Goal: Task Accomplishment & Management: Complete application form

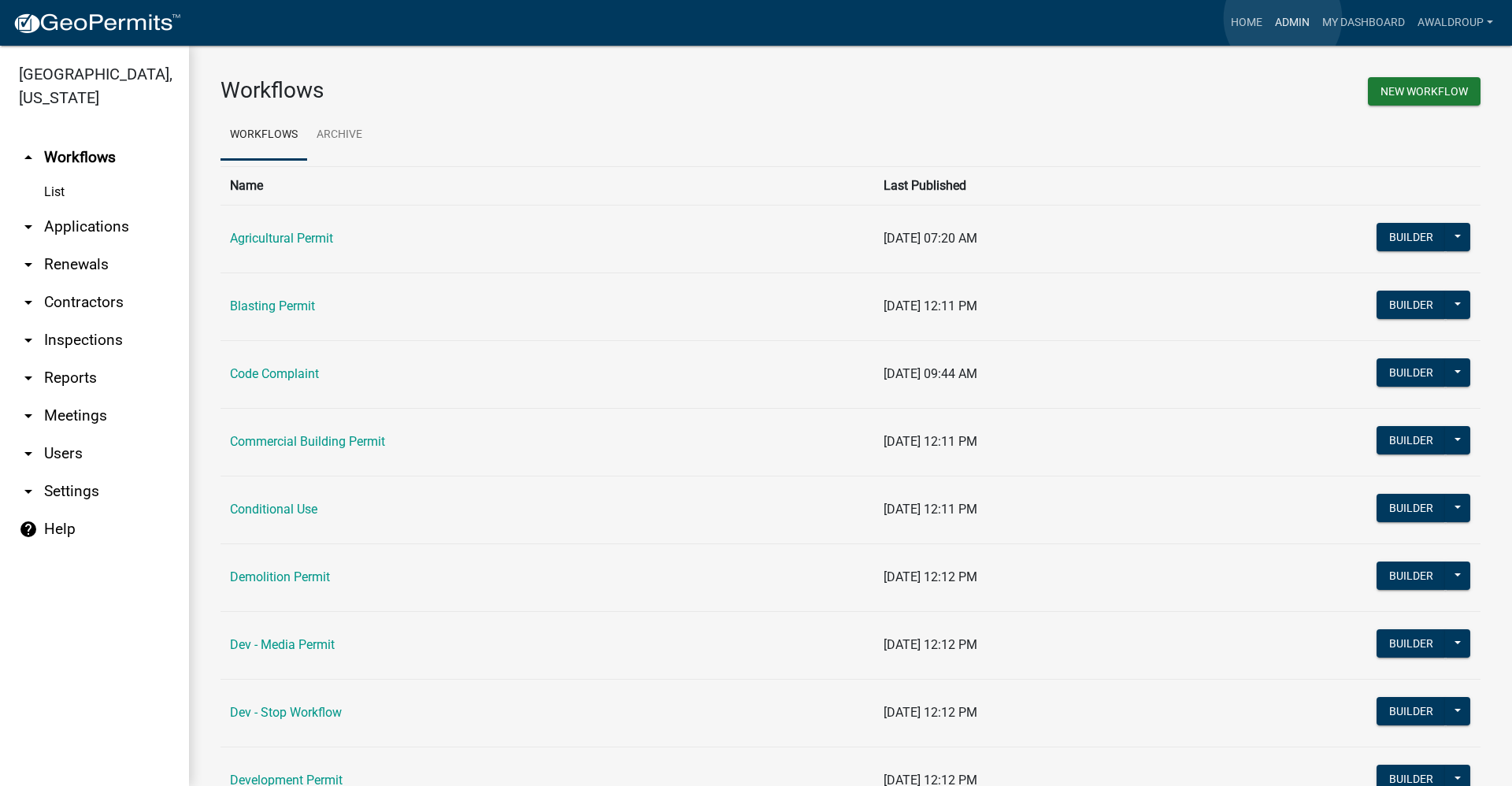
click at [1283, 18] on link "Admin" at bounding box center [1292, 23] width 47 height 30
click at [1298, 17] on link "Admin" at bounding box center [1292, 23] width 47 height 30
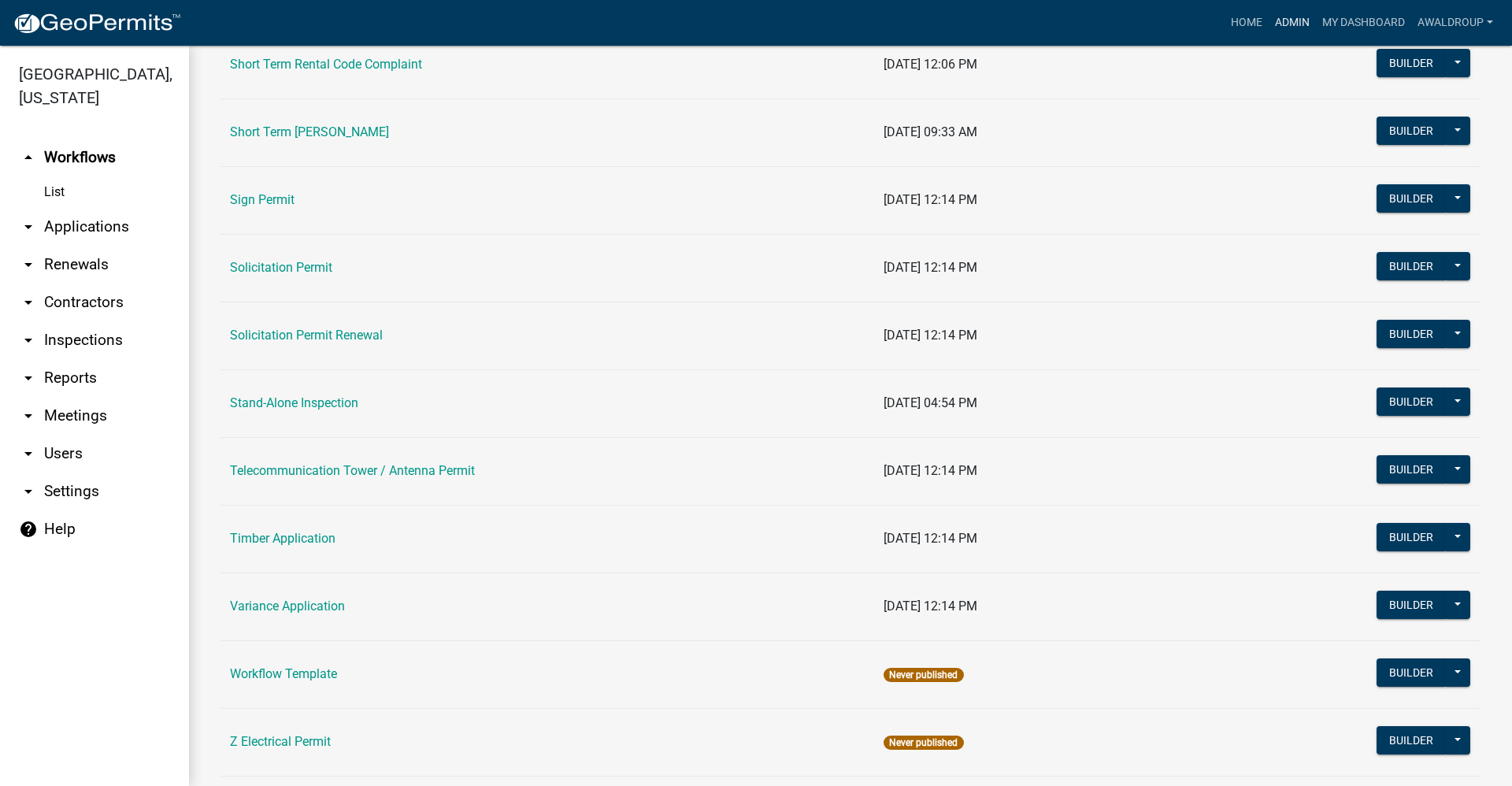
scroll to position [2205, 0]
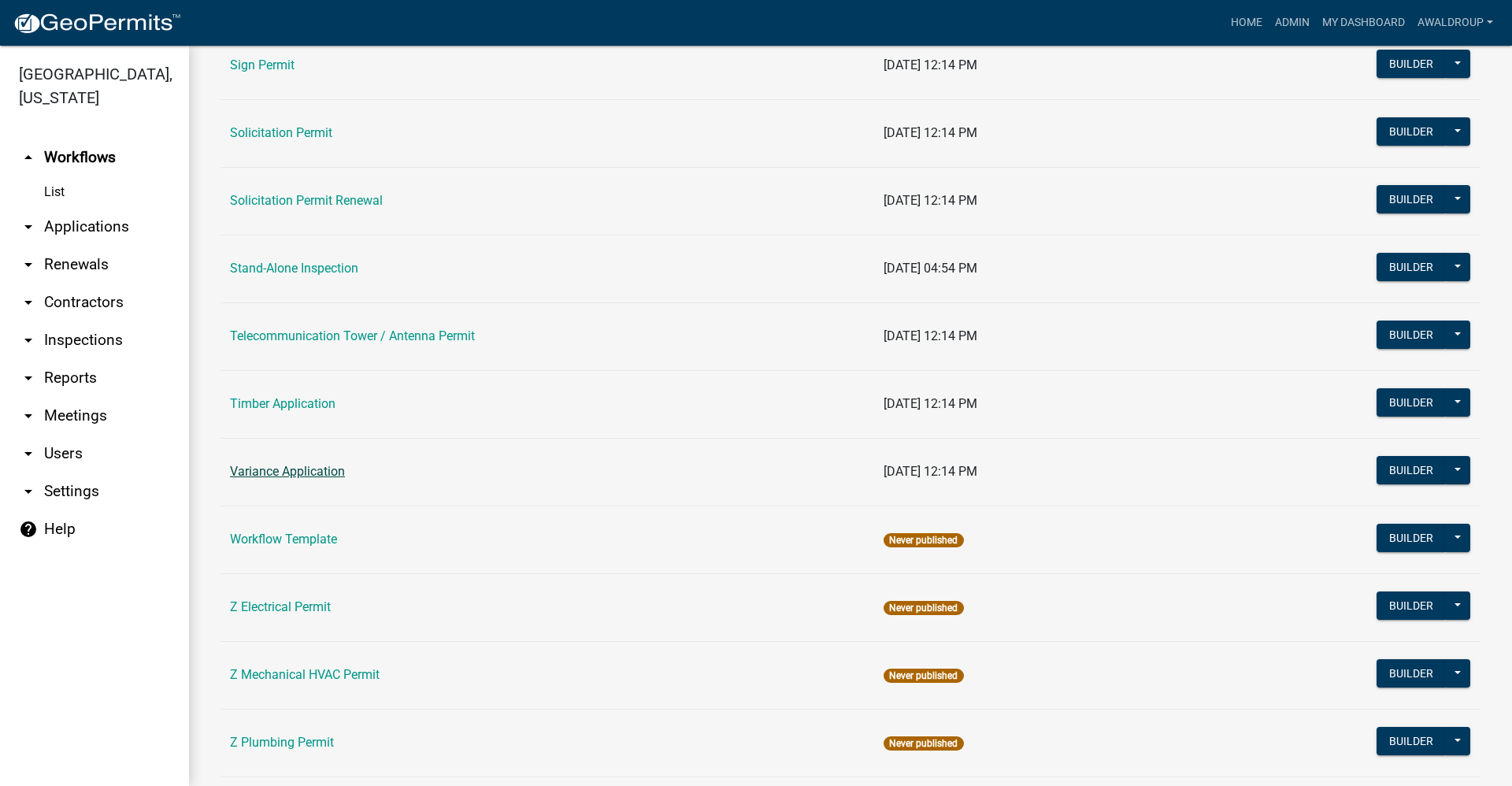
click at [292, 475] on link "Variance Application" at bounding box center [288, 472] width 115 height 15
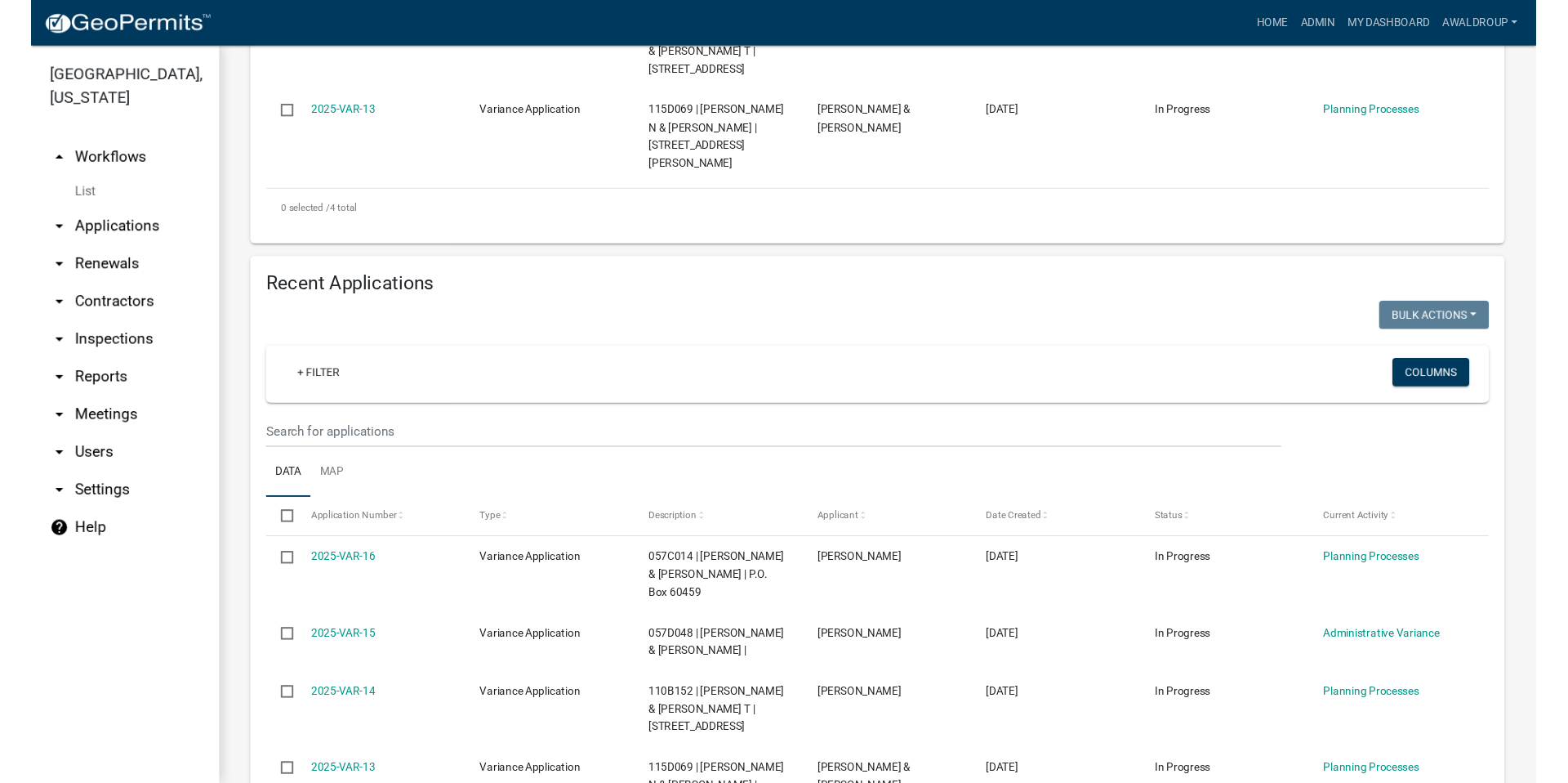
scroll to position [572, 0]
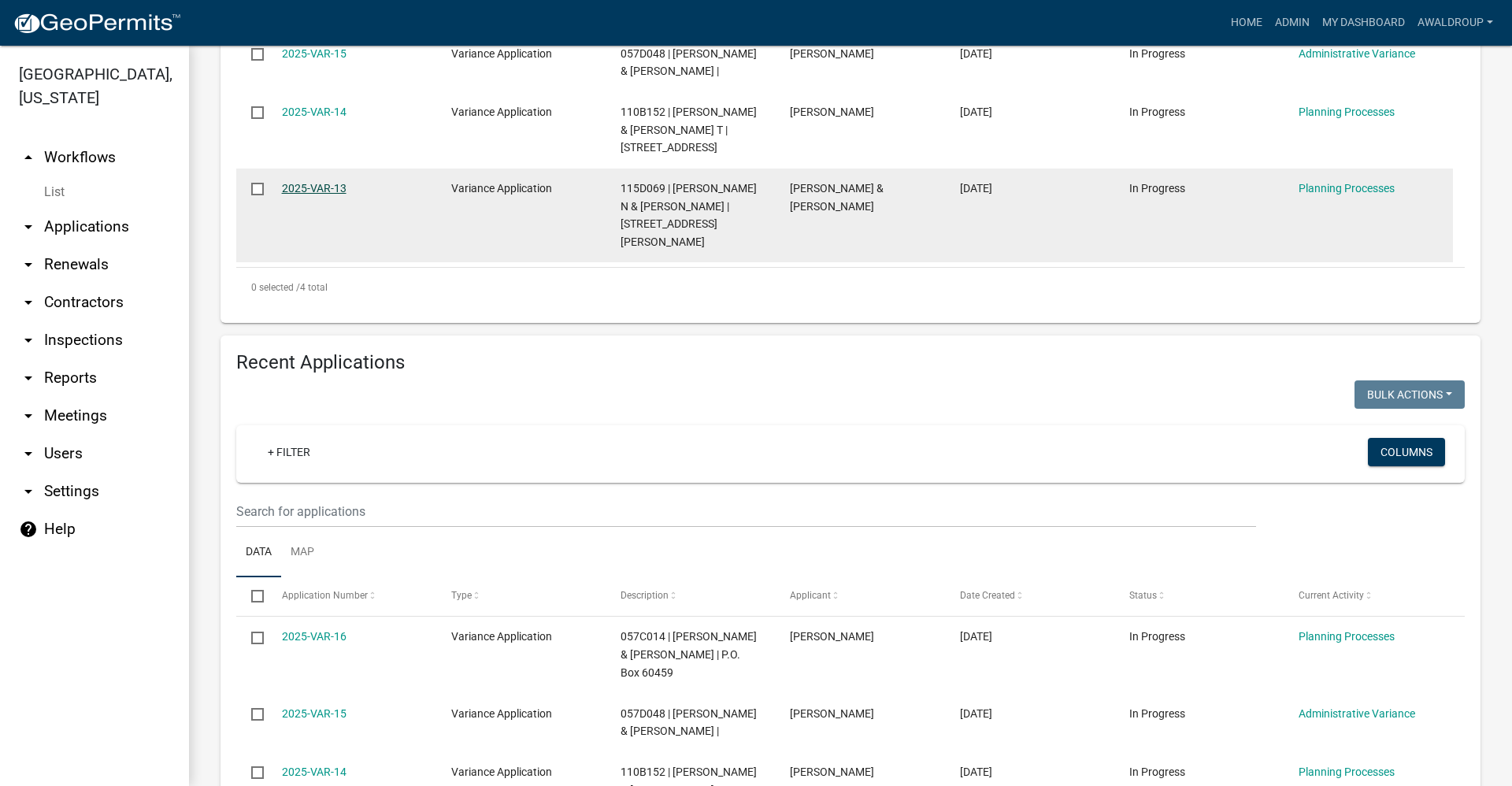
click at [324, 182] on link "2025-VAR-13" at bounding box center [314, 188] width 64 height 12
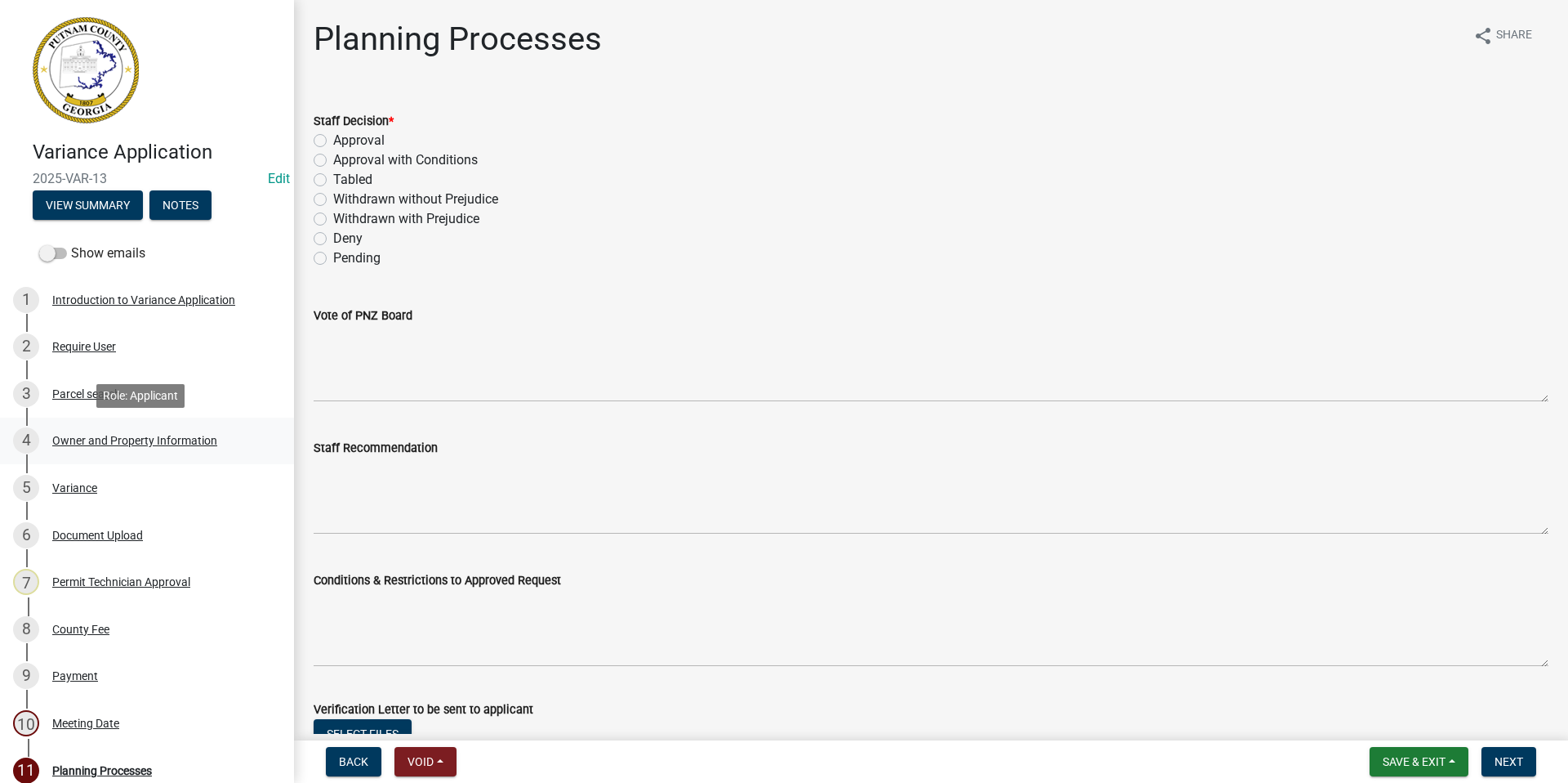
click at [136, 431] on div "4 Owner and Property Information" at bounding box center [140, 440] width 254 height 26
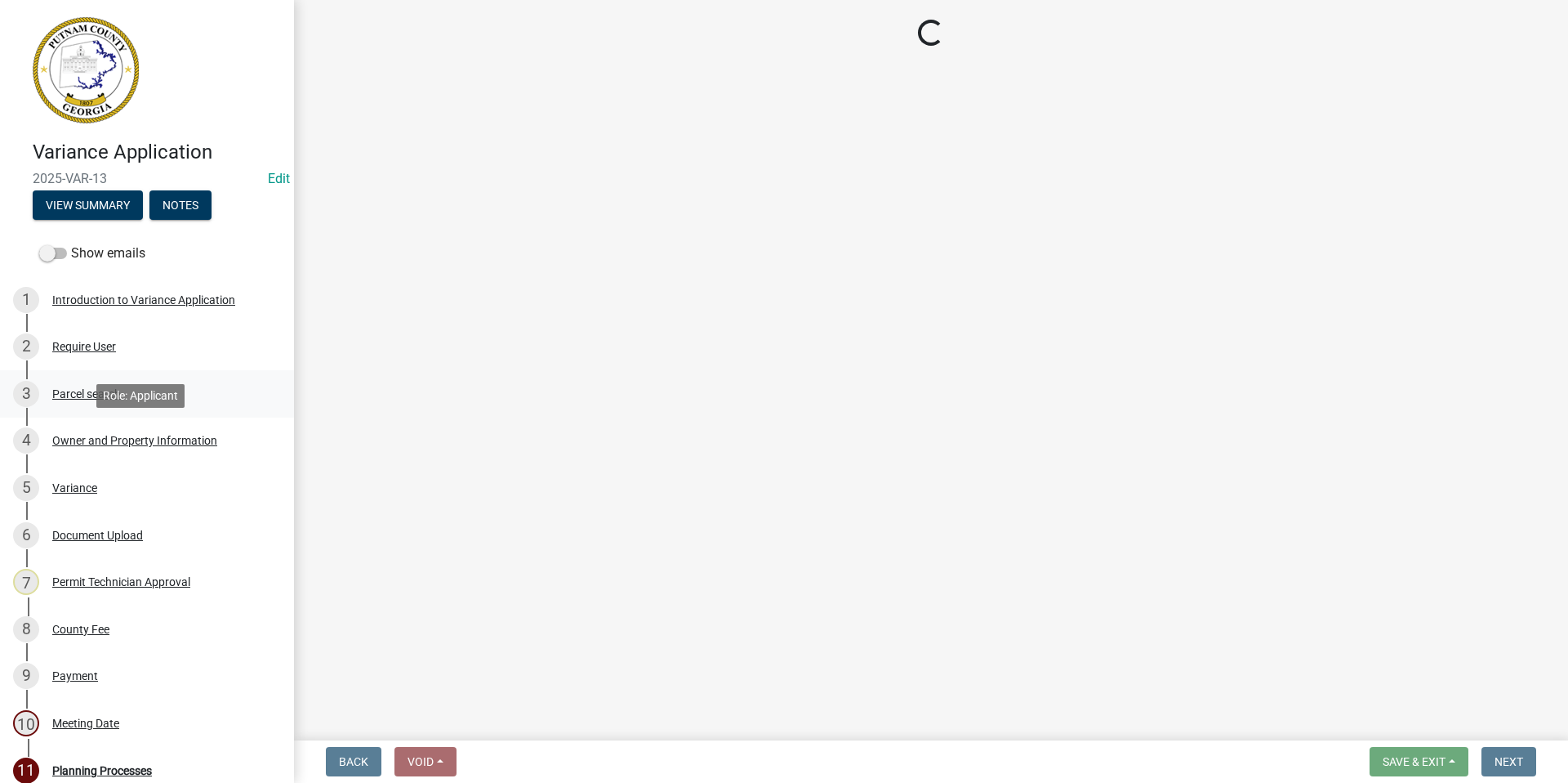
select select "78bfdc44-73ff-456e-a557-d4c99b9c08be"
select select "83394b22-4a11-496c-8e5c-75ade2e72faf"
select select "469c5908-2854-42d5-89ed-bee7fc26529e"
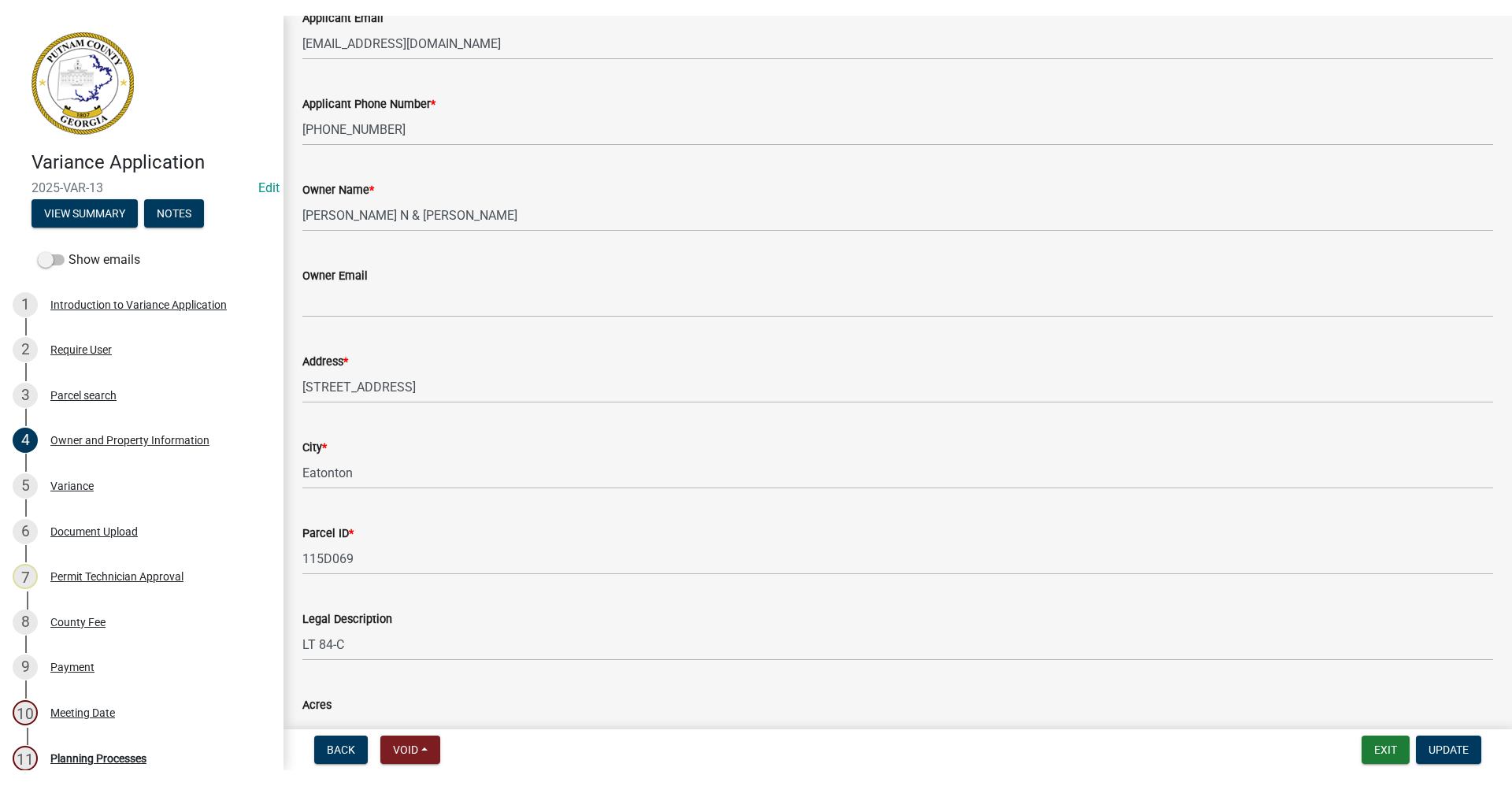
scroll to position [315, 0]
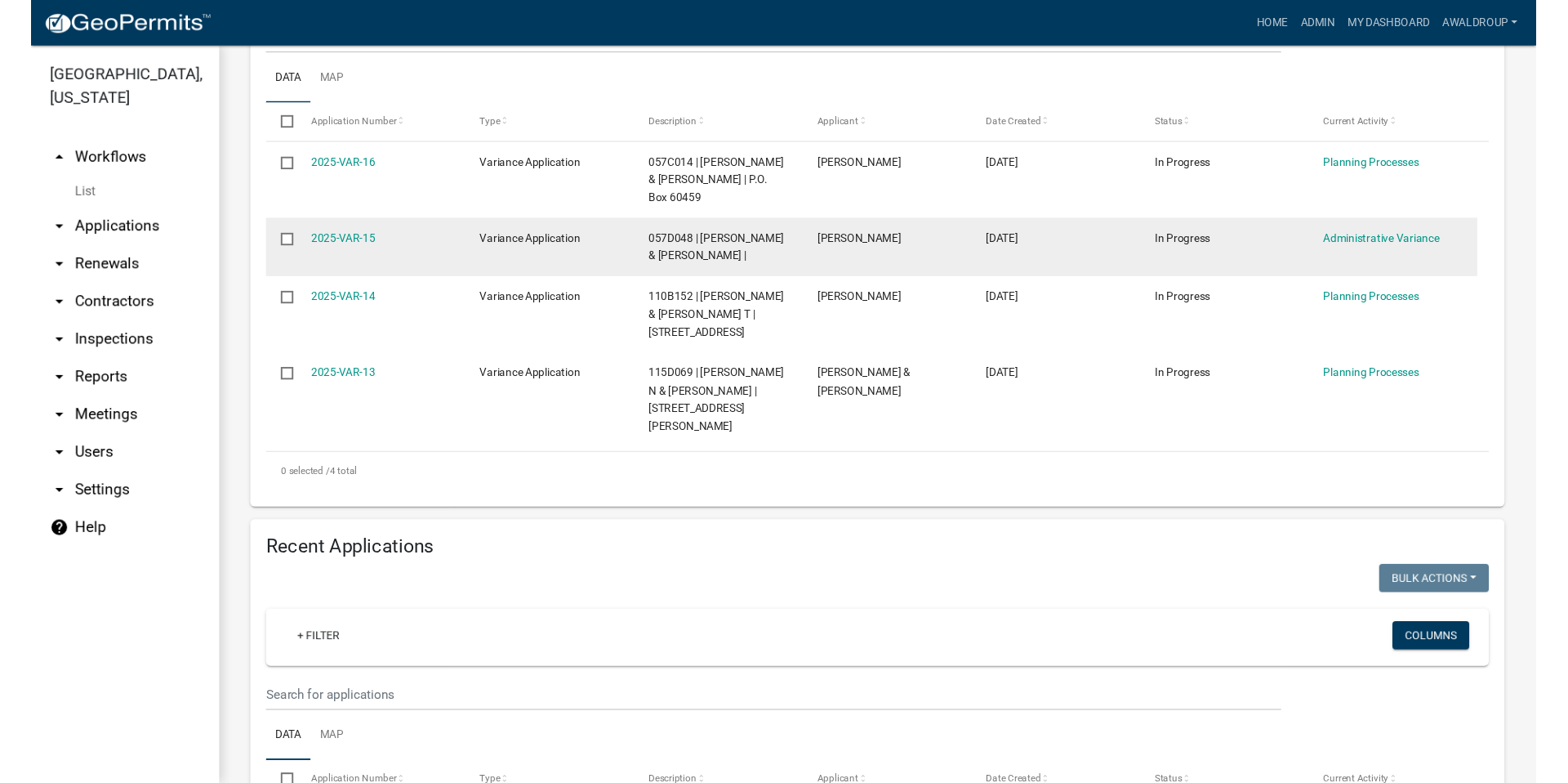
scroll to position [413, 0]
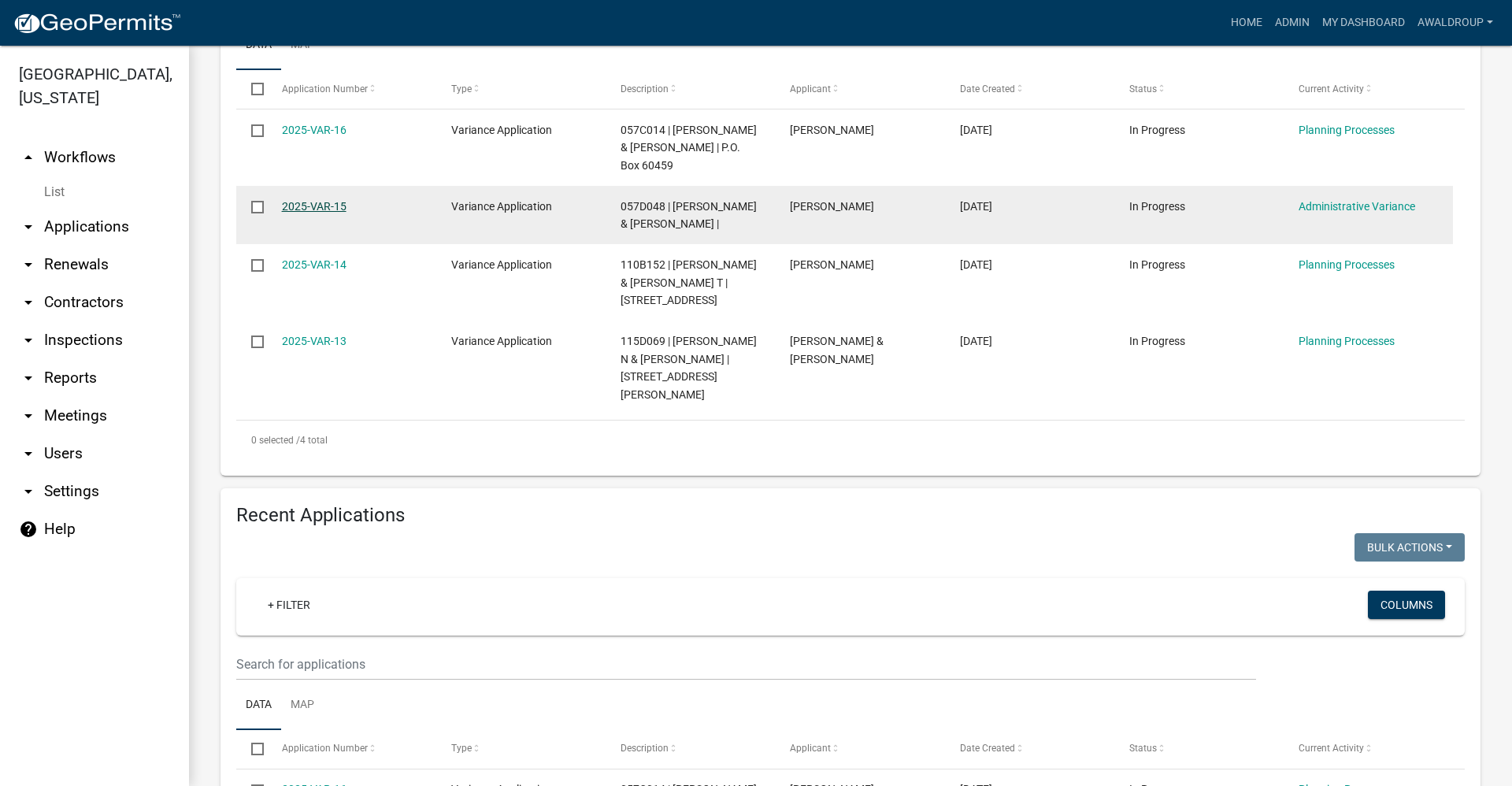
click at [315, 200] on link "2025-VAR-15" at bounding box center [314, 206] width 64 height 12
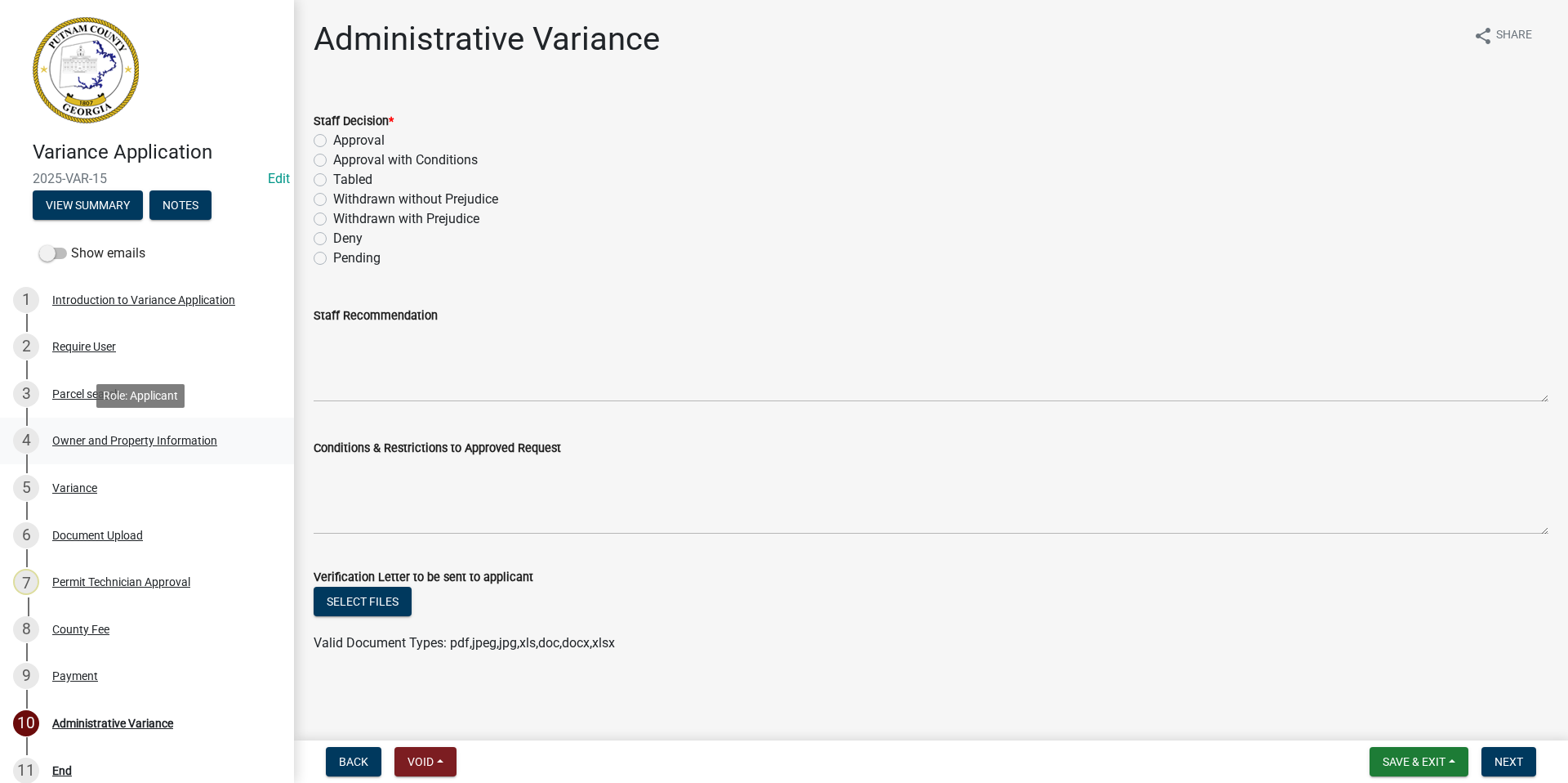
click at [98, 435] on div "Owner and Property Information" at bounding box center [134, 440] width 165 height 12
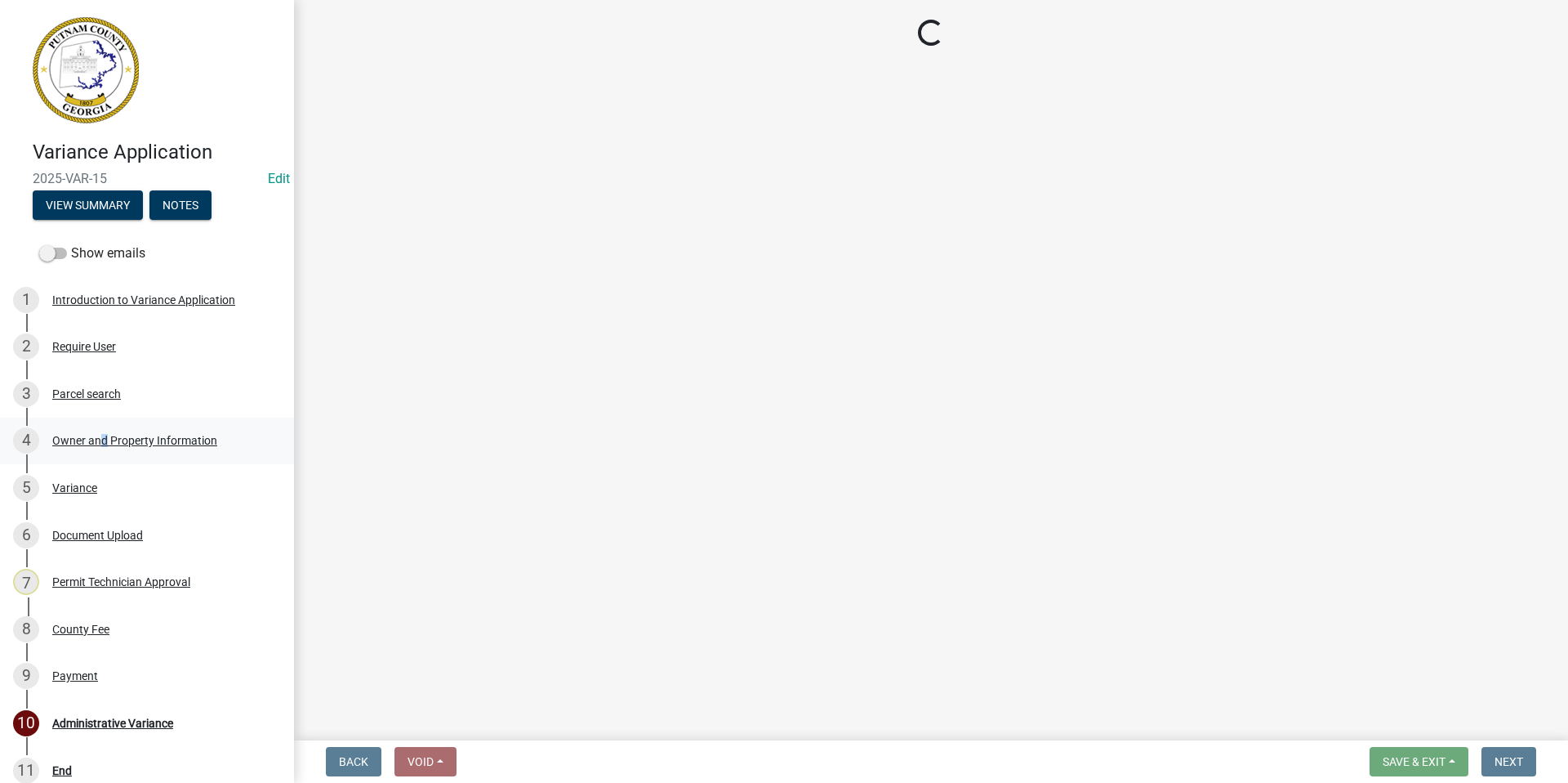
select select "78bfdc44-73ff-456e-a557-d4c99b9c08be"
select select "83394b22-4a11-496c-8e5c-75ade2e72faf"
select select "295c155f-de53-4b68-9fdd-08c8883e9b6f"
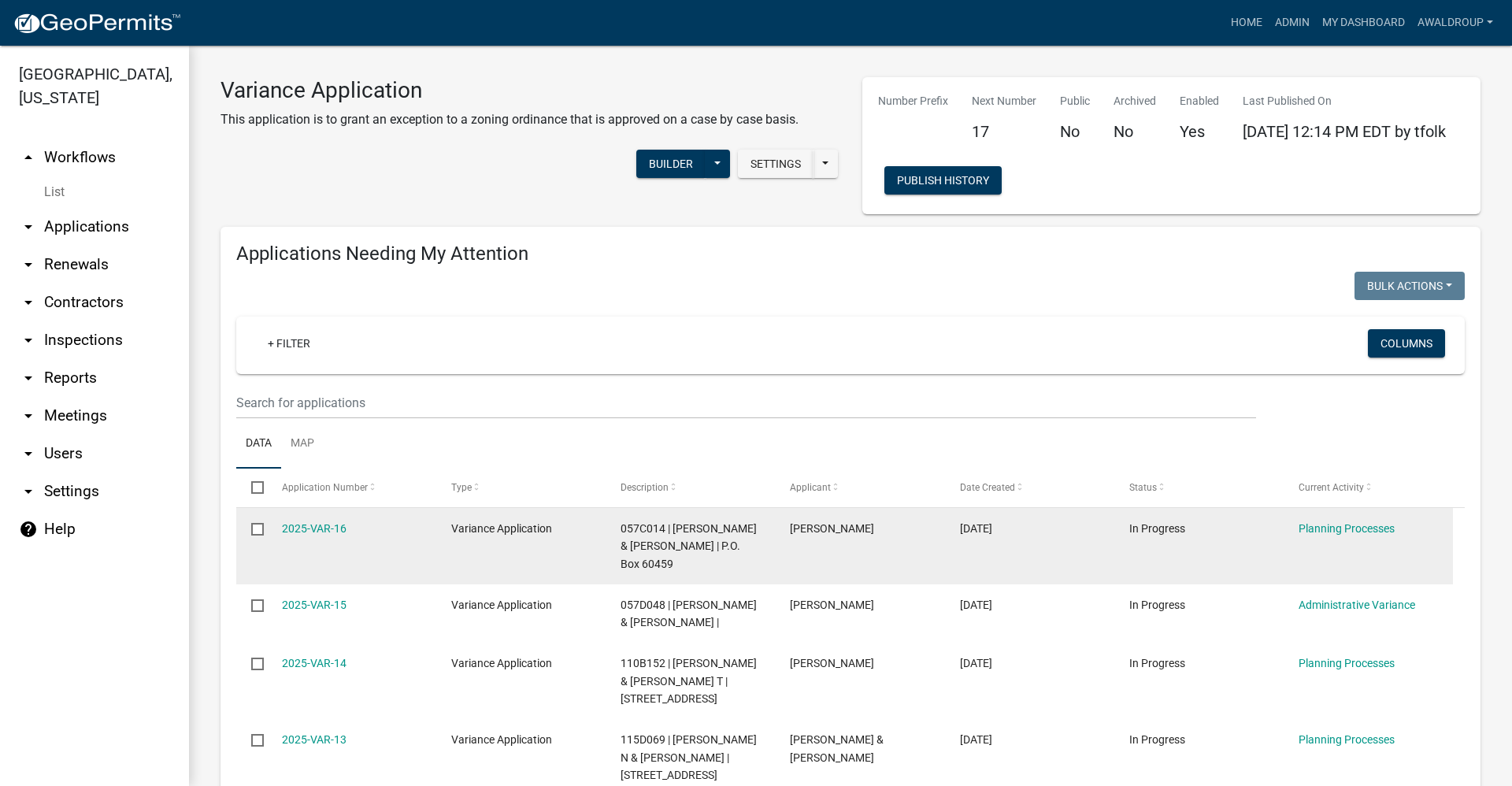
click at [332, 522] on div "2025-VAR-16" at bounding box center [352, 528] width 140 height 18
click at [326, 527] on link "2025-VAR-16" at bounding box center [314, 527] width 64 height 12
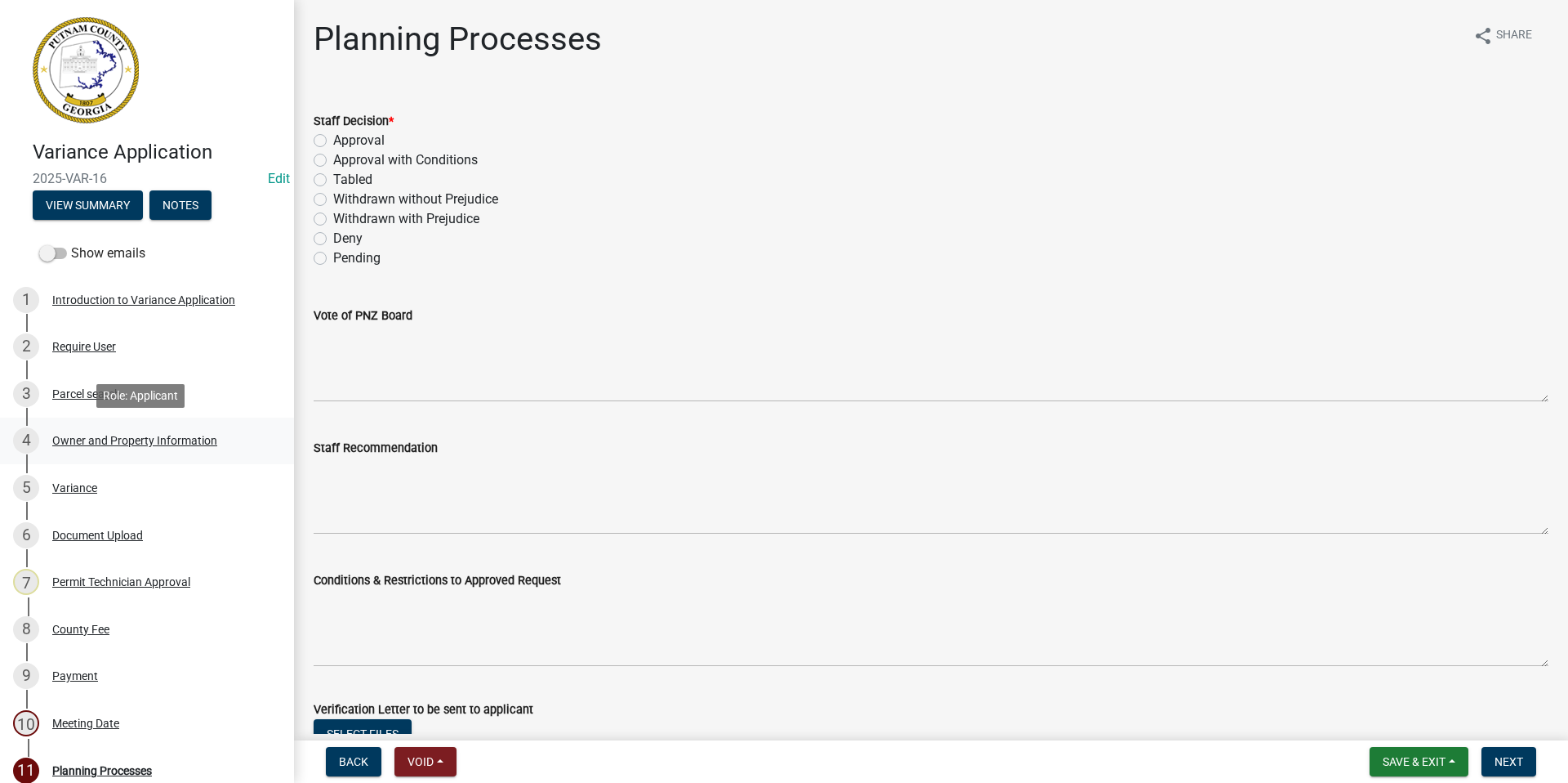
click at [107, 440] on div "Owner and Property Information" at bounding box center [134, 440] width 165 height 12
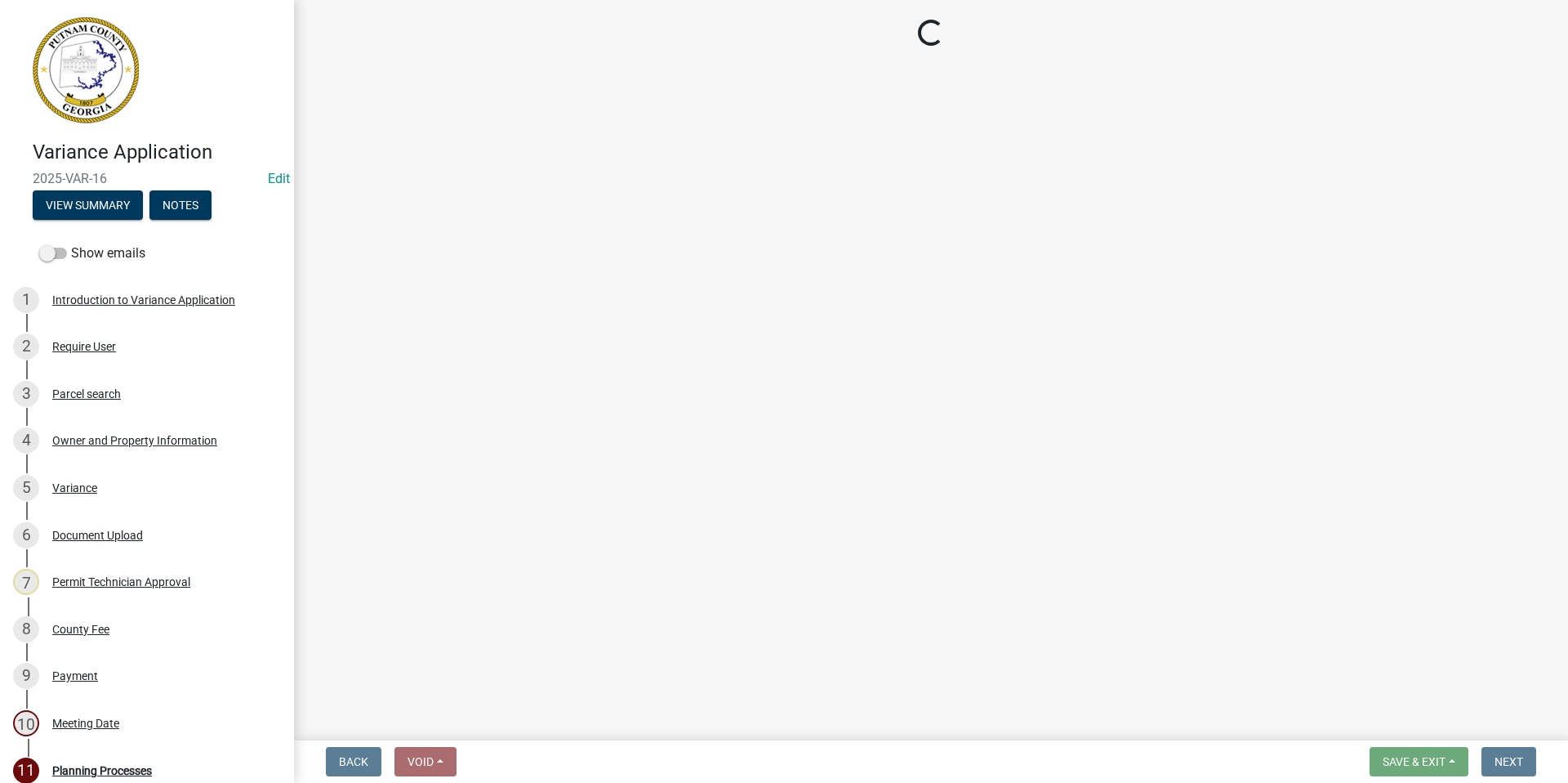
select select "34fe85c2-5f76-4343-b6bb-8ca387e0bed7"
select select "83394b22-4a11-496c-8e5c-75ade2e72faf"
select select "295c155f-de53-4b68-9fdd-08c8883e9b6f"
select select "6f1acead-4b1a-4680-ba5d-beeb03d30465"
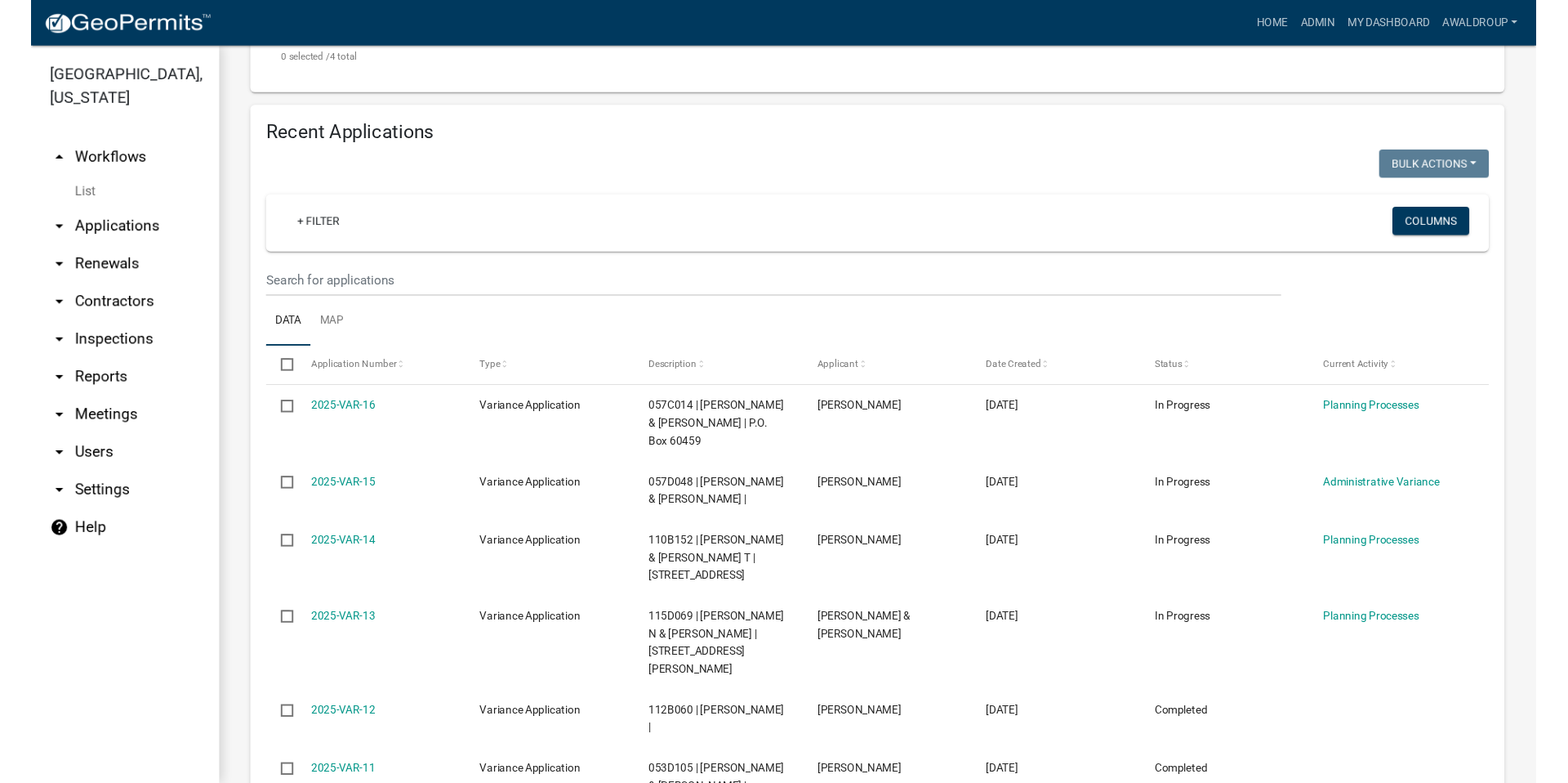
scroll to position [898, 0]
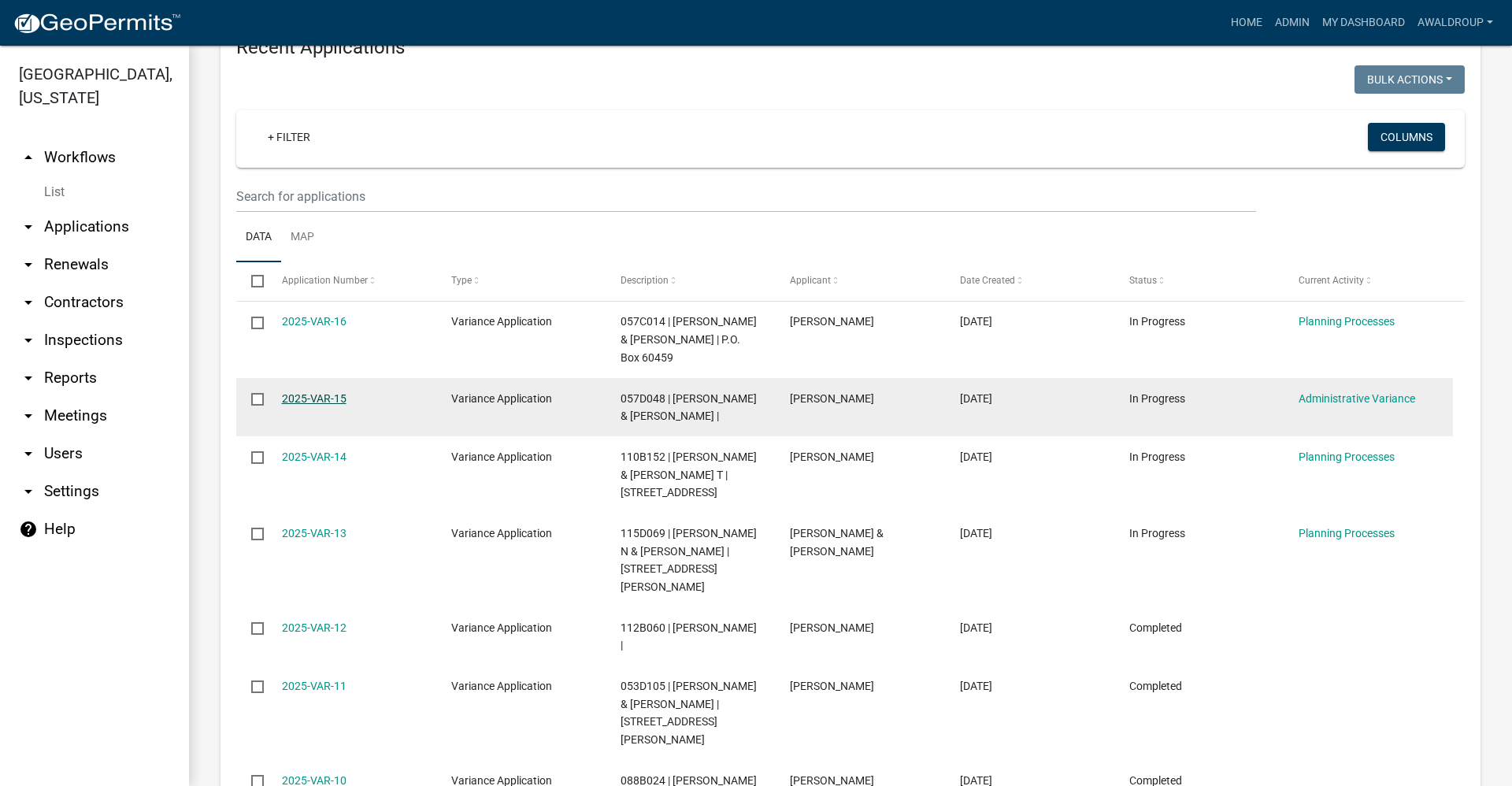
click at [299, 393] on link "2025-VAR-15" at bounding box center [314, 398] width 64 height 12
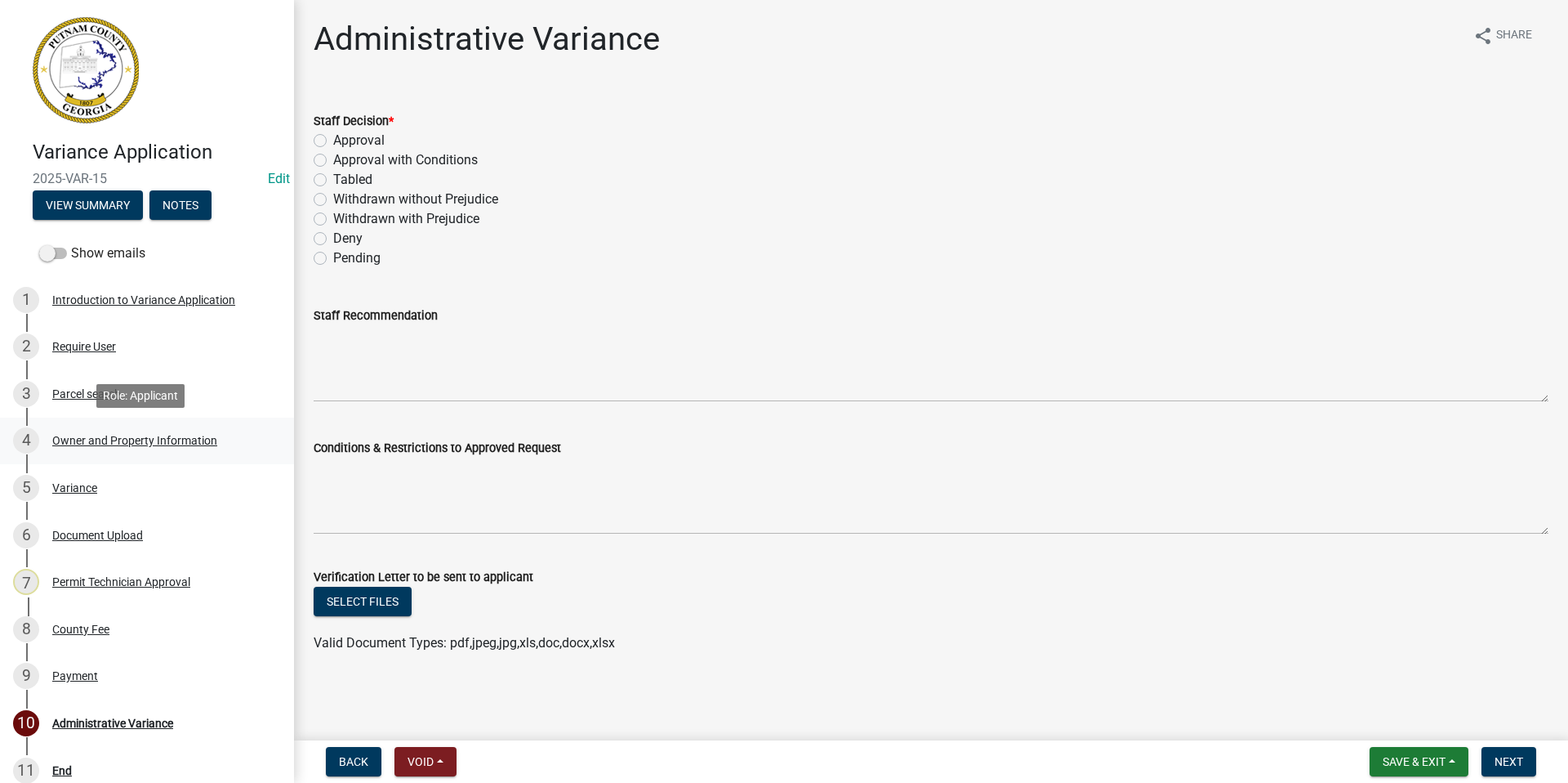
click at [207, 438] on div "Owner and Property Information" at bounding box center [134, 440] width 165 height 12
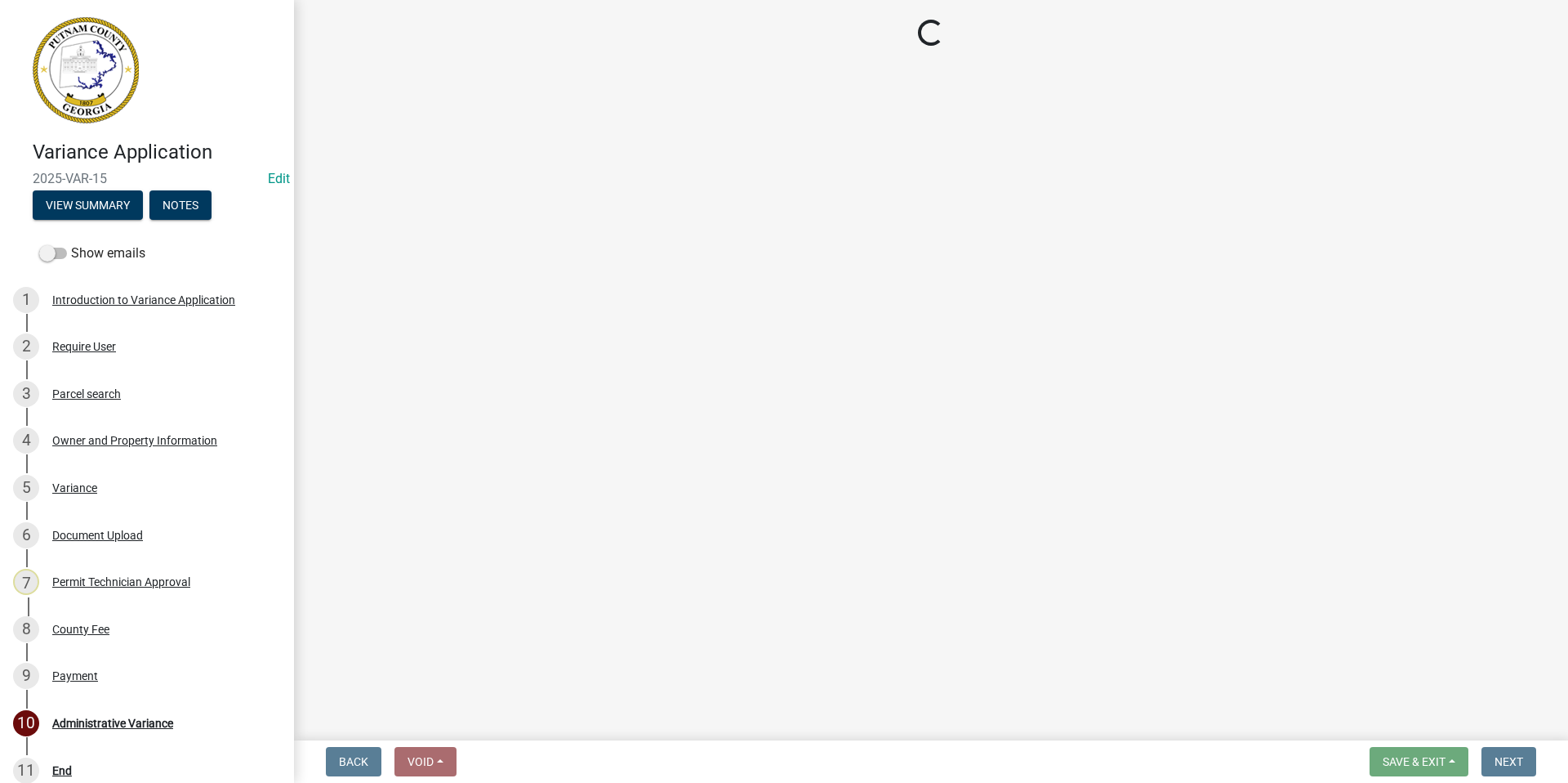
select select "78bfdc44-73ff-456e-a557-d4c99b9c08be"
select select "83394b22-4a11-496c-8e5c-75ade2e72faf"
select select "295c155f-de53-4b68-9fdd-08c8883e9b6f"
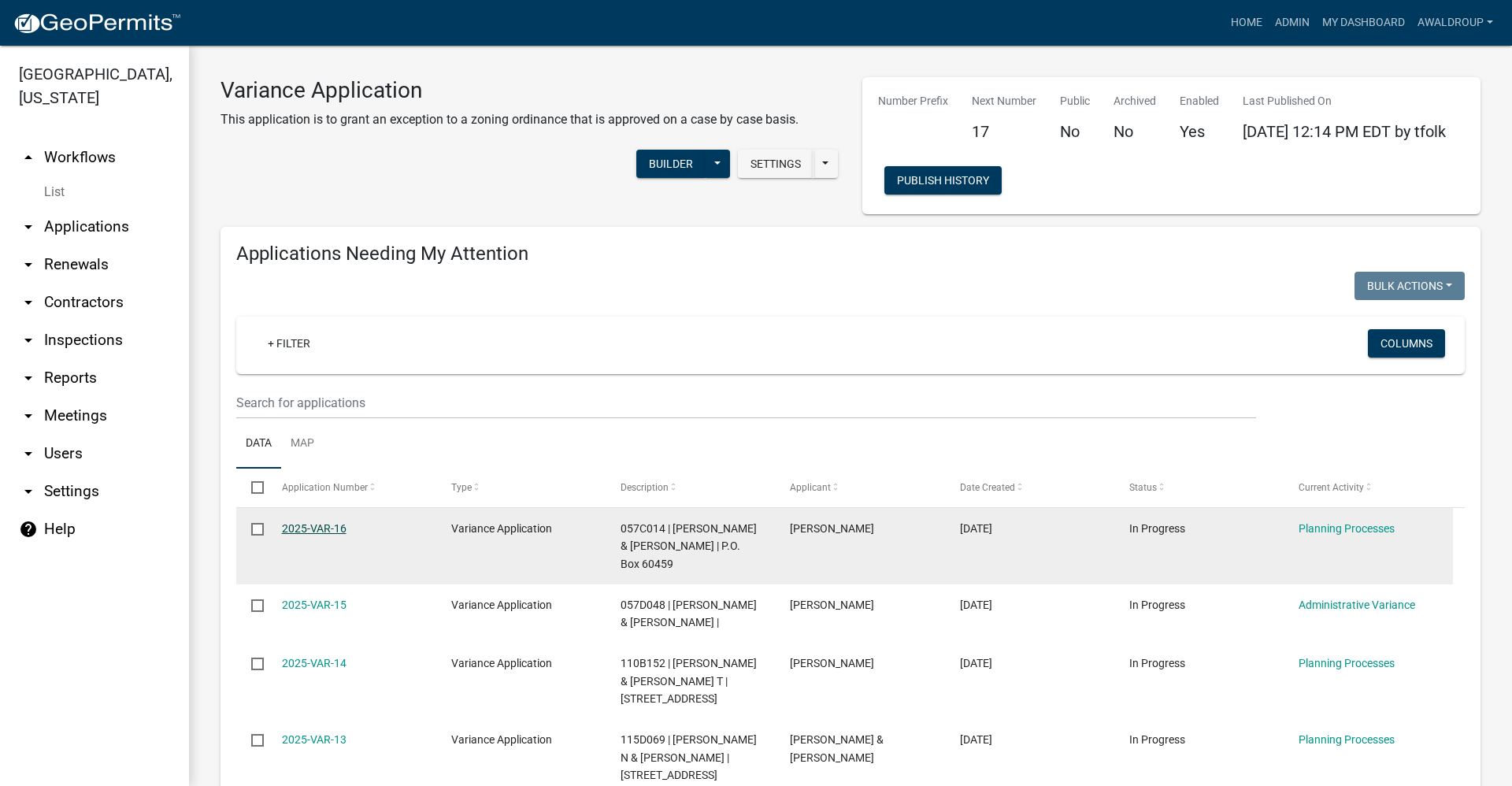
click at [316, 529] on link "2025-VAR-16" at bounding box center [314, 527] width 64 height 12
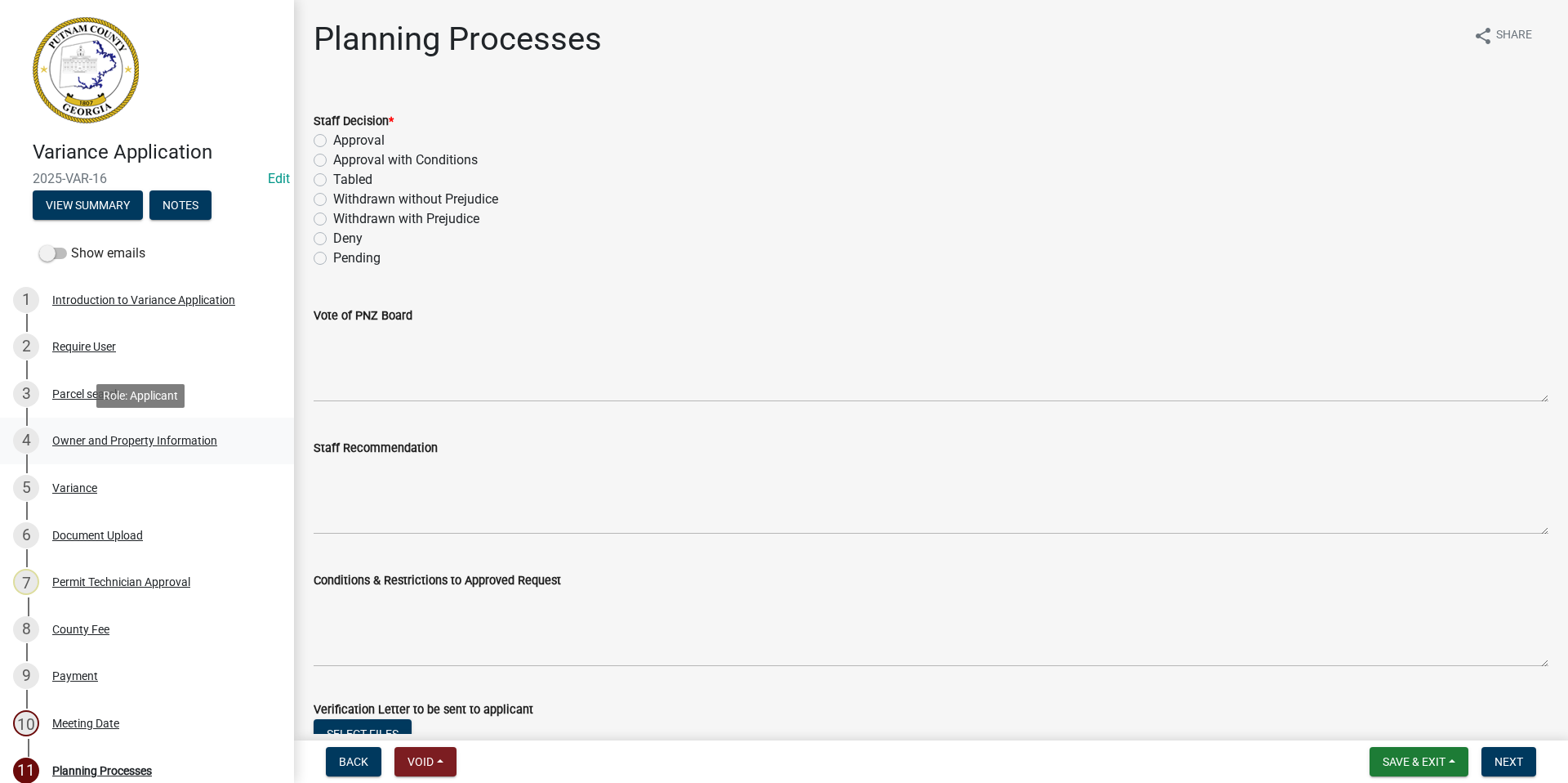
click at [130, 438] on div "Owner and Property Information" at bounding box center [134, 440] width 165 height 12
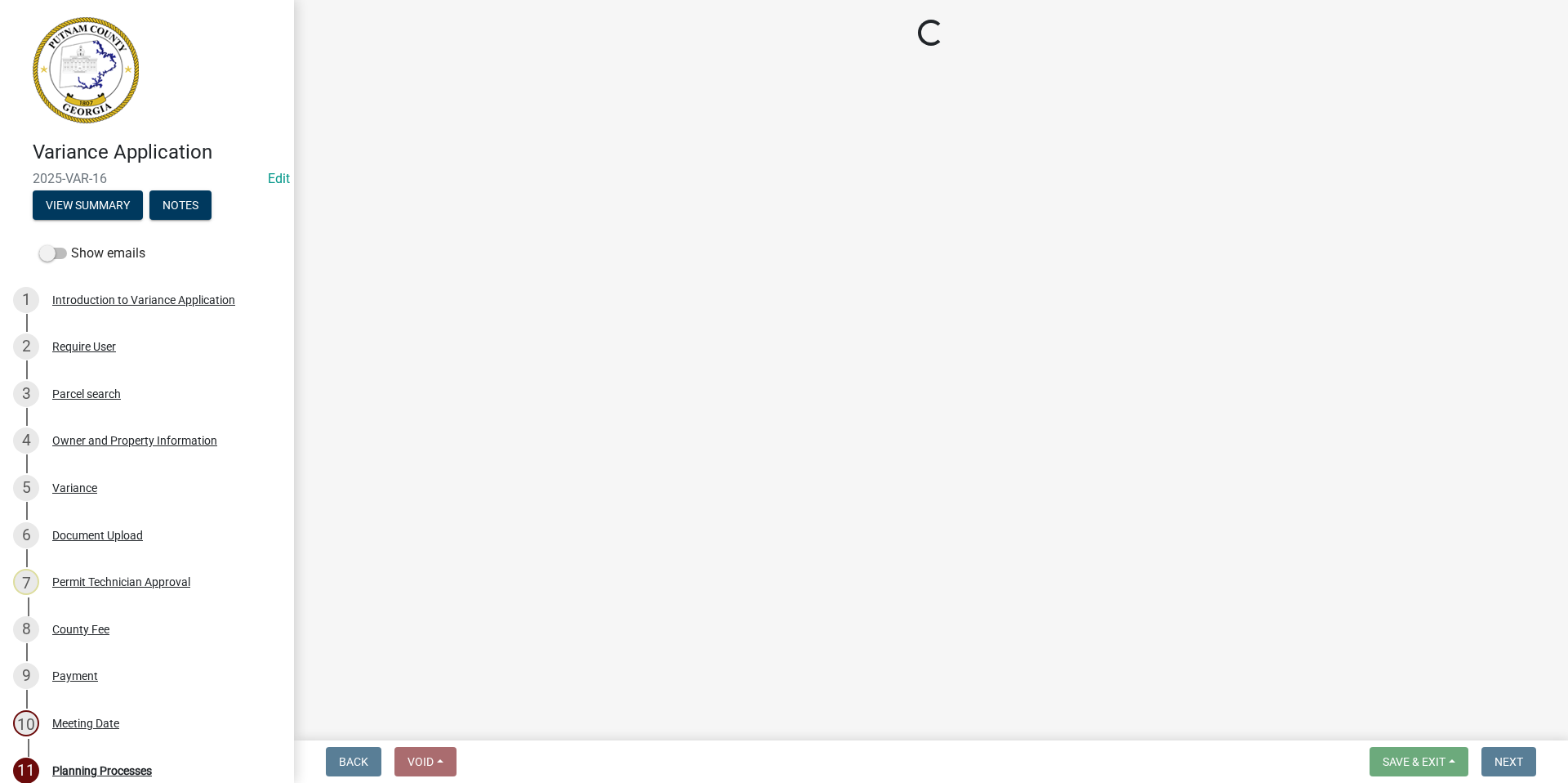
select select "34fe85c2-5f76-4343-b6bb-8ca387e0bed7"
select select "83394b22-4a11-496c-8e5c-75ade2e72faf"
select select "295c155f-de53-4b68-9fdd-08c8883e9b6f"
select select "6f1acead-4b1a-4680-ba5d-beeb03d30465"
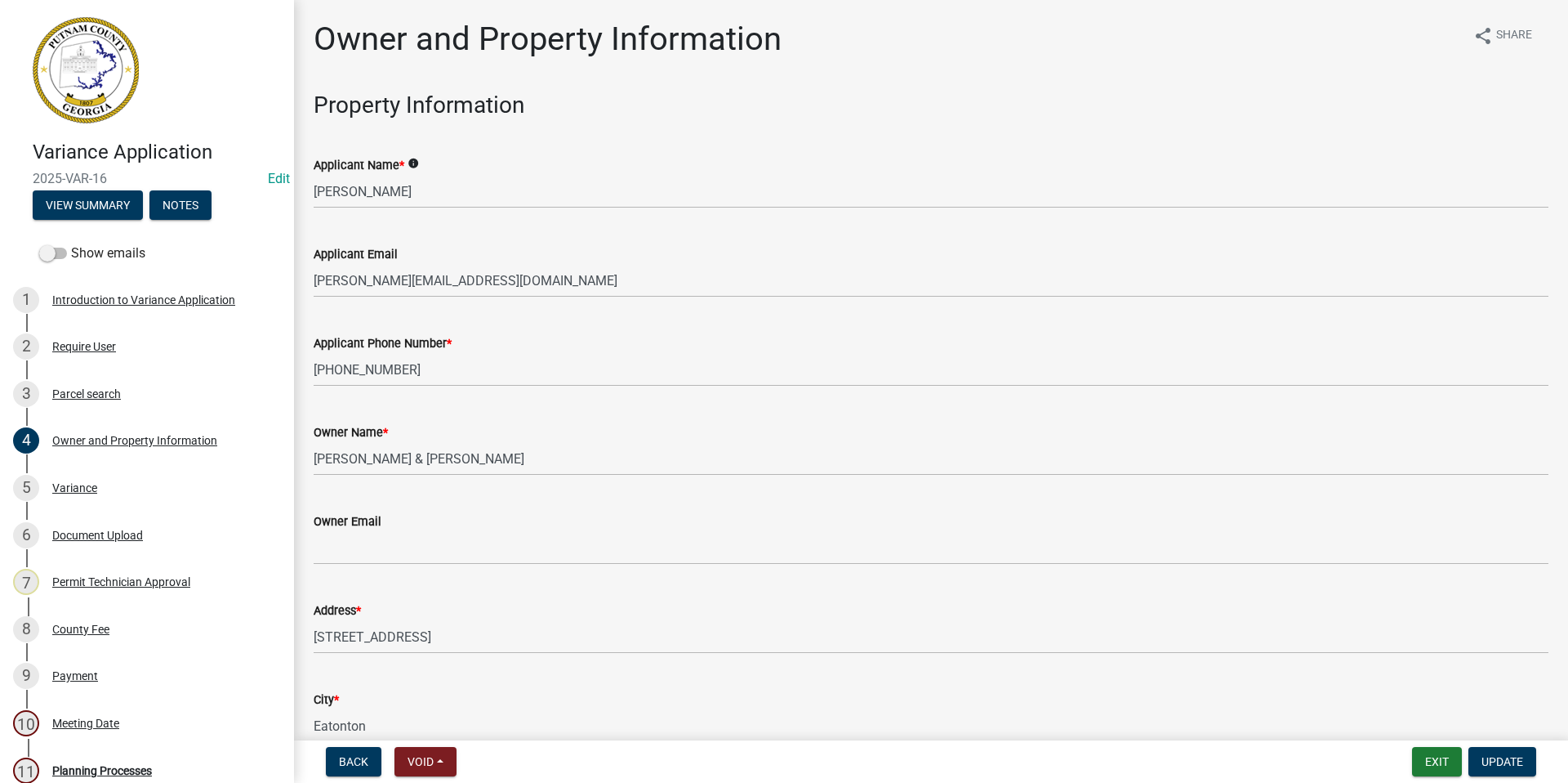
scroll to position [81, 0]
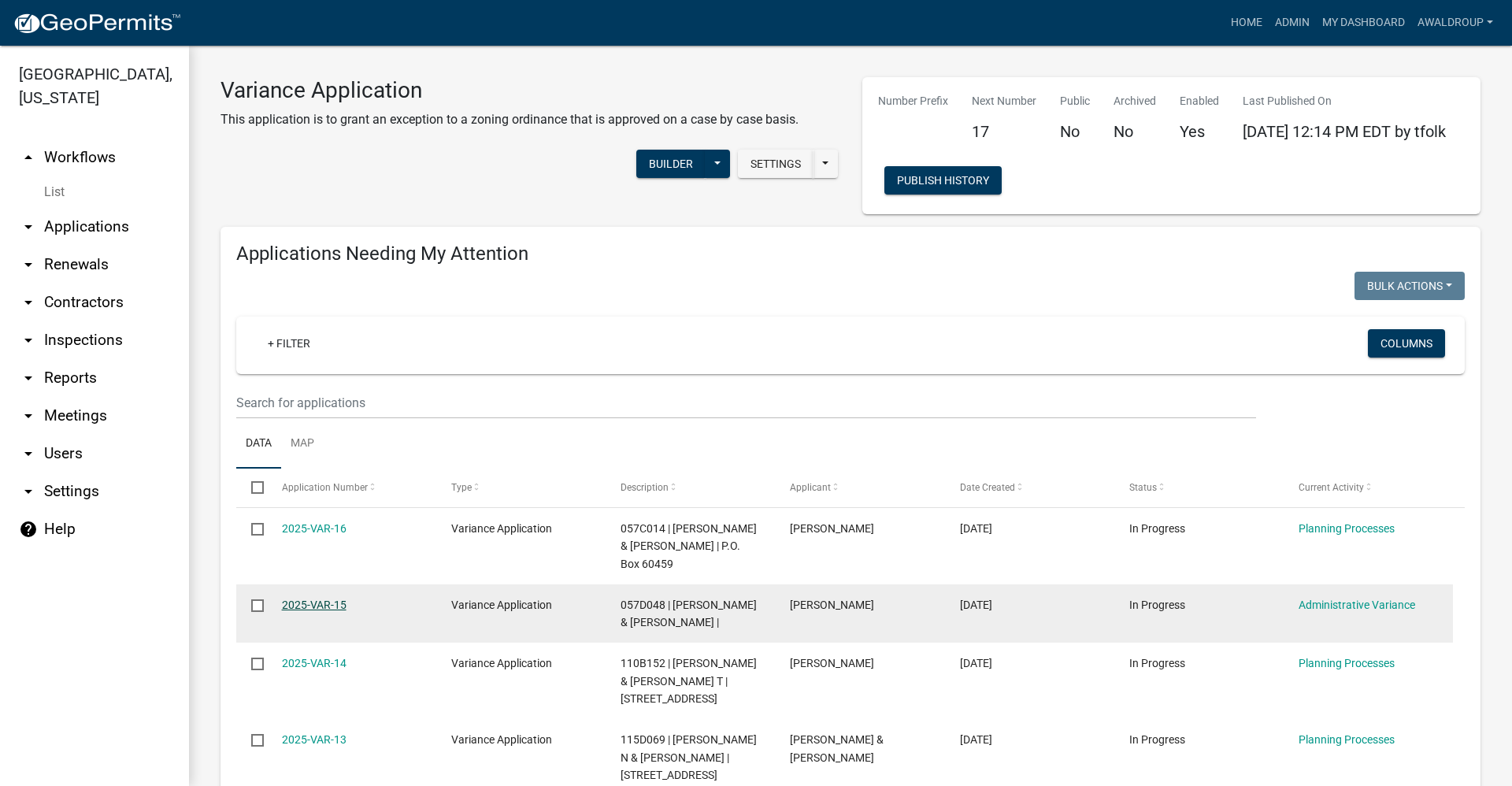
click at [333, 598] on link "2025-VAR-15" at bounding box center [314, 604] width 64 height 12
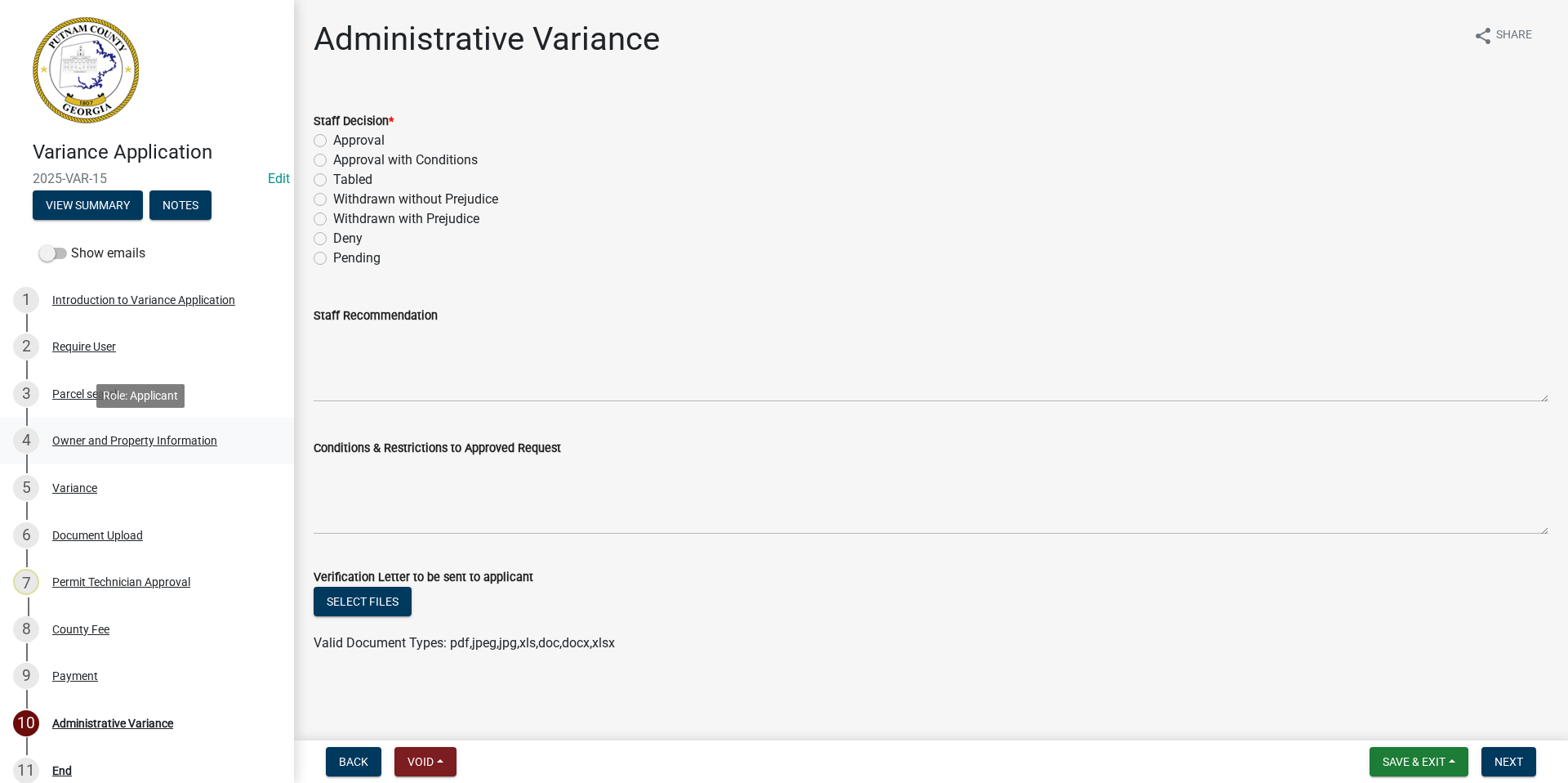
click at [73, 438] on div "Owner and Property Information" at bounding box center [134, 440] width 165 height 12
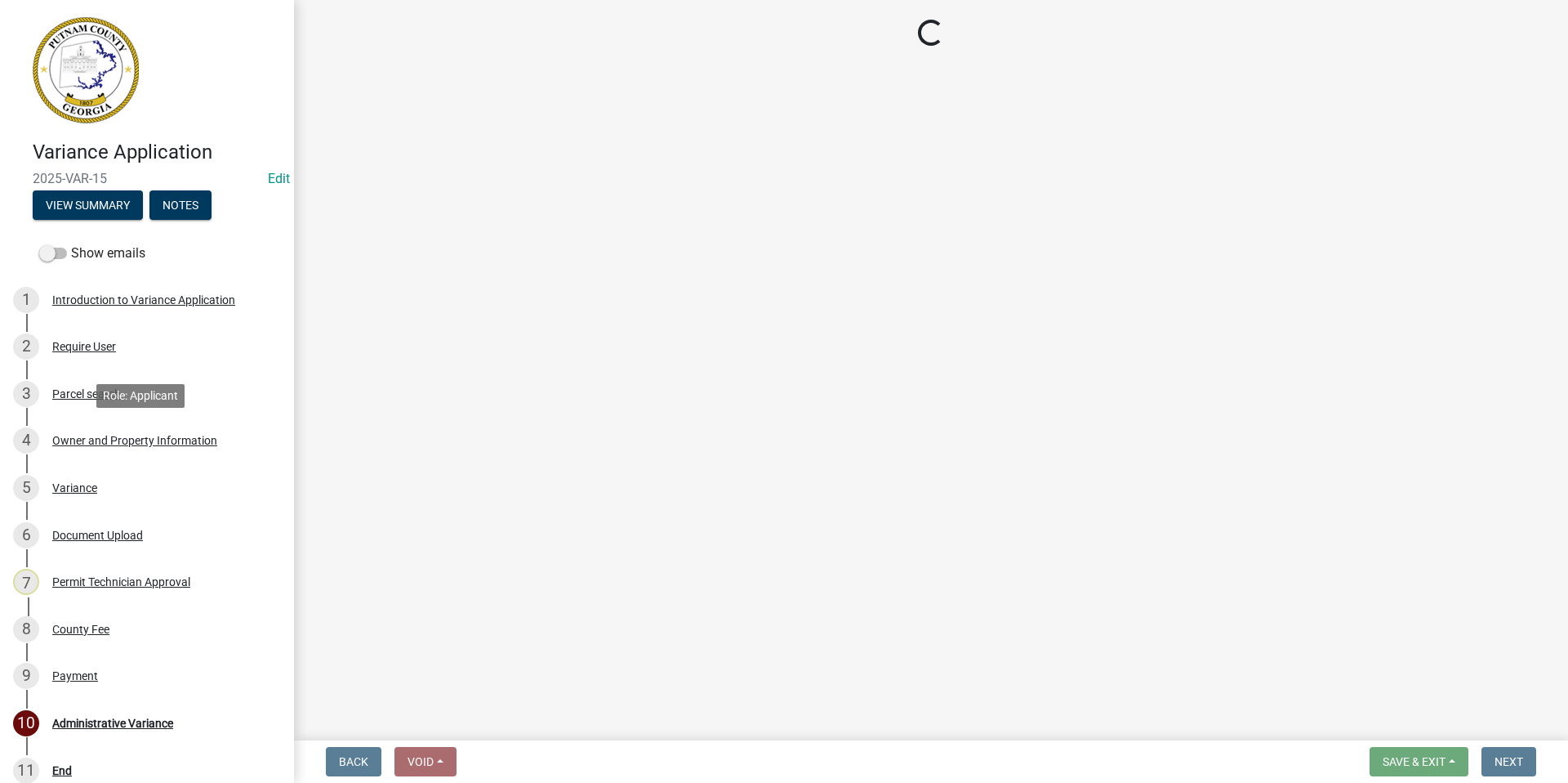
select select "78bfdc44-73ff-456e-a557-d4c99b9c08be"
select select "83394b22-4a11-496c-8e5c-75ade2e72faf"
select select "295c155f-de53-4b68-9fdd-08c8883e9b6f"
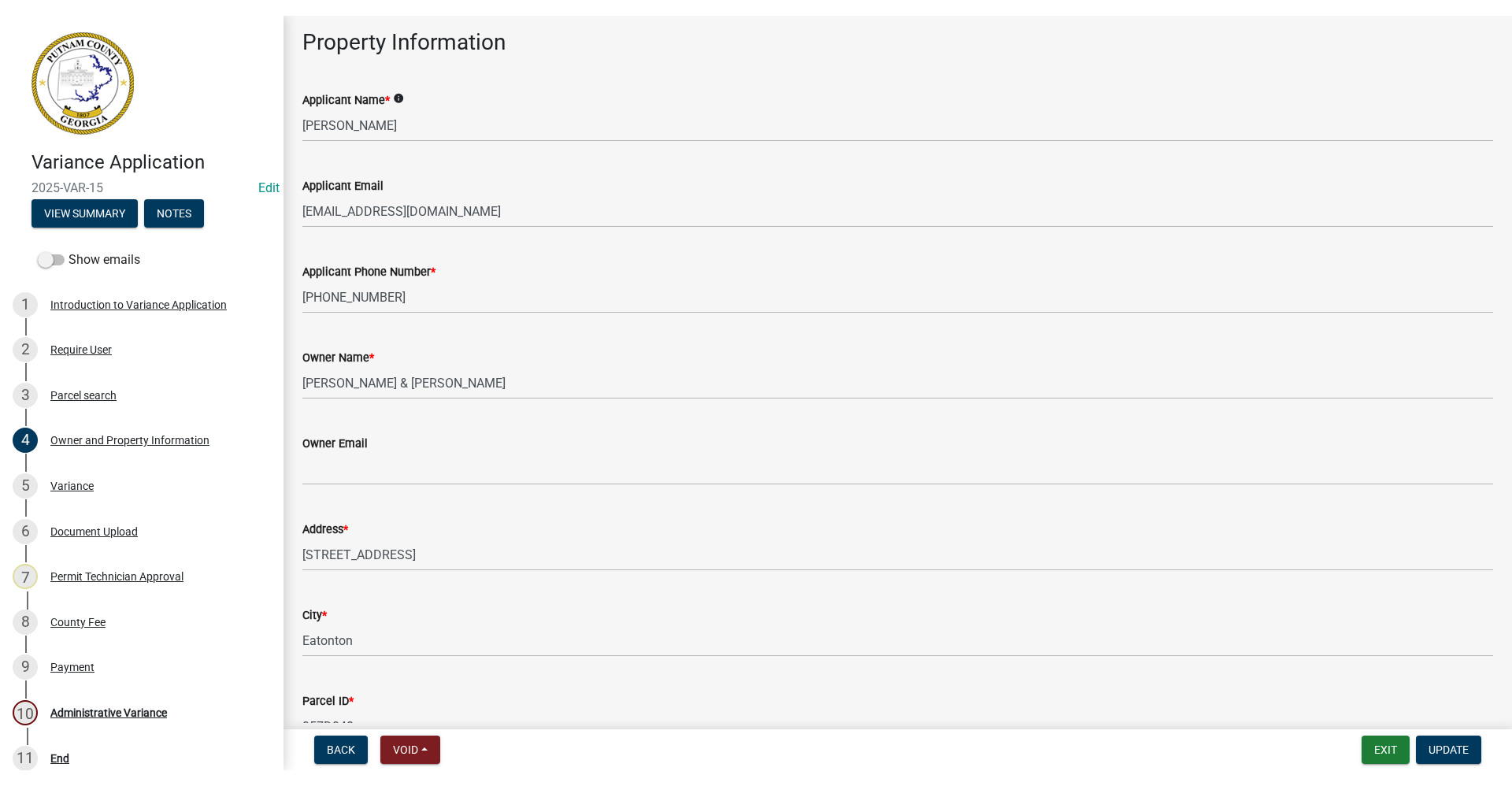
scroll to position [158, 0]
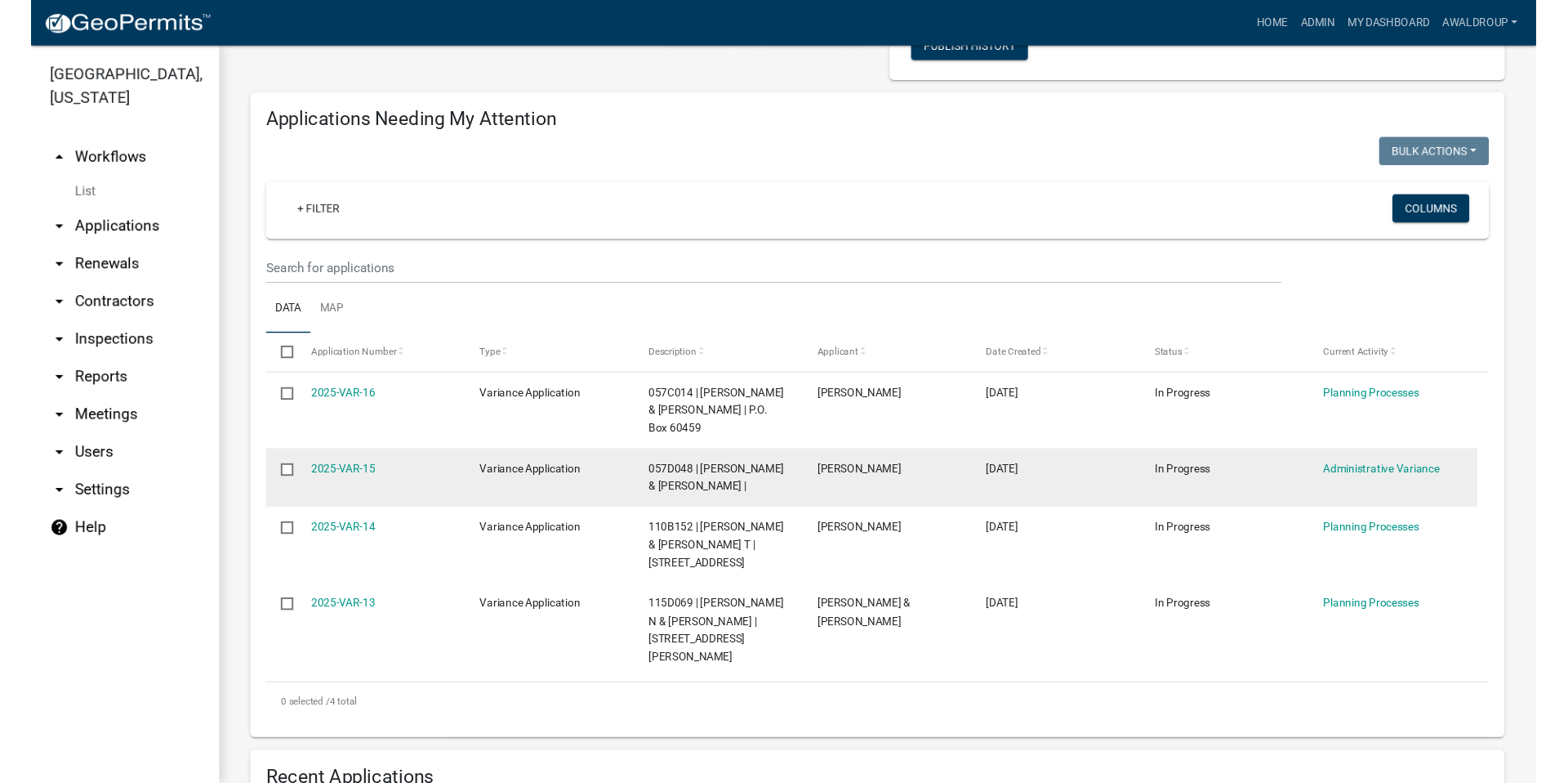
scroll to position [163, 0]
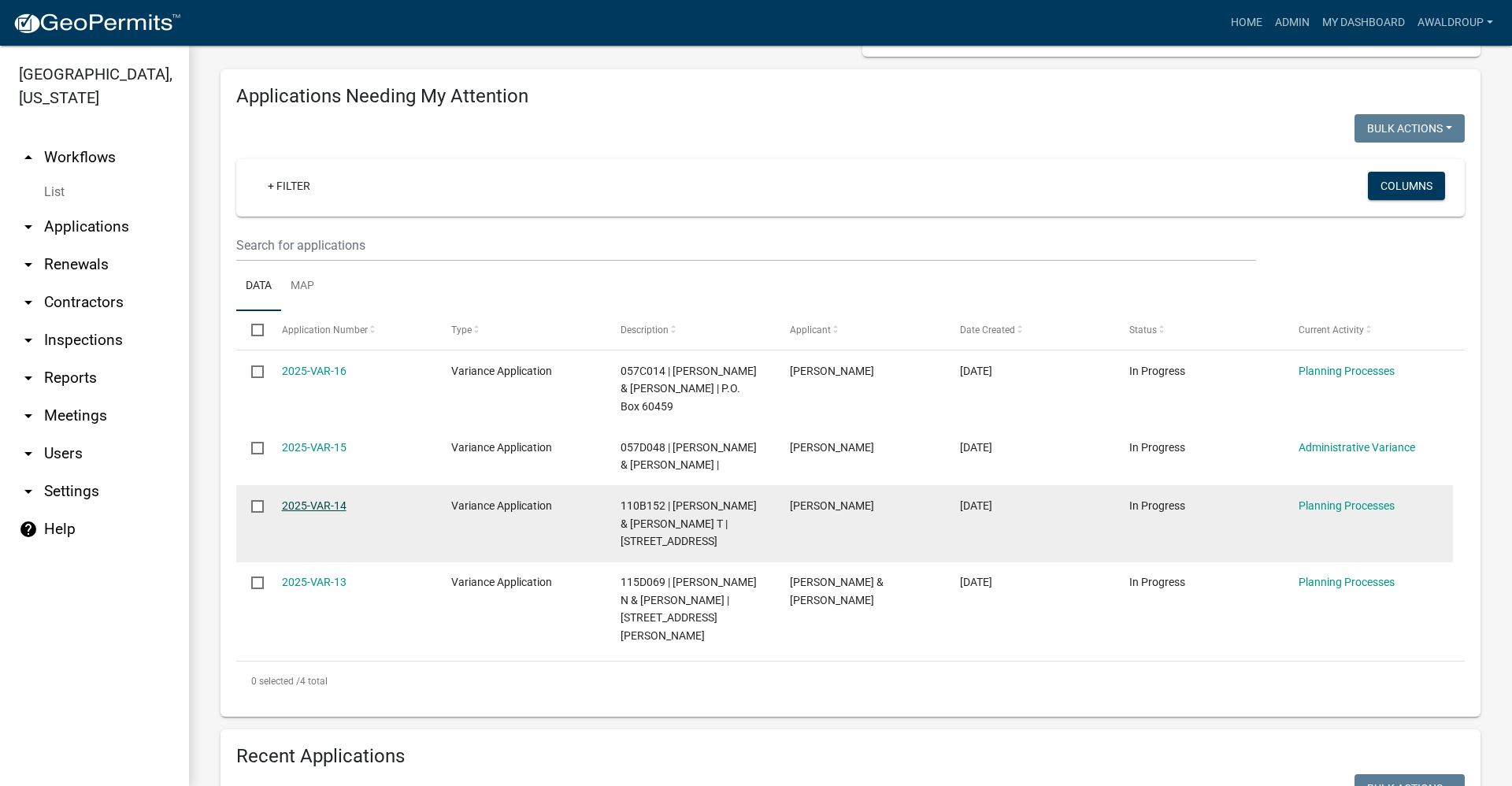
click at [334, 499] on link "2025-VAR-14" at bounding box center [314, 505] width 64 height 12
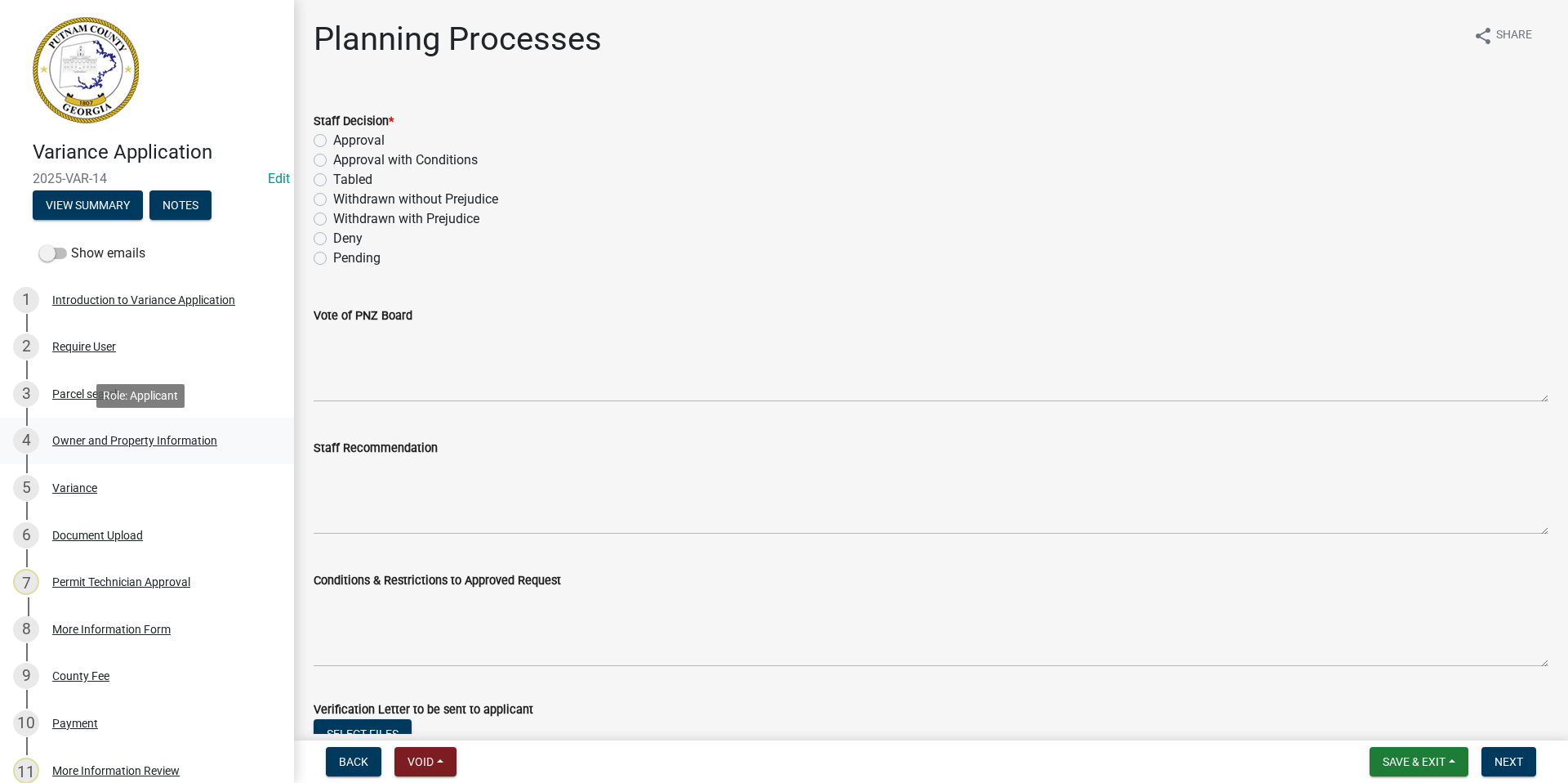
click at [131, 439] on div "Owner and Property Information" at bounding box center [134, 440] width 165 height 12
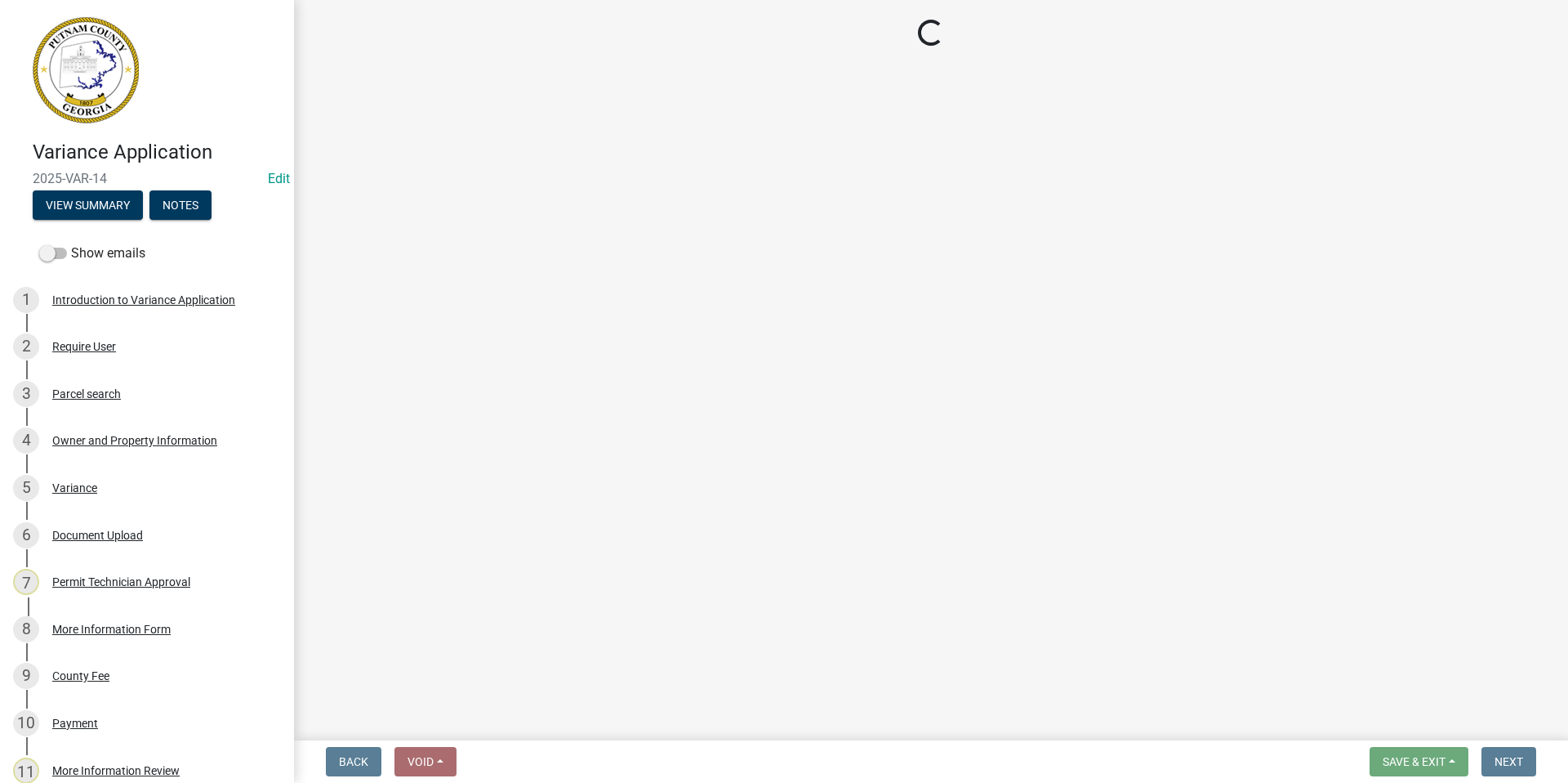
select select "78bfdc44-73ff-456e-a557-d4c99b9c08be"
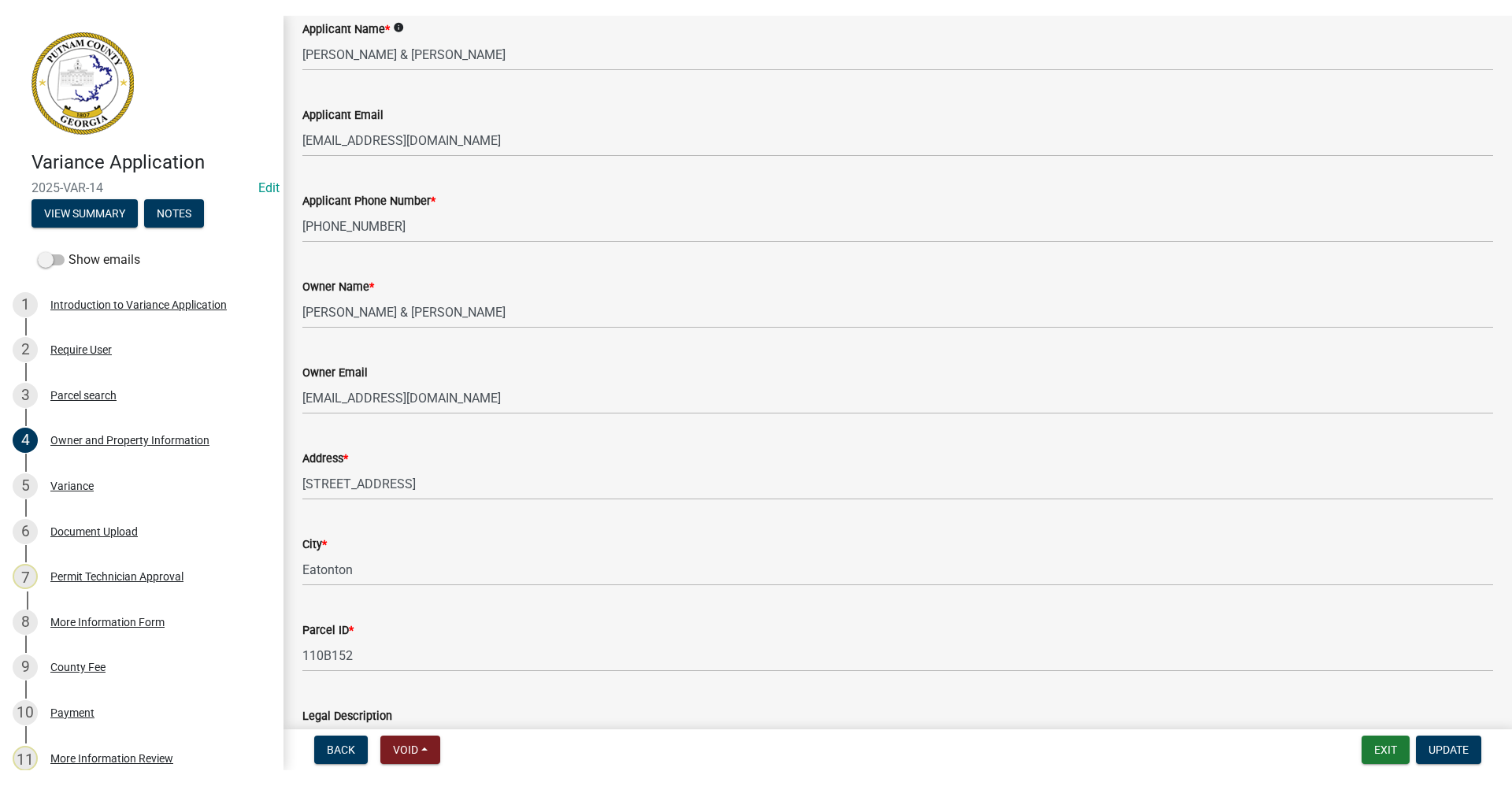
scroll to position [158, 0]
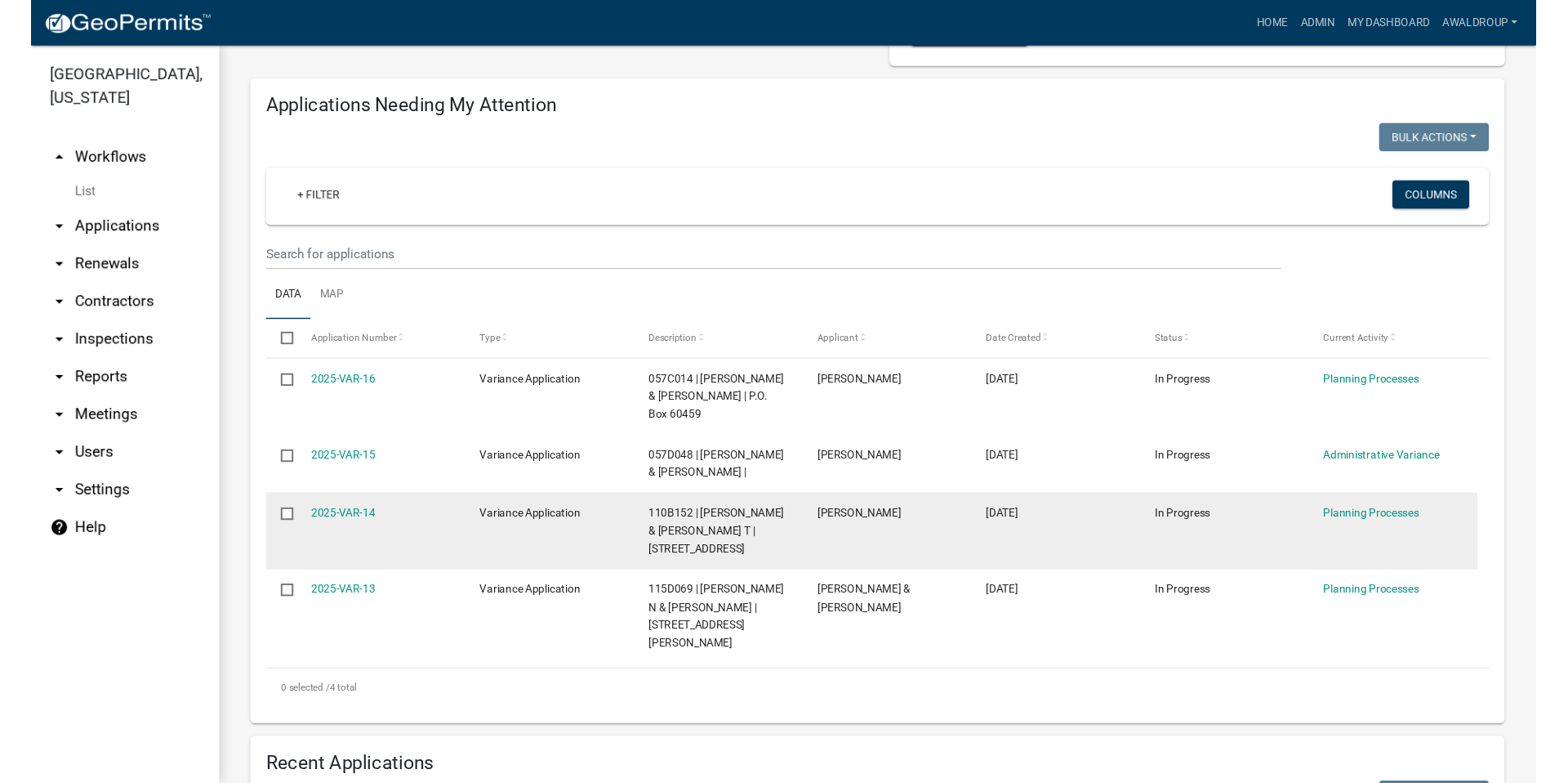
scroll to position [163, 0]
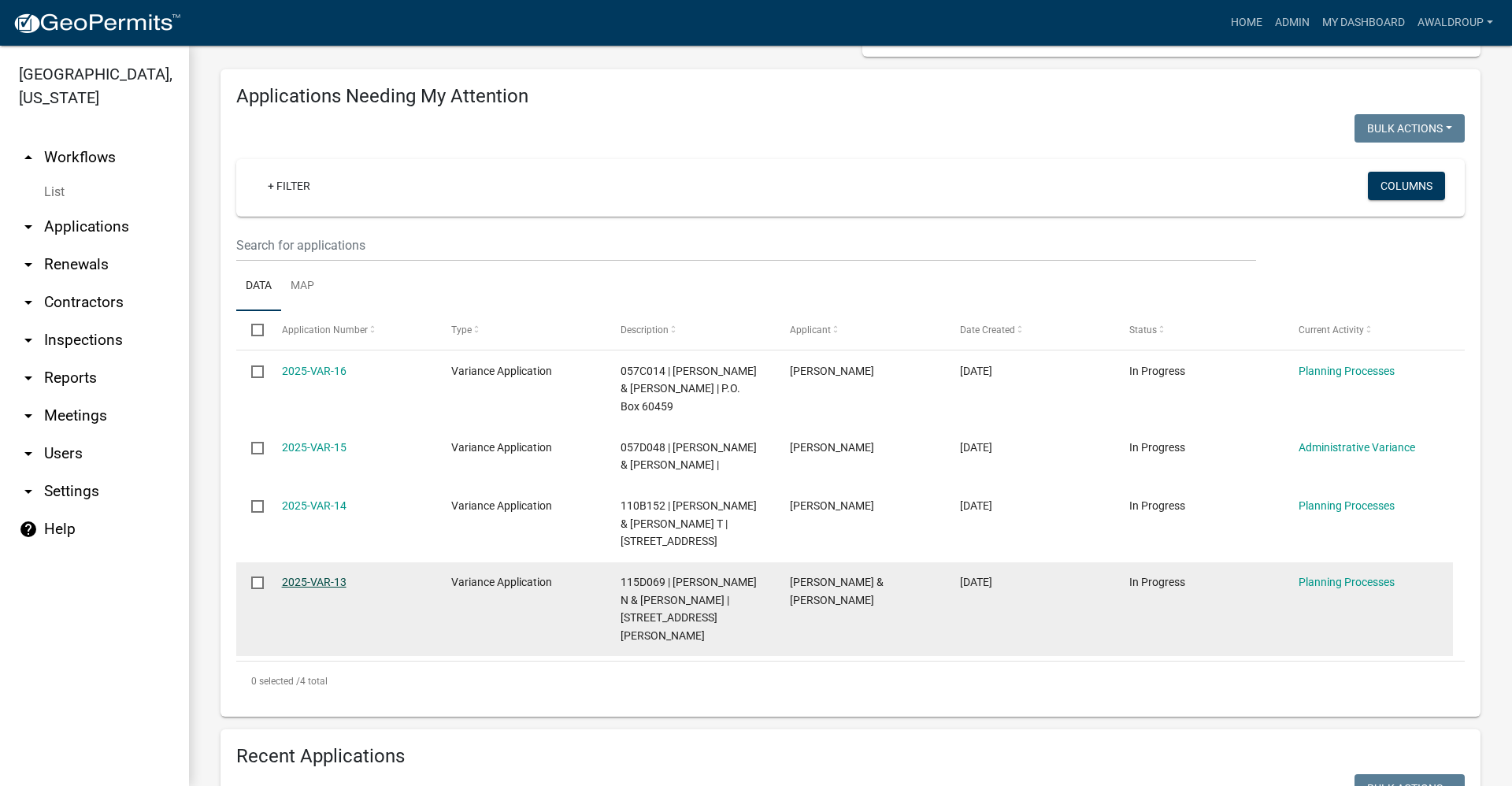
click at [307, 576] on link "2025-VAR-13" at bounding box center [314, 581] width 64 height 12
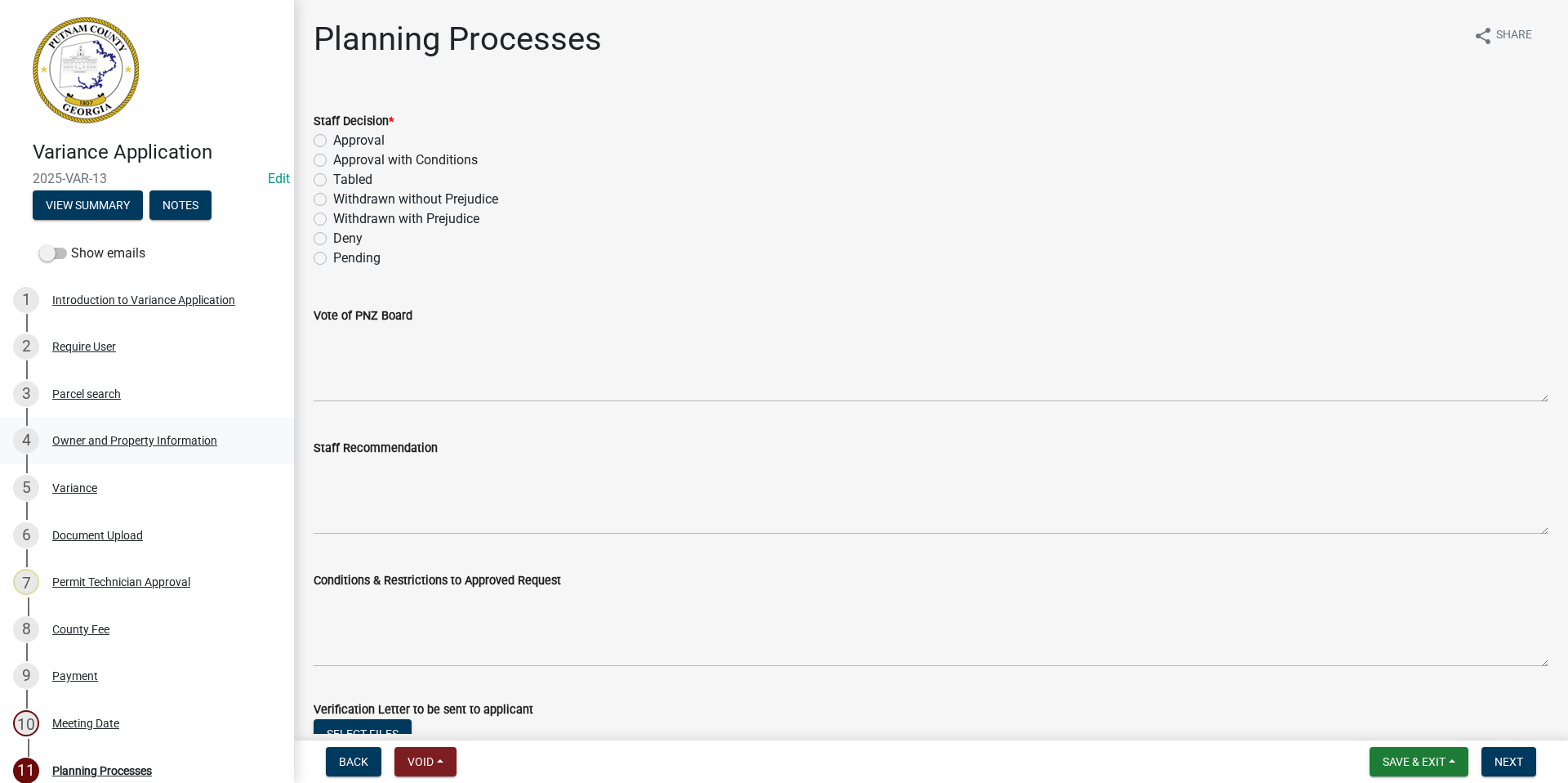
click at [137, 441] on div "Owner and Property Information" at bounding box center [134, 440] width 165 height 12
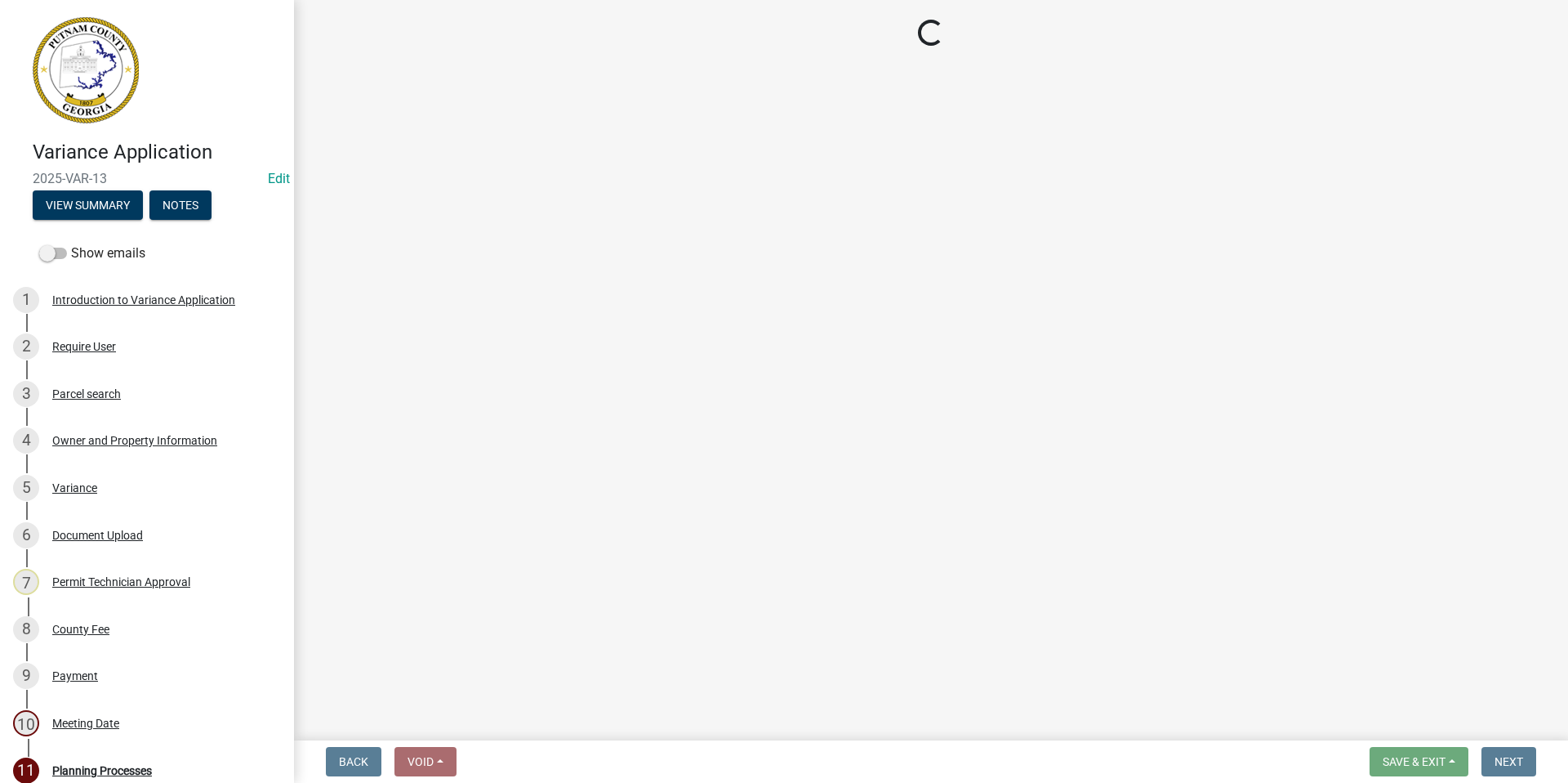
select select "78bfdc44-73ff-456e-a557-d4c99b9c08be"
select select "83394b22-4a11-496c-8e5c-75ade2e72faf"
select select "469c5908-2854-42d5-89ed-bee7fc26529e"
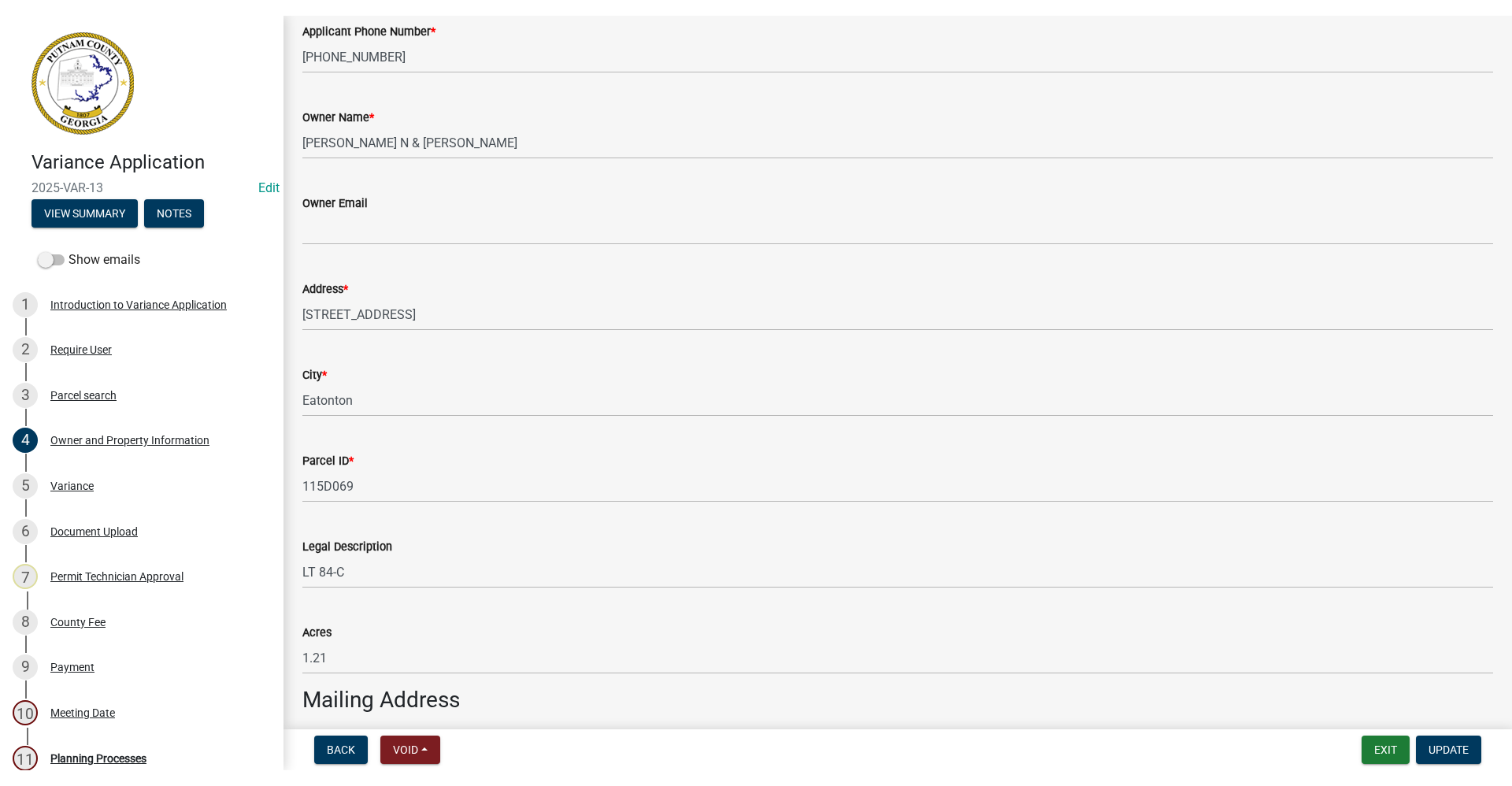
scroll to position [393, 0]
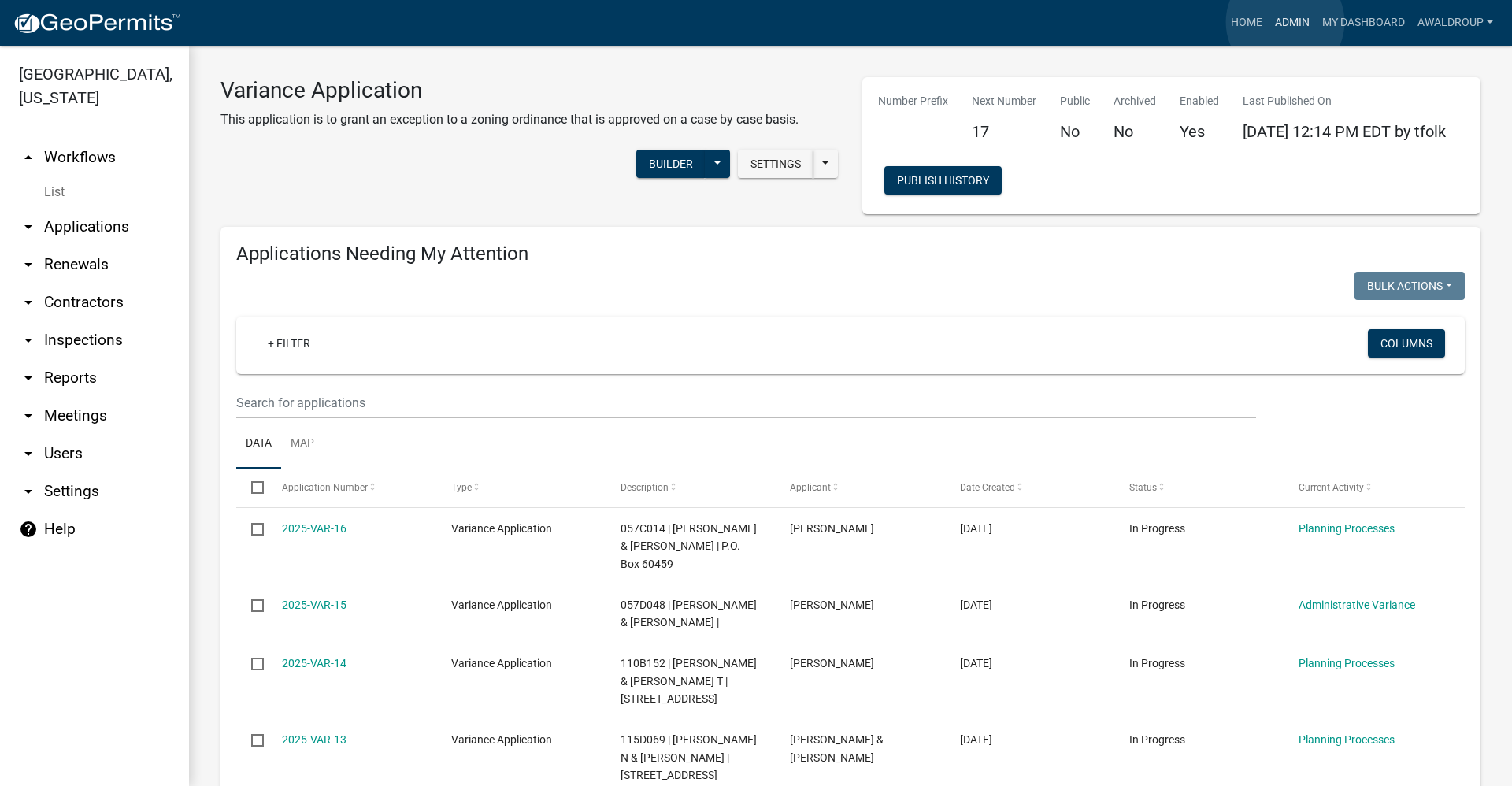
click at [1285, 22] on link "Admin" at bounding box center [1292, 23] width 47 height 30
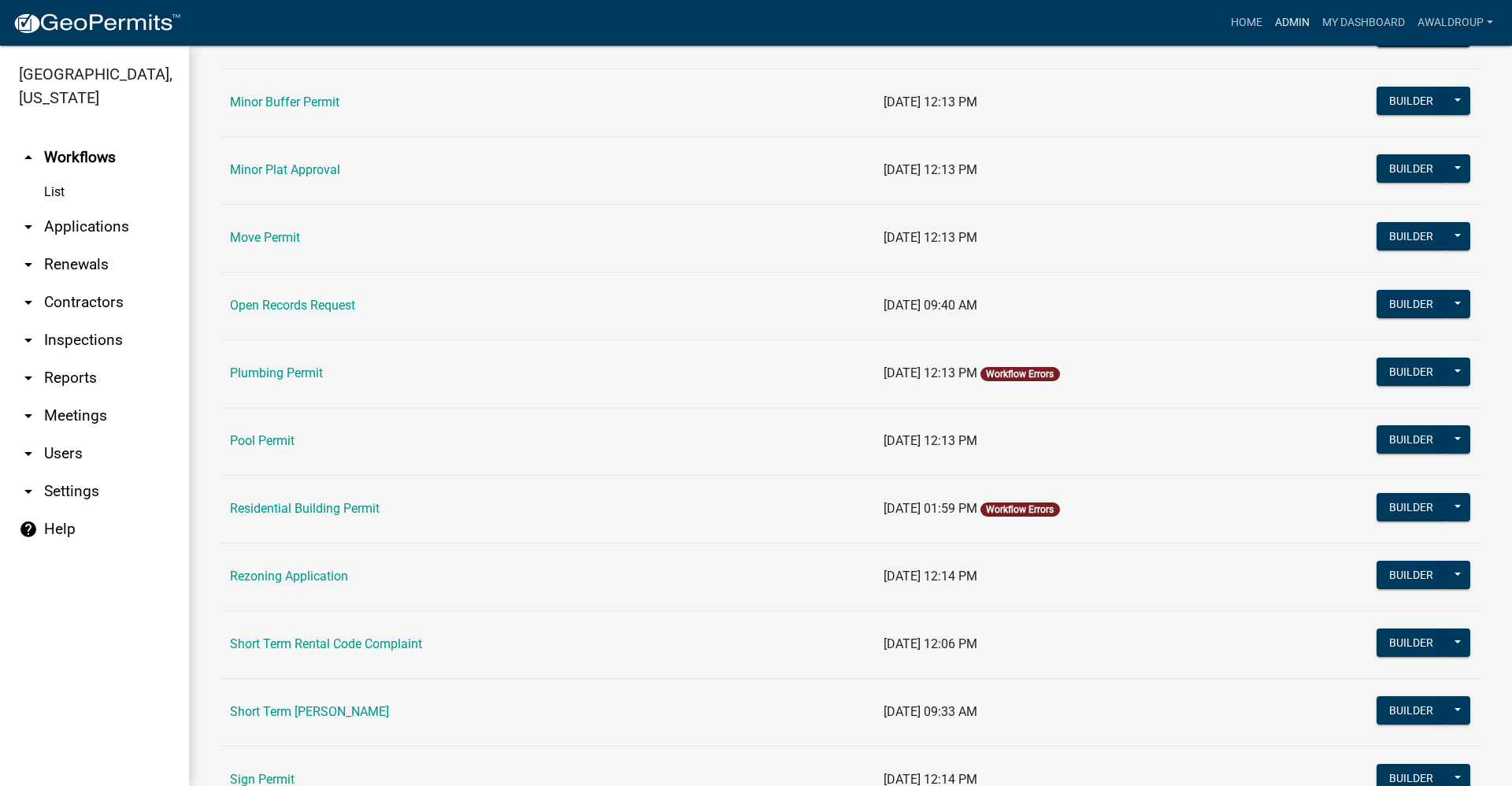
scroll to position [1654, 0]
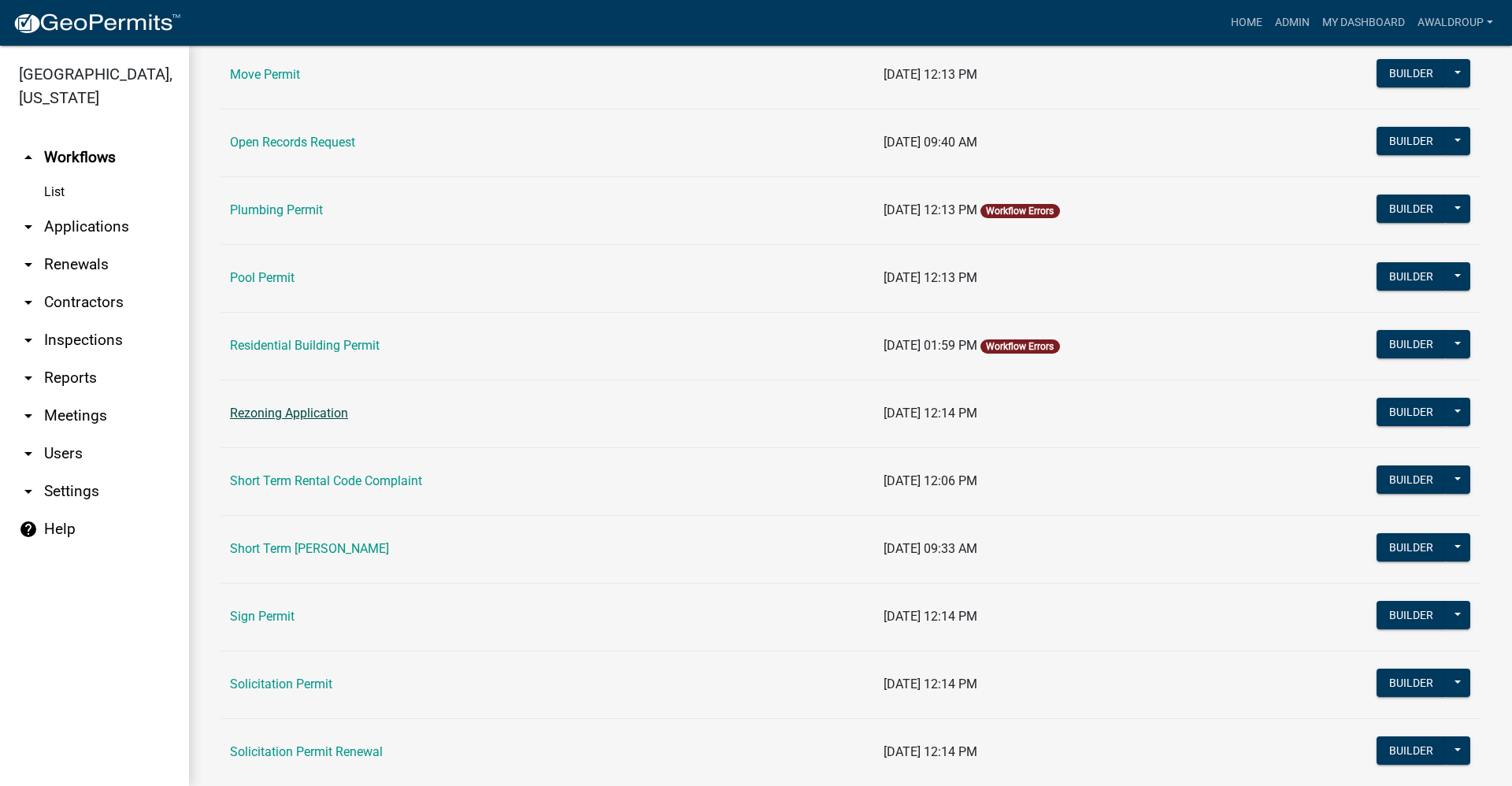
click at [299, 414] on link "Rezoning Application" at bounding box center [289, 413] width 118 height 15
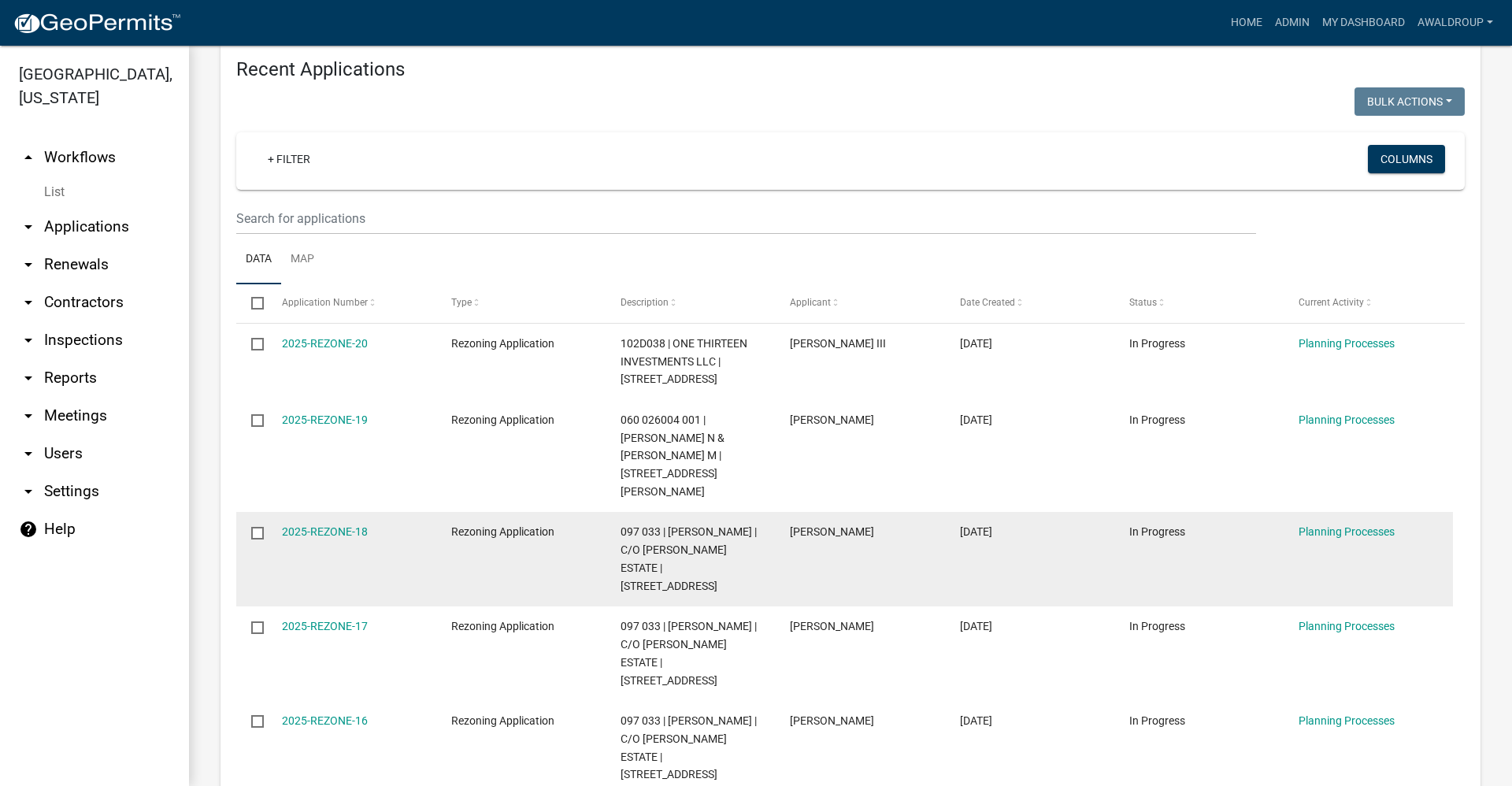
scroll to position [1575, 0]
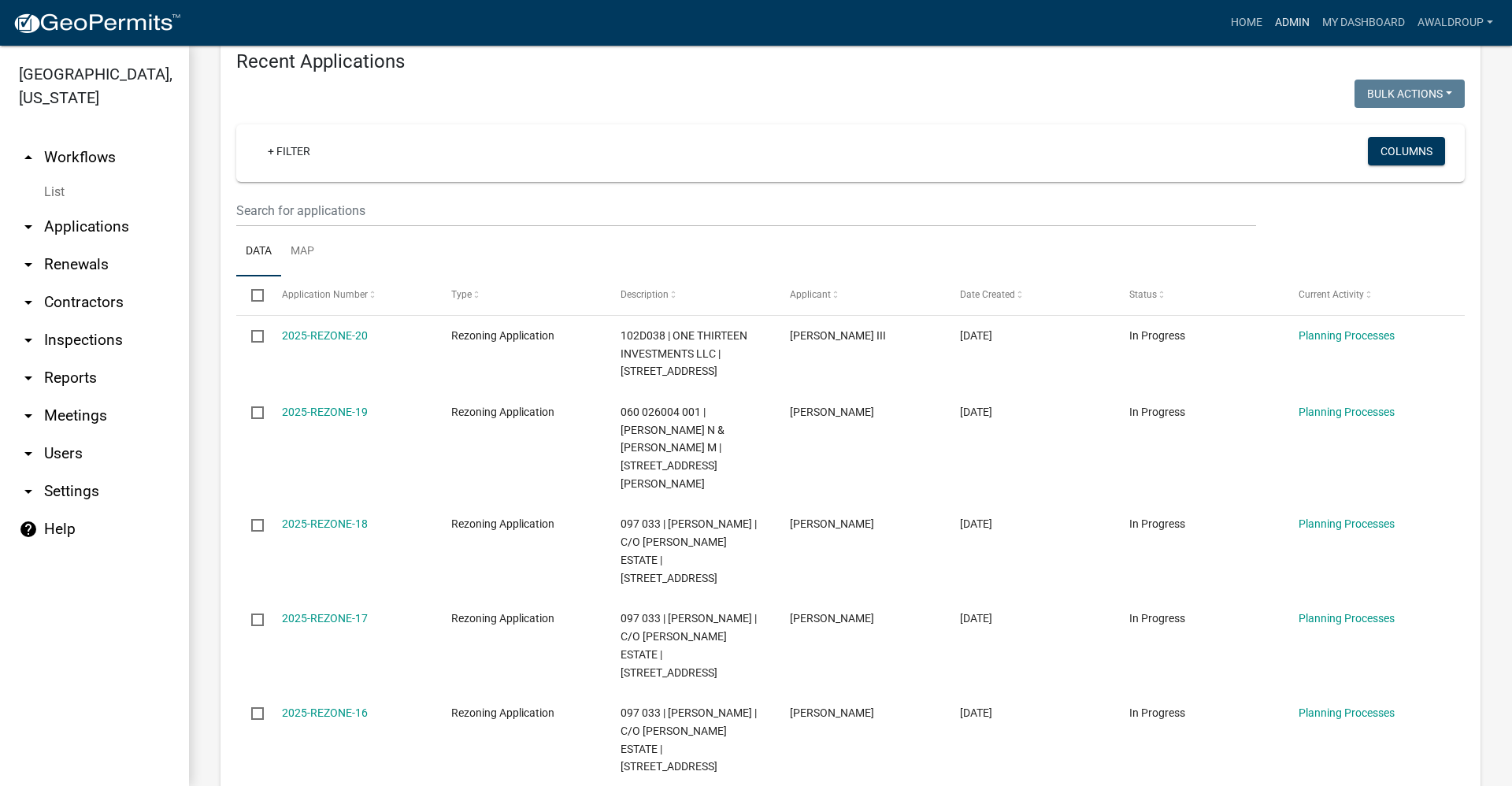
click at [1289, 18] on link "Admin" at bounding box center [1292, 23] width 47 height 30
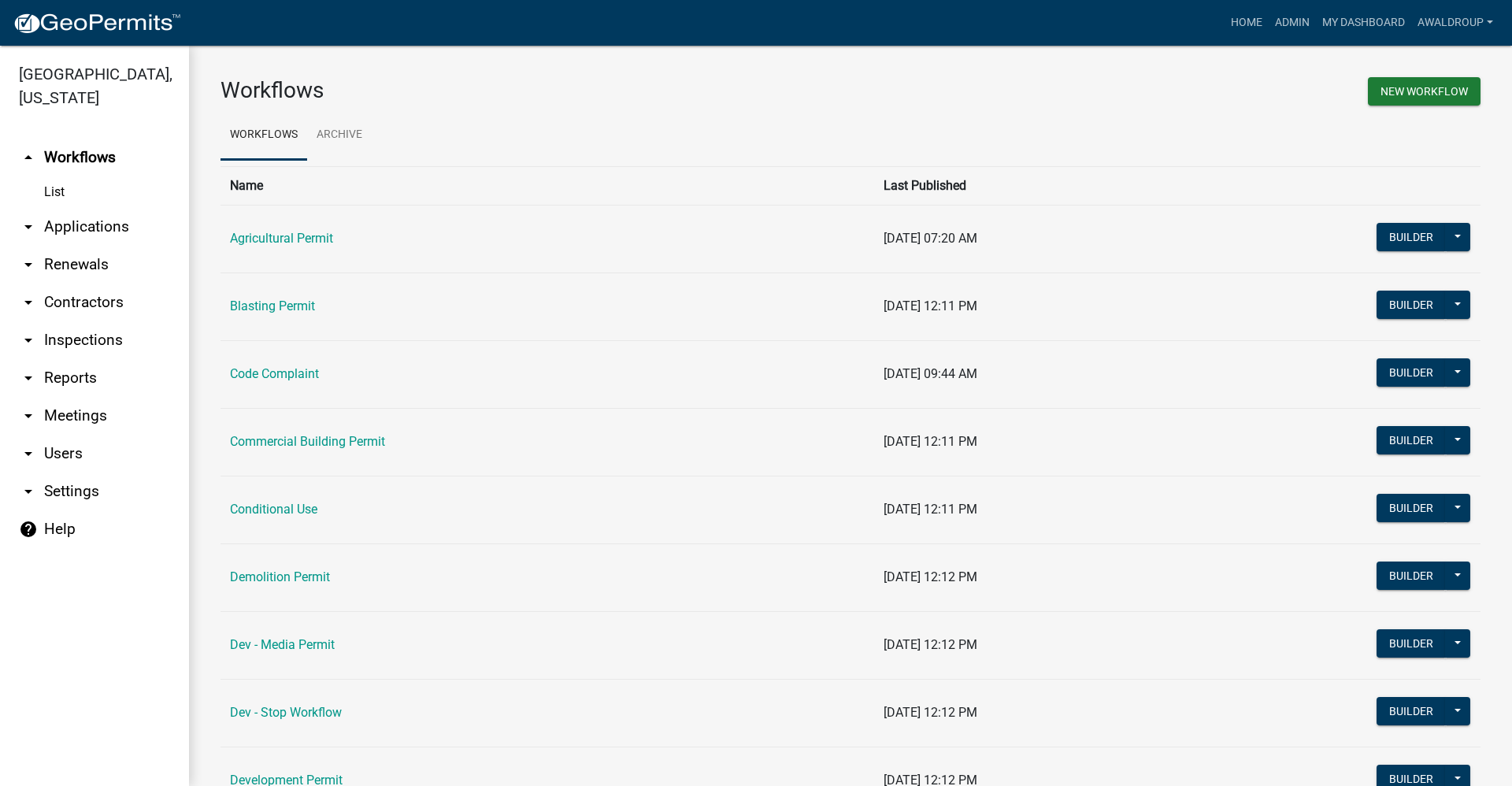
drag, startPoint x: 103, startPoint y: 226, endPoint x: 208, endPoint y: 196, distance: 109.2
click at [105, 226] on link "arrow_drop_down Applications" at bounding box center [94, 226] width 189 height 38
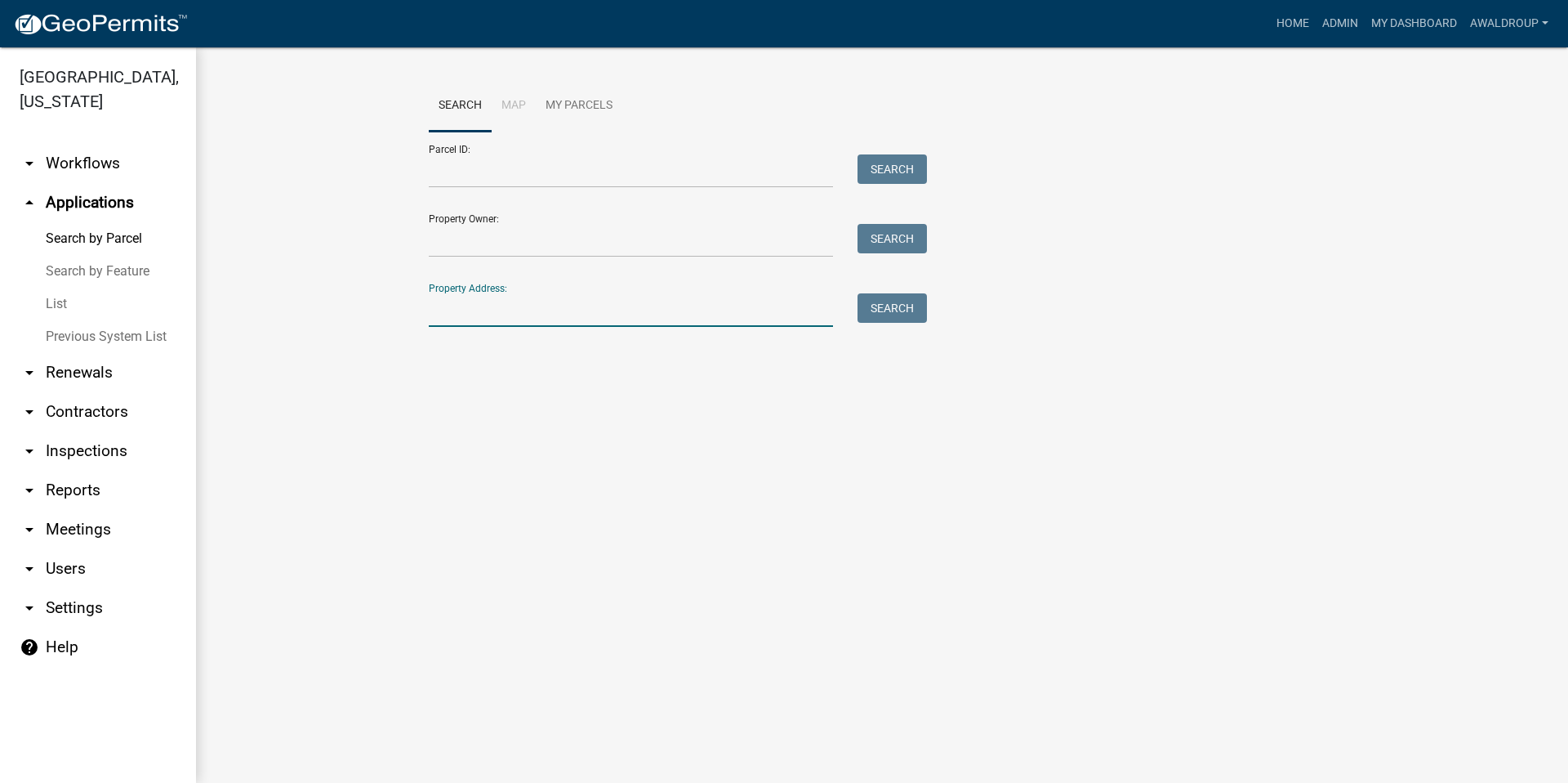
click at [485, 305] on input "Property Address:" at bounding box center [630, 310] width 404 height 33
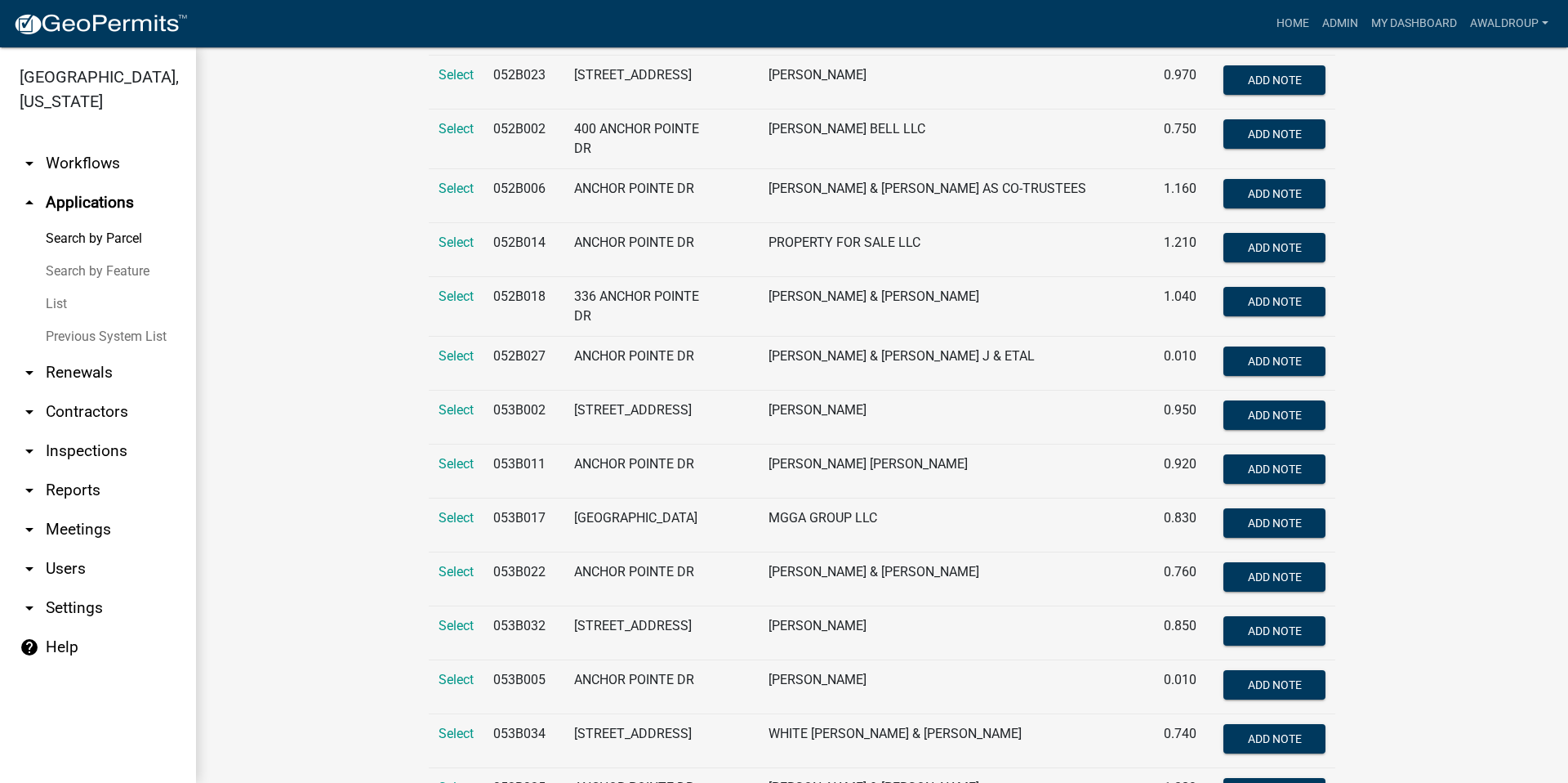
scroll to position [81, 0]
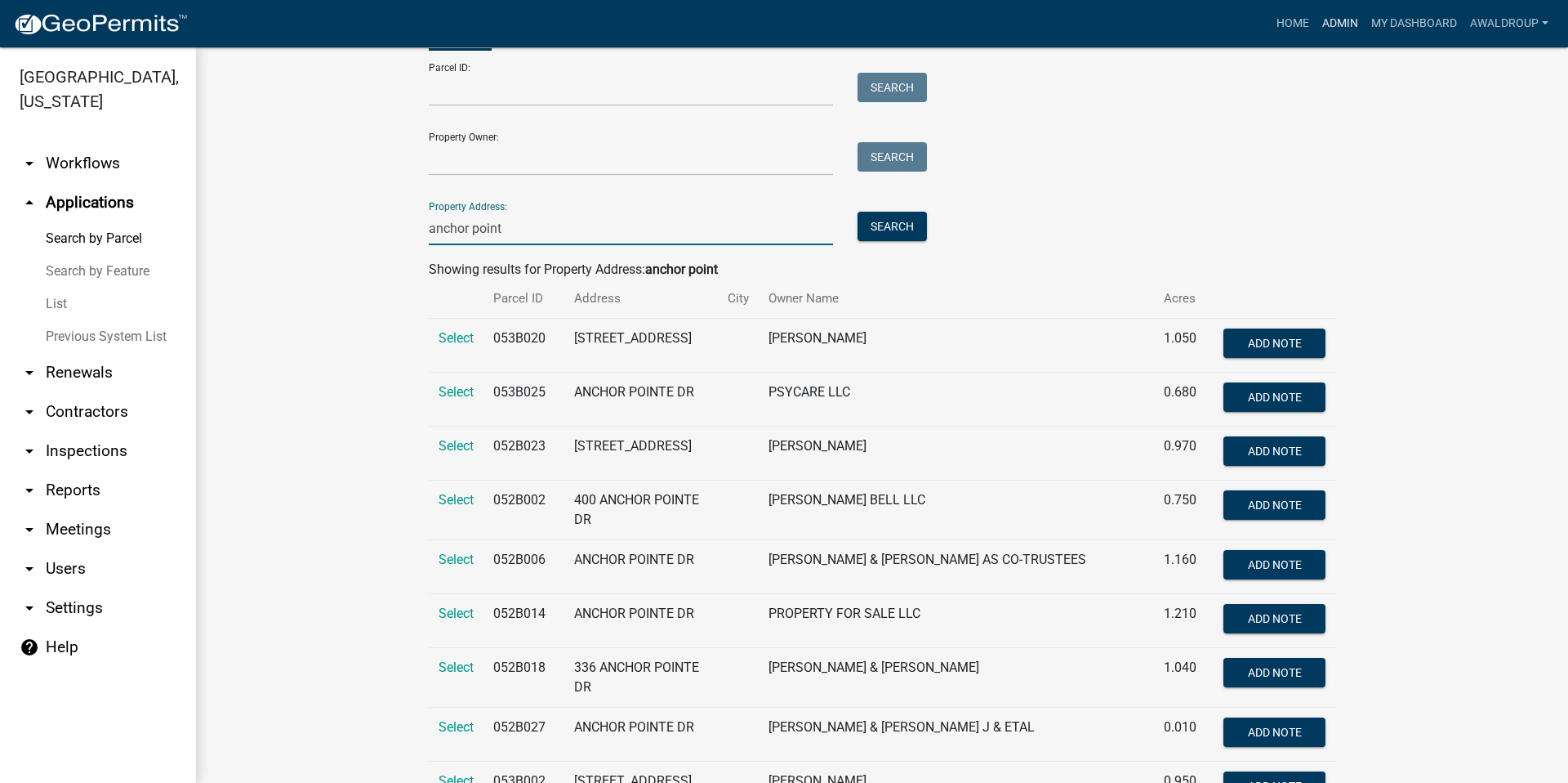
type input "anchor point"
click at [1330, 29] on link "Admin" at bounding box center [1340, 23] width 49 height 31
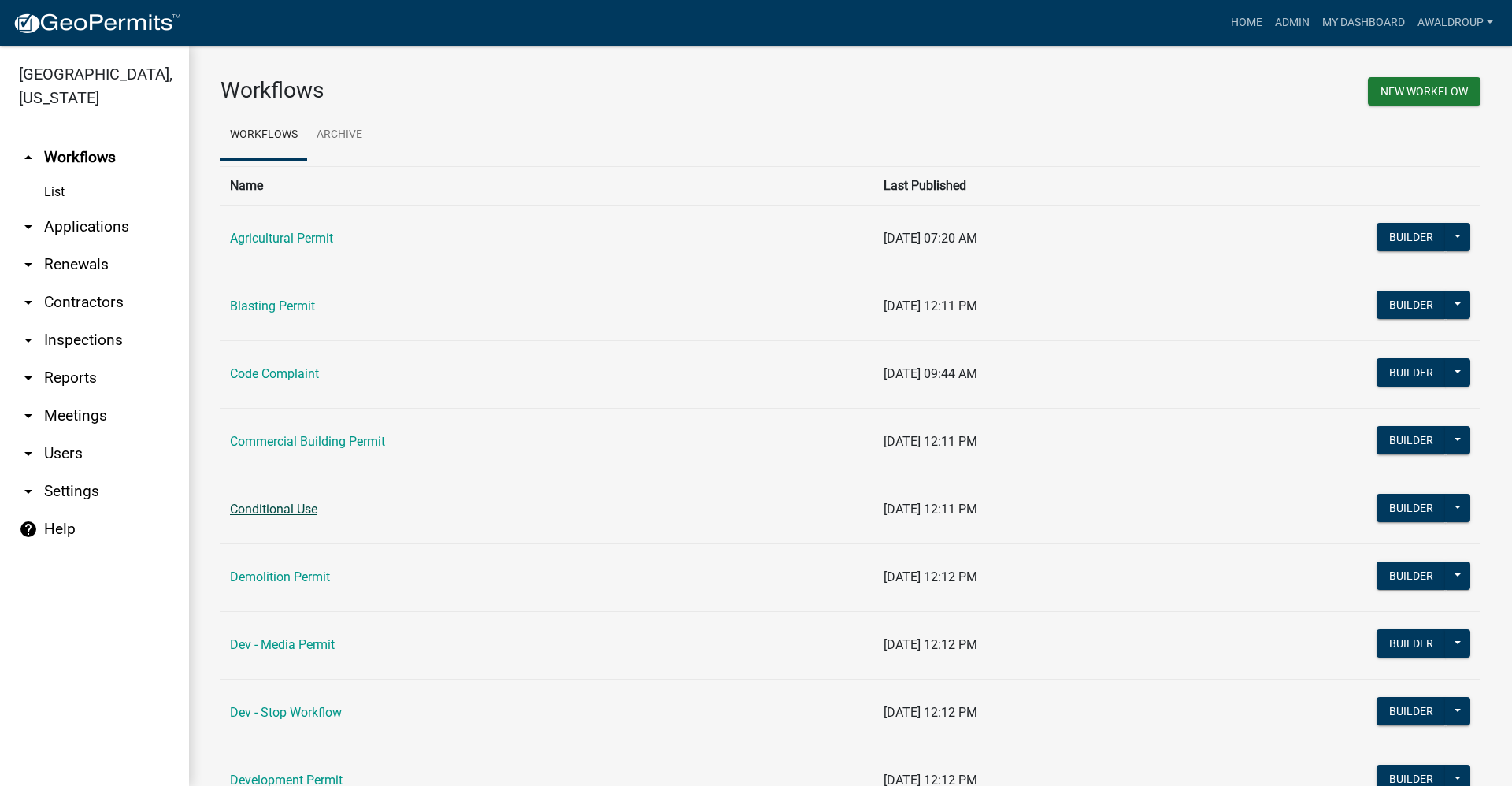
click at [290, 508] on link "Conditional Use" at bounding box center [274, 510] width 88 height 15
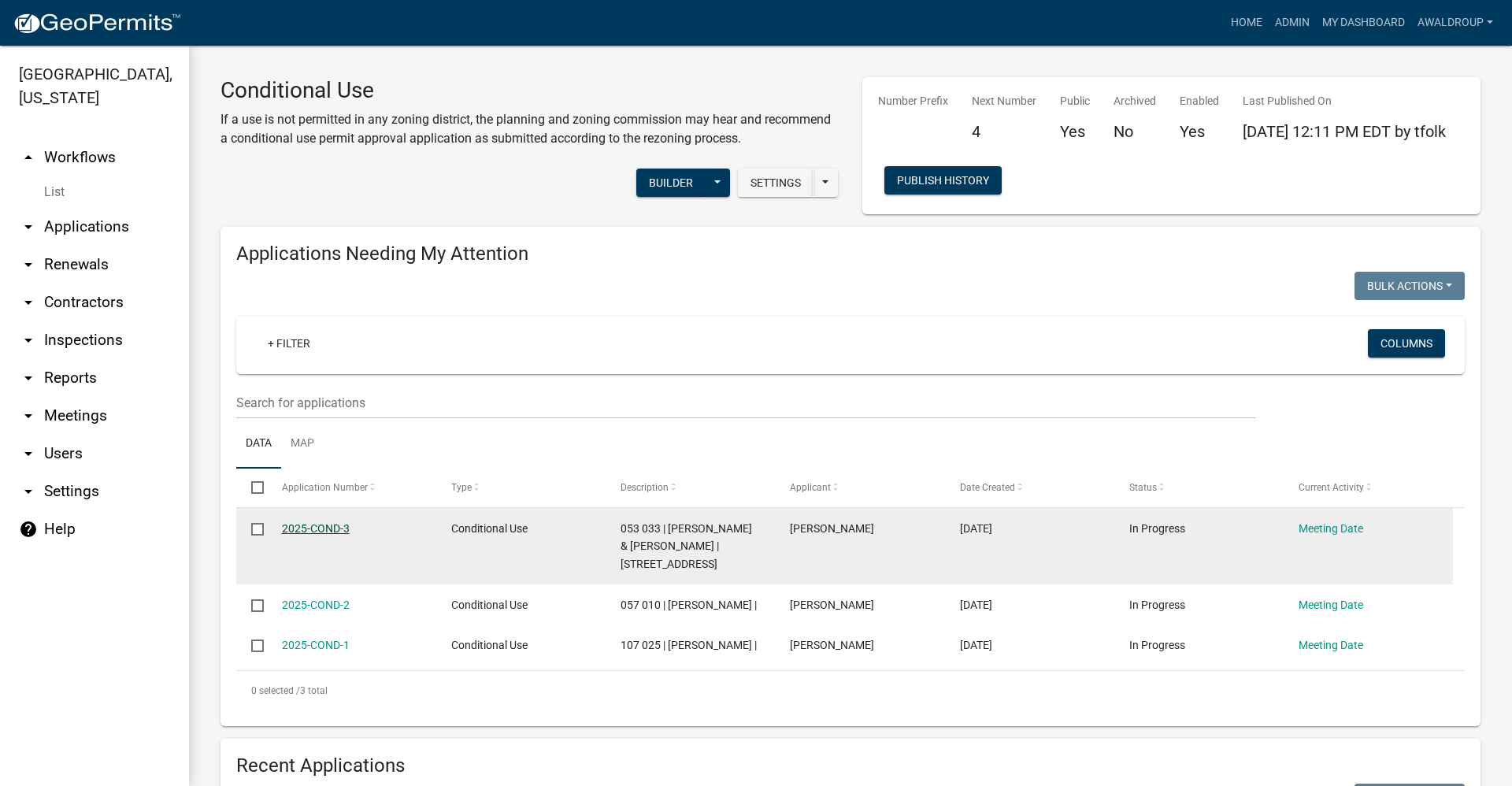
click at [299, 531] on link "2025-COND-3" at bounding box center [316, 527] width 68 height 12
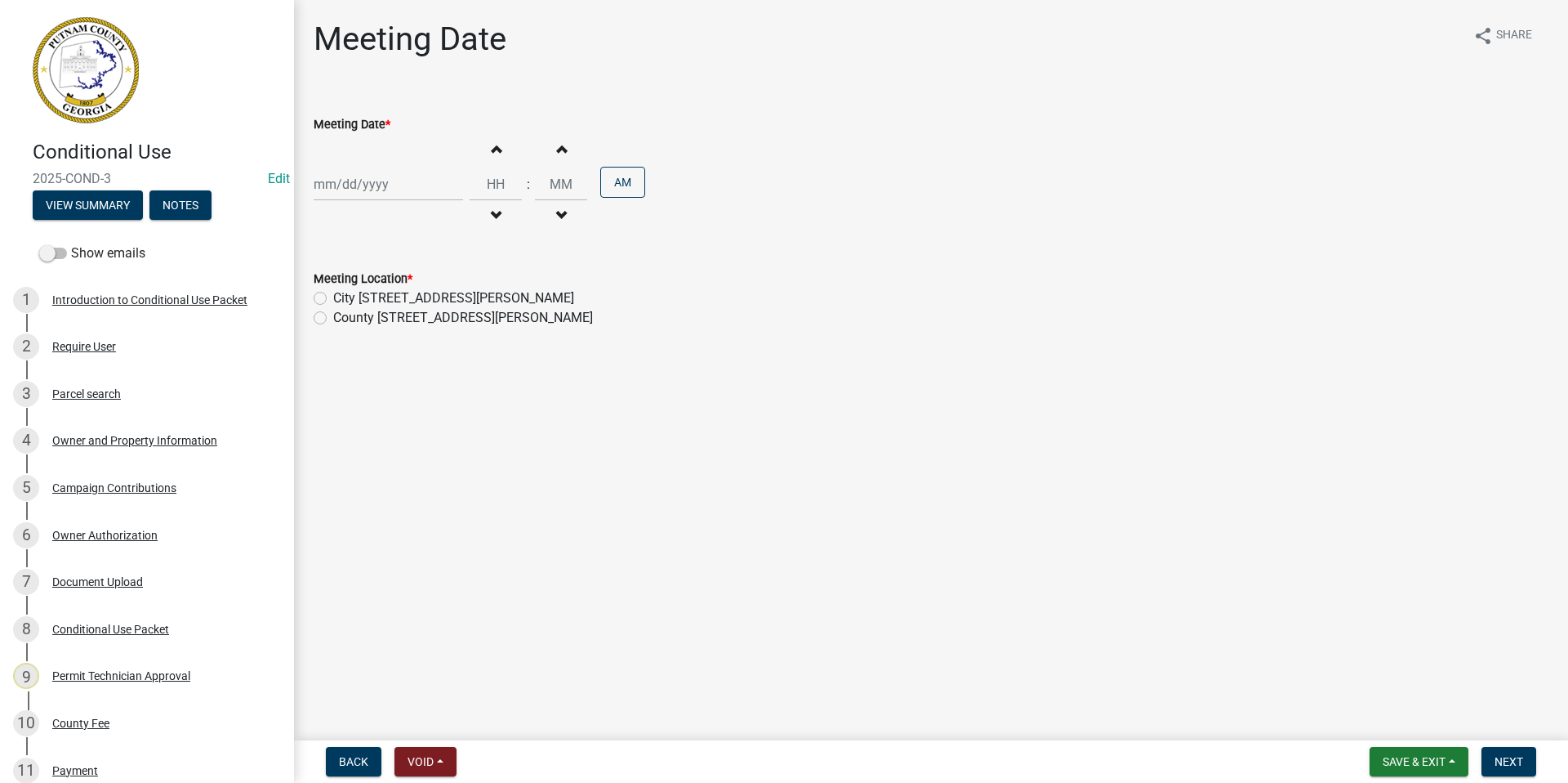
select select "9"
select select "2025"
click at [385, 181] on div "[PERSON_NAME] Feb Mar Apr [PERSON_NAME][DATE] Oct Nov [DATE] 1526 1527 1528 152…" at bounding box center [388, 184] width 150 height 33
click at [482, 218] on span "Next month" at bounding box center [486, 218] width 13 height 13
select select "10"
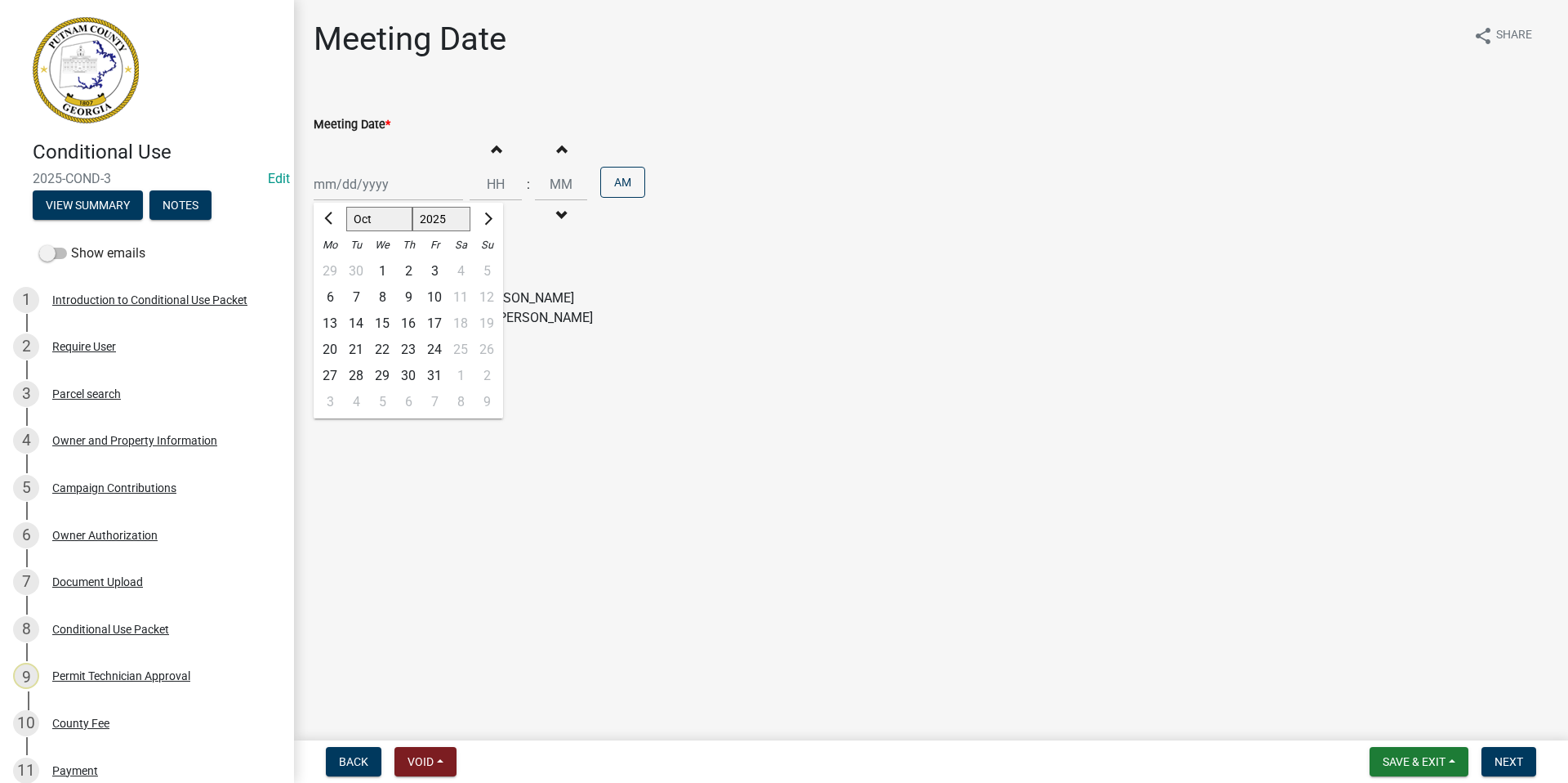
click at [406, 267] on div "2" at bounding box center [408, 271] width 26 height 26
type input "[DATE]"
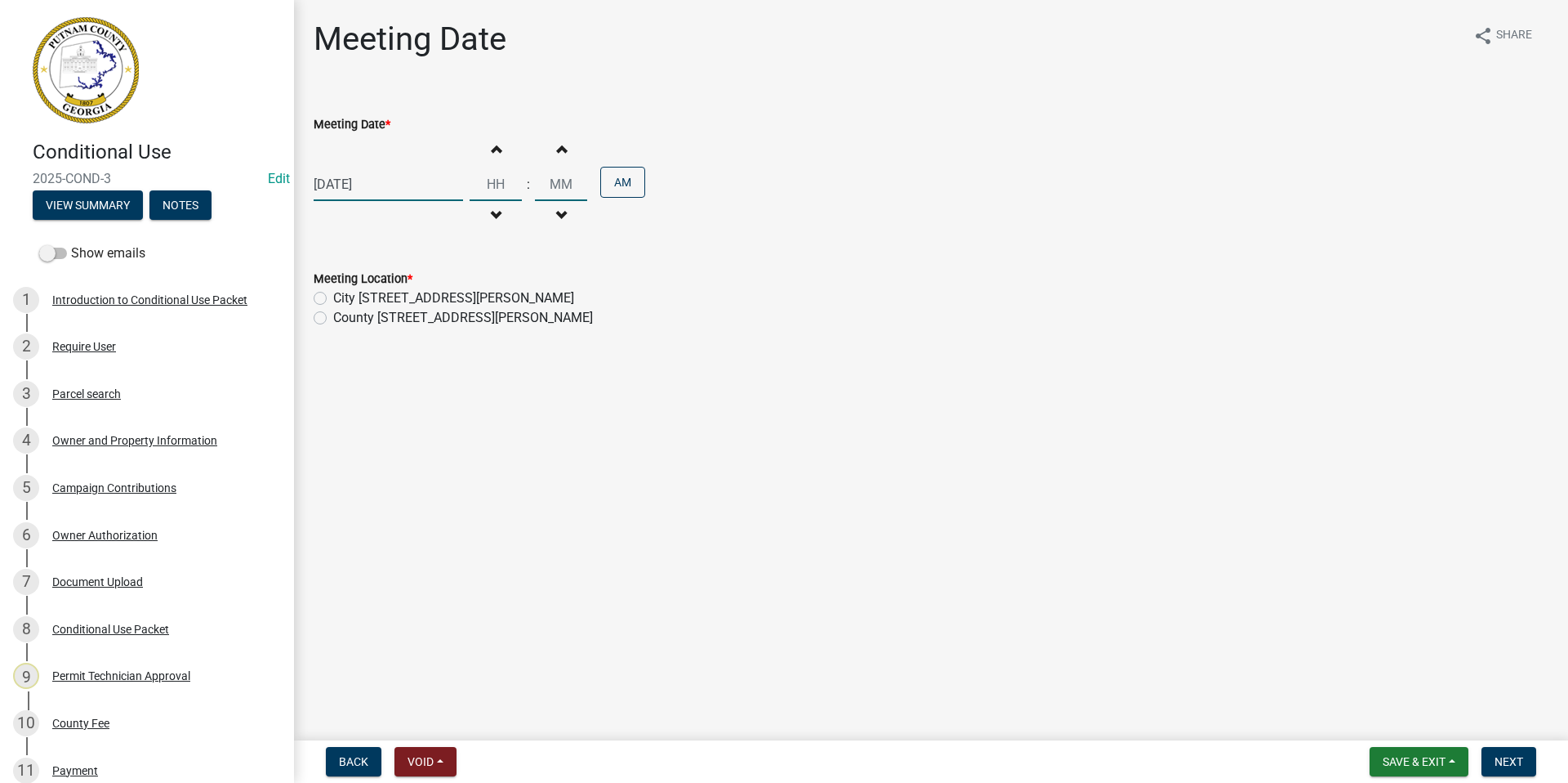
click at [491, 187] on input "Hours" at bounding box center [495, 184] width 52 height 33
type input "06"
drag, startPoint x: 568, startPoint y: 180, endPoint x: 541, endPoint y: 181, distance: 27.0
click at [541, 181] on input "00" at bounding box center [560, 184] width 52 height 33
type input "30"
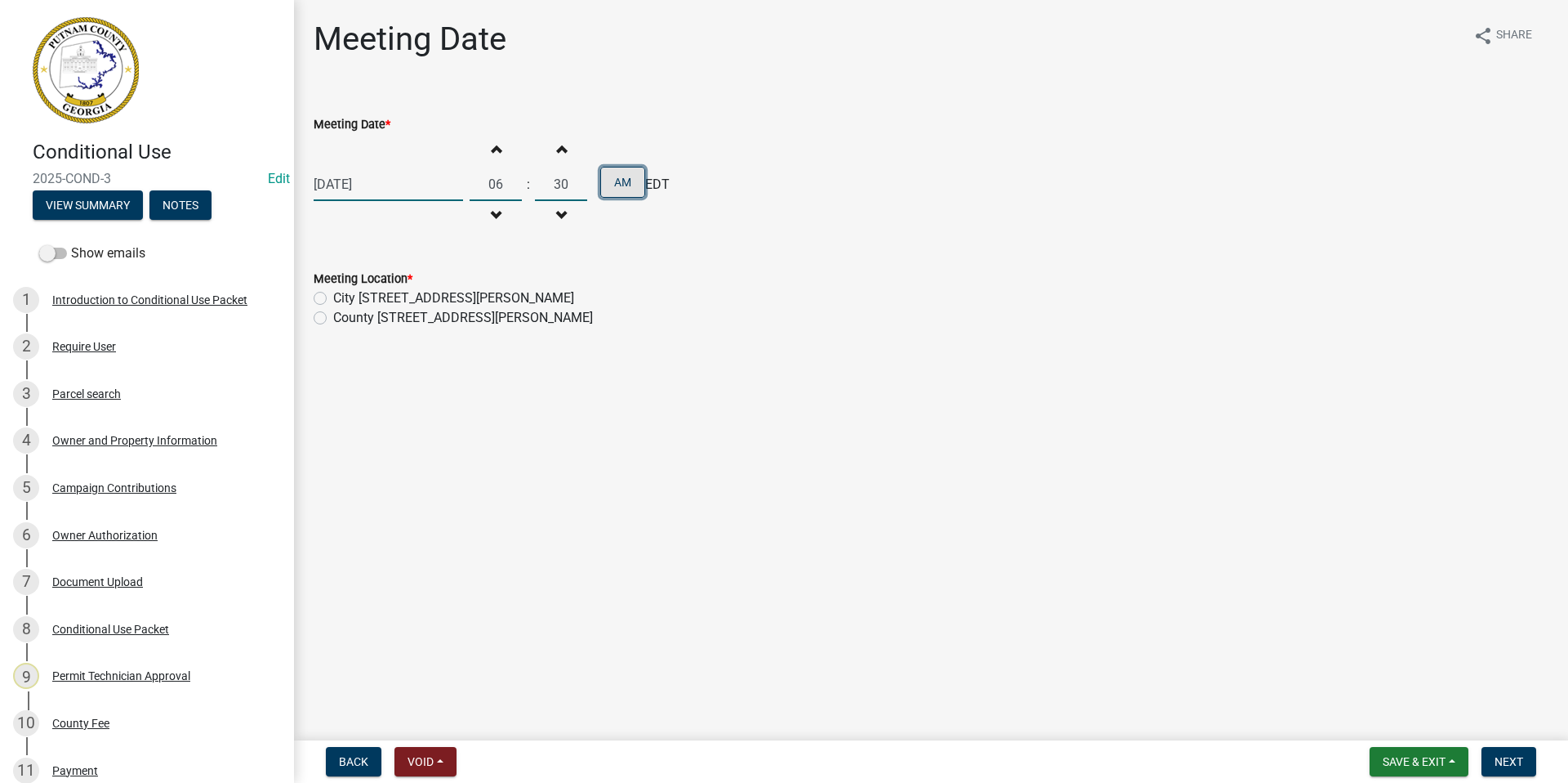
click at [617, 177] on button "AM" at bounding box center [622, 182] width 45 height 31
click at [334, 314] on label "County [STREET_ADDRESS][PERSON_NAME]" at bounding box center [463, 318] width 259 height 20
click at [334, 314] on input "County [STREET_ADDRESS][PERSON_NAME]" at bounding box center [338, 313] width 11 height 11
radio input "true"
click at [1520, 758] on span "Next" at bounding box center [1507, 760] width 28 height 13
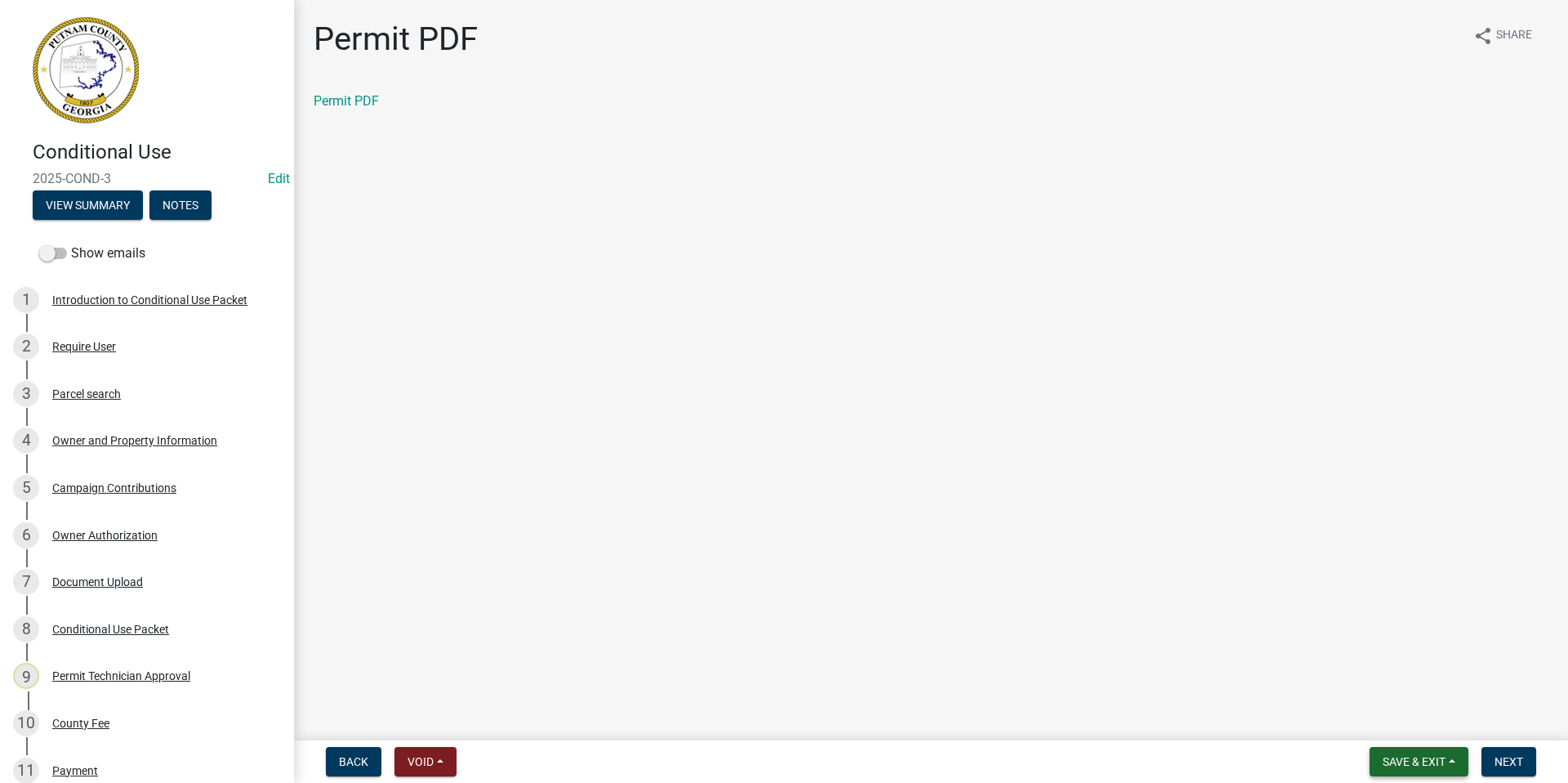
click at [1392, 755] on span "Save & Exit" at bounding box center [1413, 760] width 63 height 13
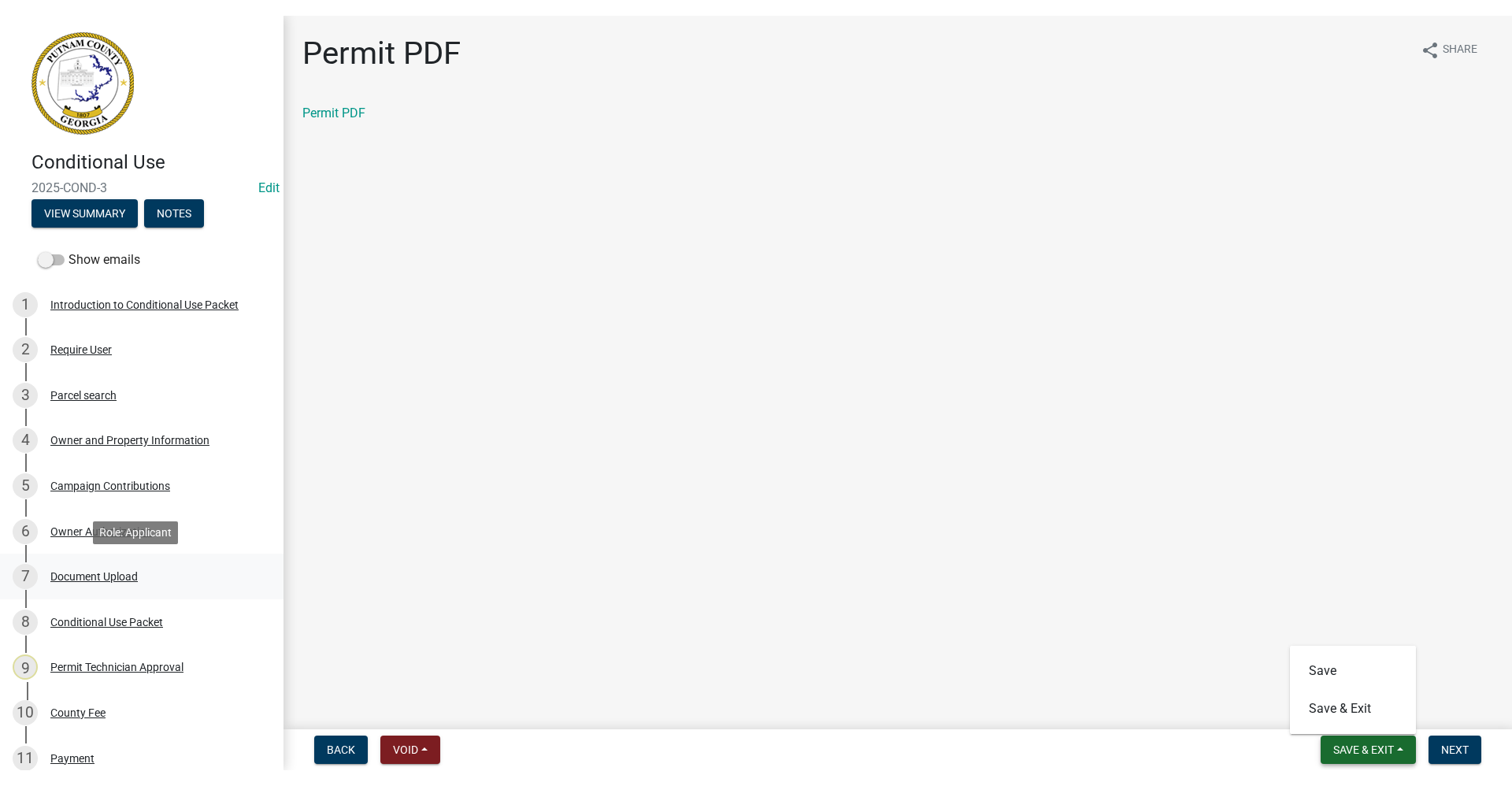
scroll to position [315, 0]
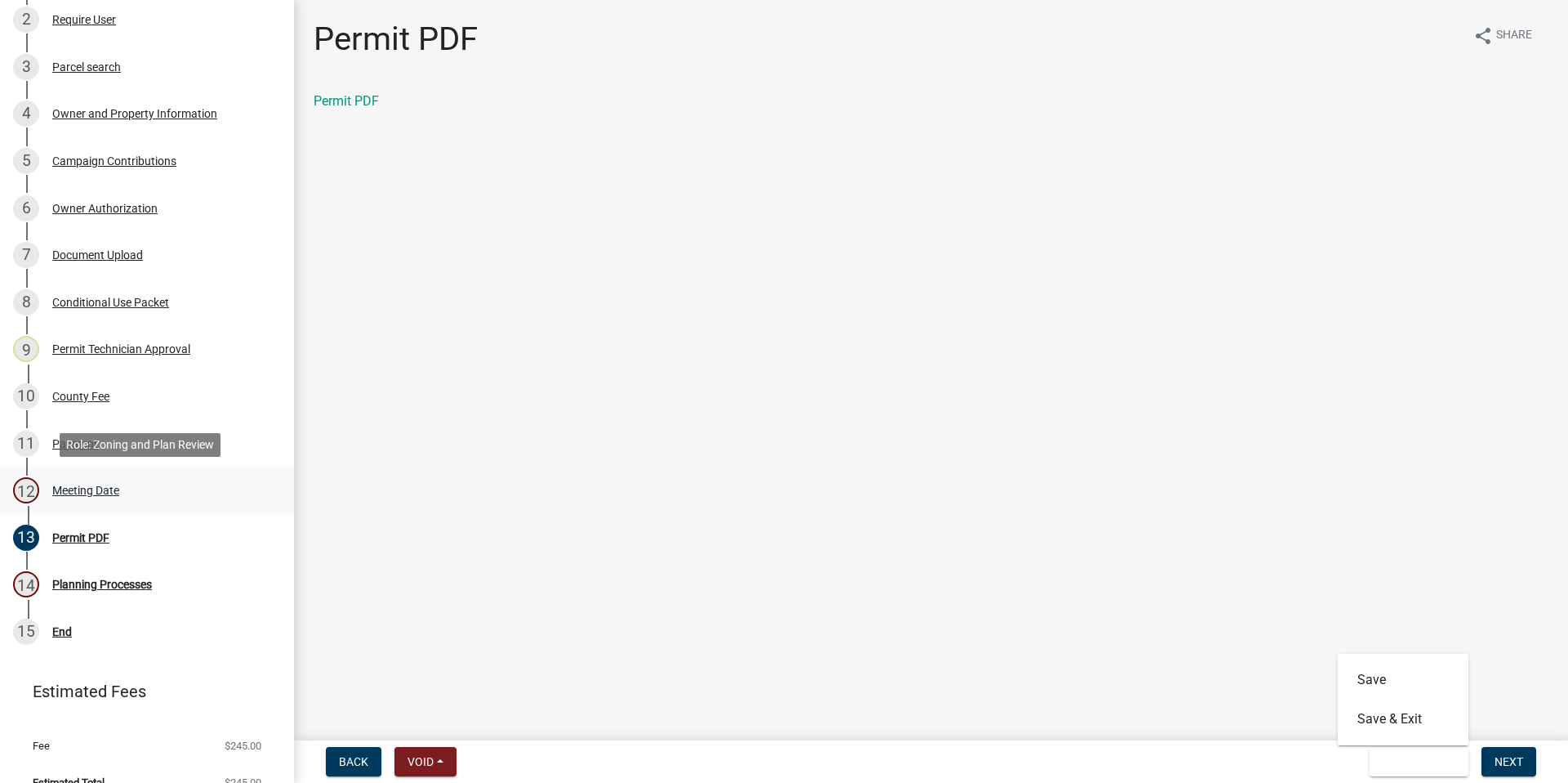
click at [82, 486] on div "Meeting Date" at bounding box center [85, 490] width 67 height 12
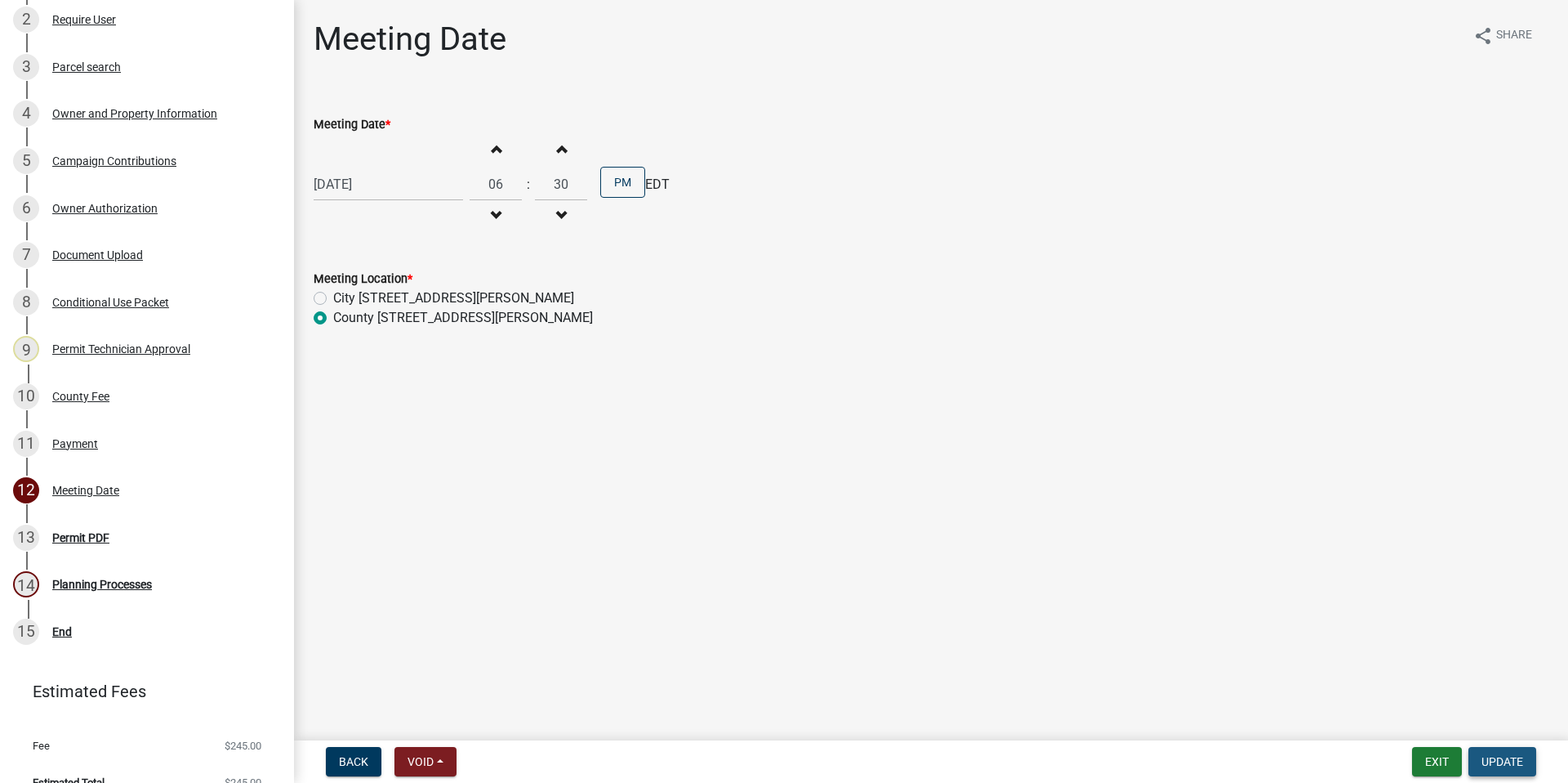
click at [1479, 755] on button "Update" at bounding box center [1501, 761] width 67 height 29
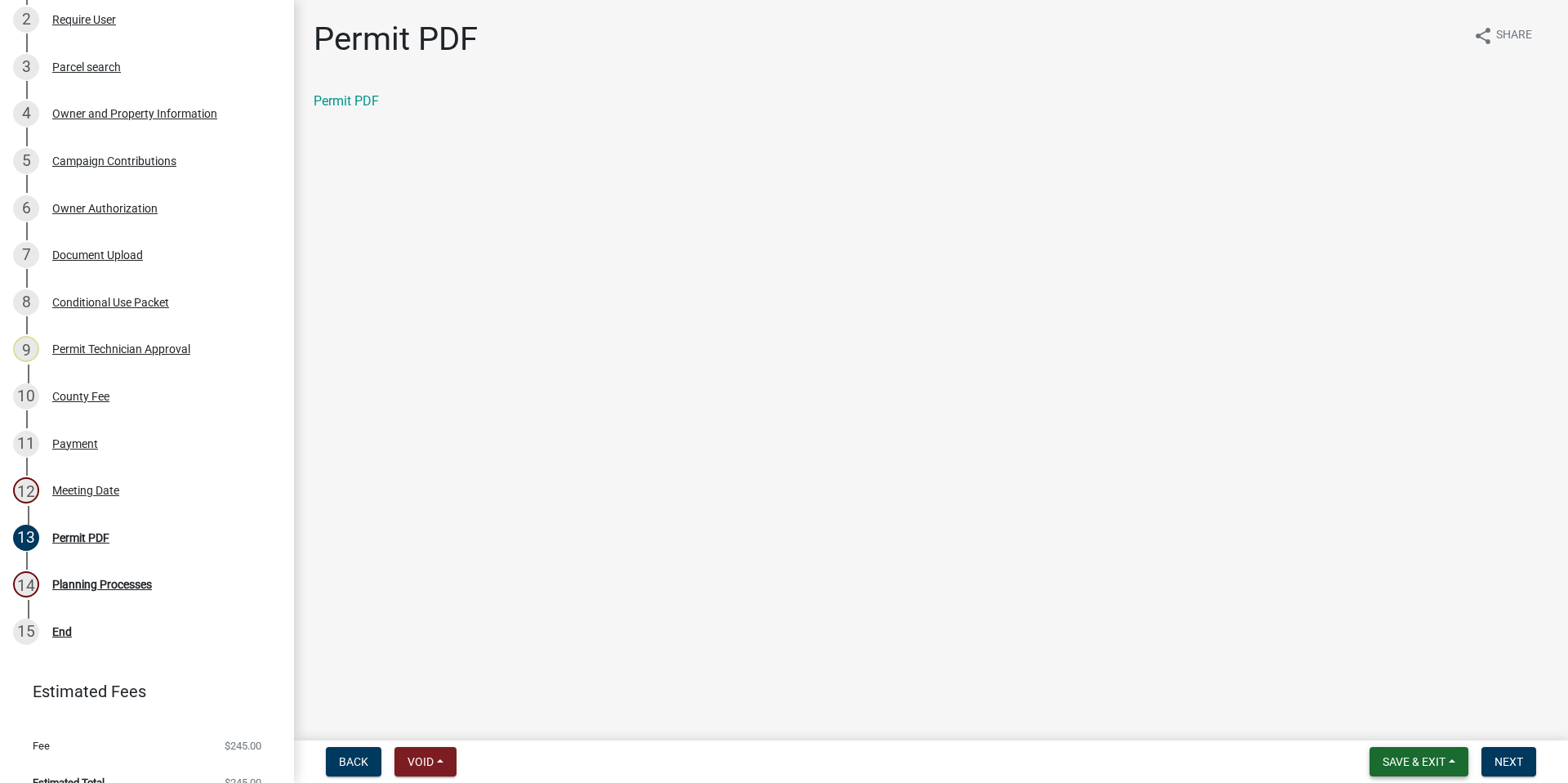
click at [1399, 767] on span "Save & Exit" at bounding box center [1413, 760] width 63 height 13
click at [1367, 719] on button "Save & Exit" at bounding box center [1403, 718] width 131 height 39
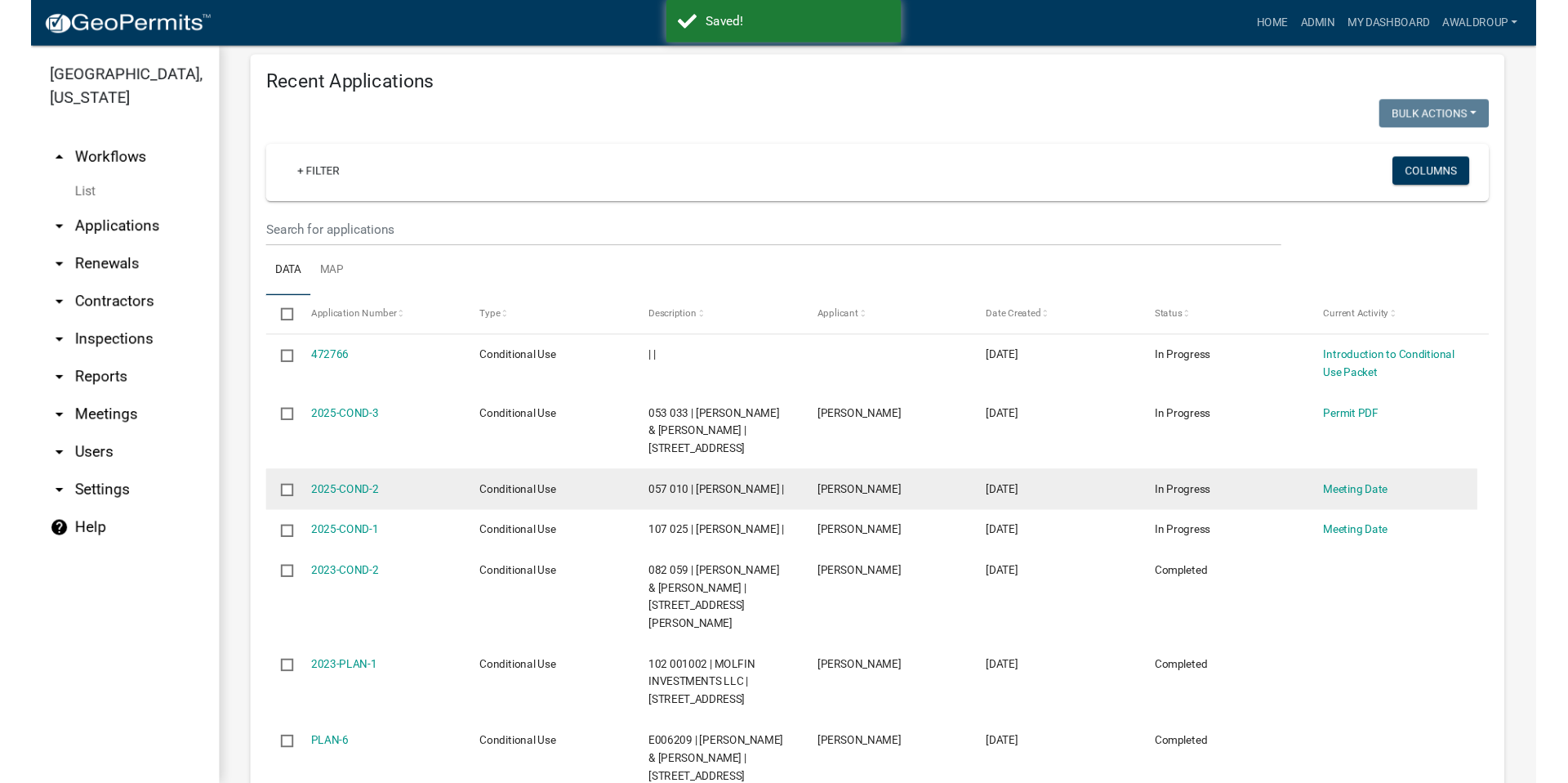
scroll to position [654, 0]
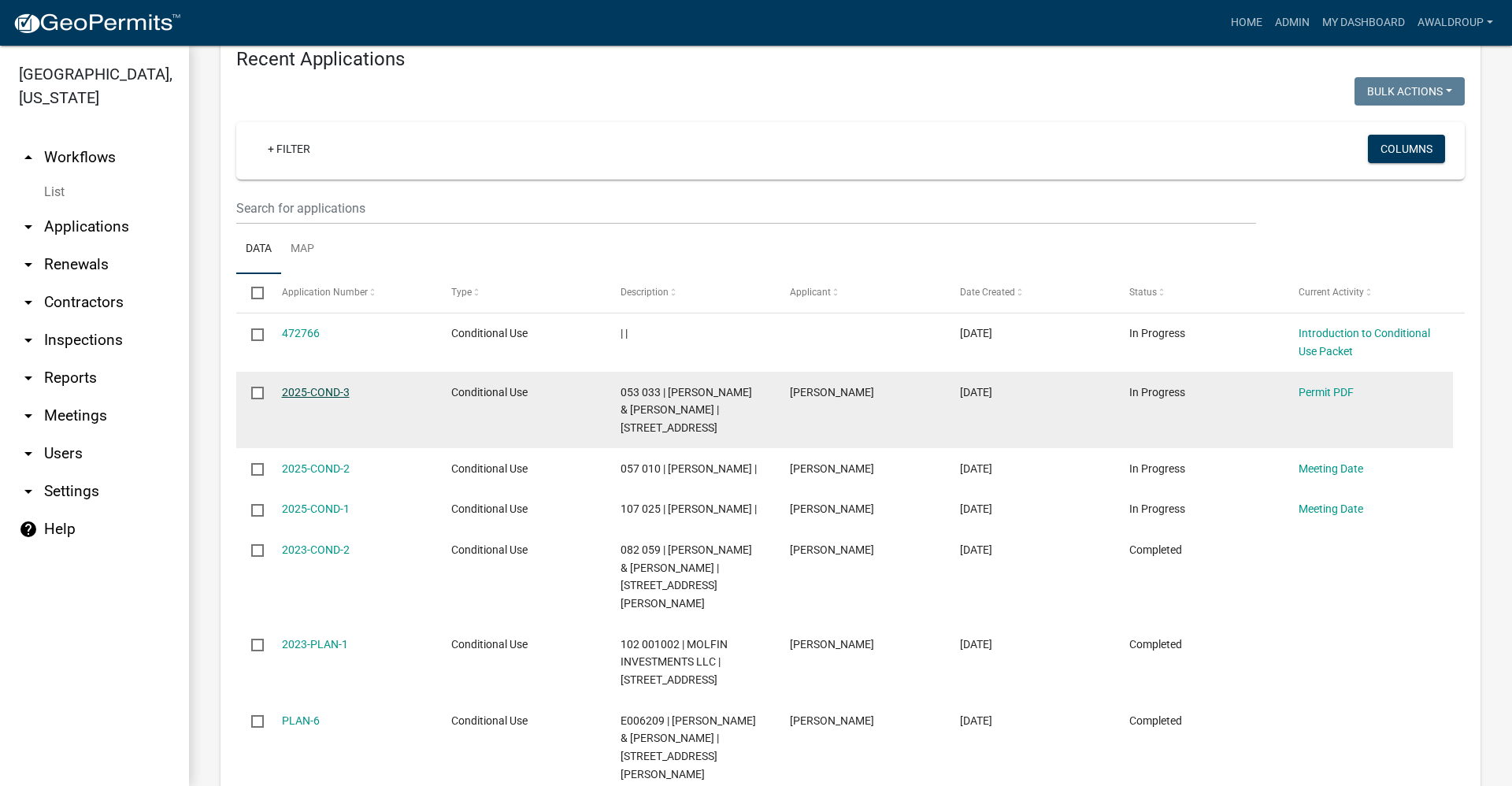
click at [296, 398] on link "2025-COND-3" at bounding box center [316, 392] width 68 height 12
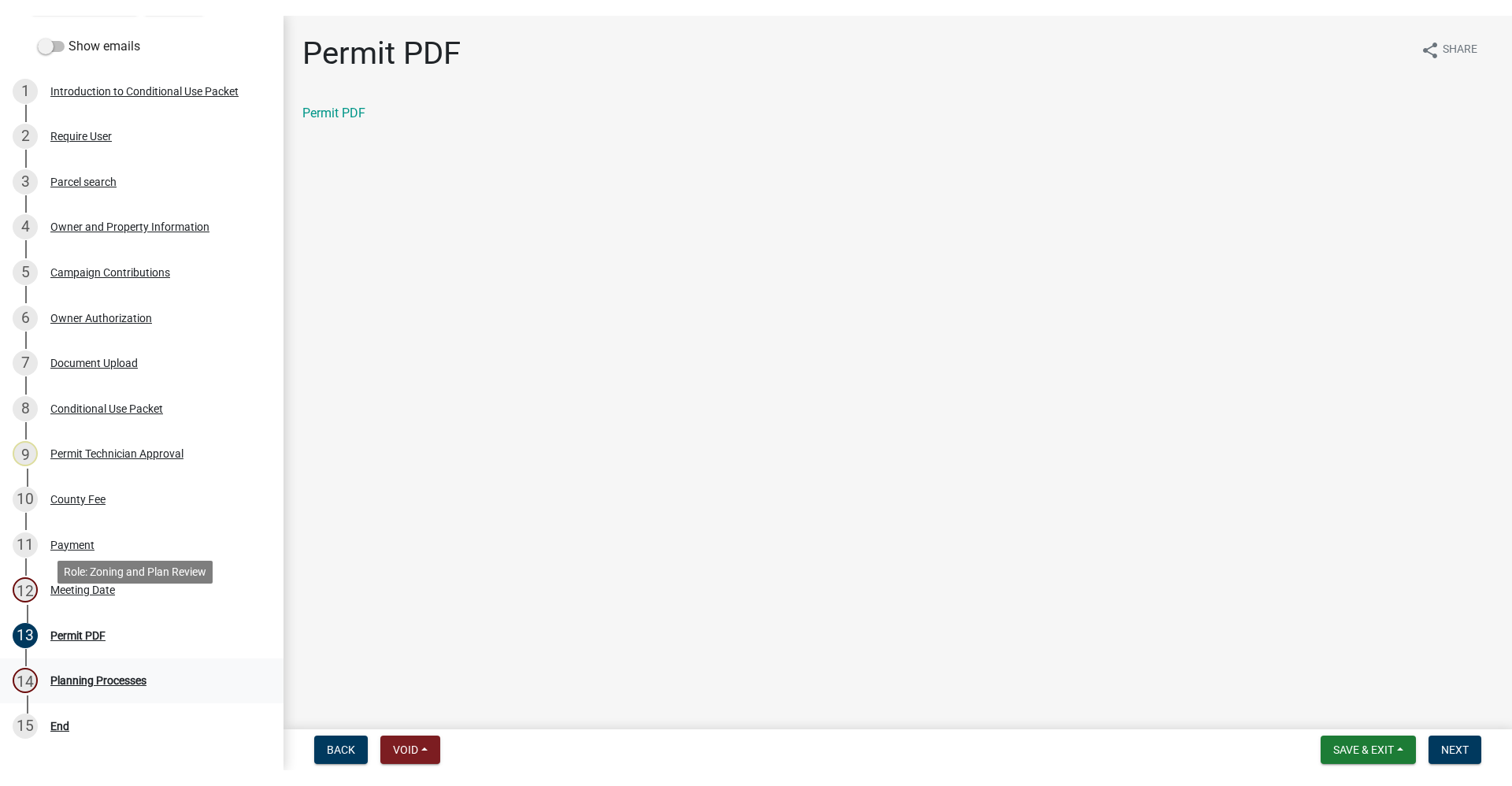
scroll to position [339, 0]
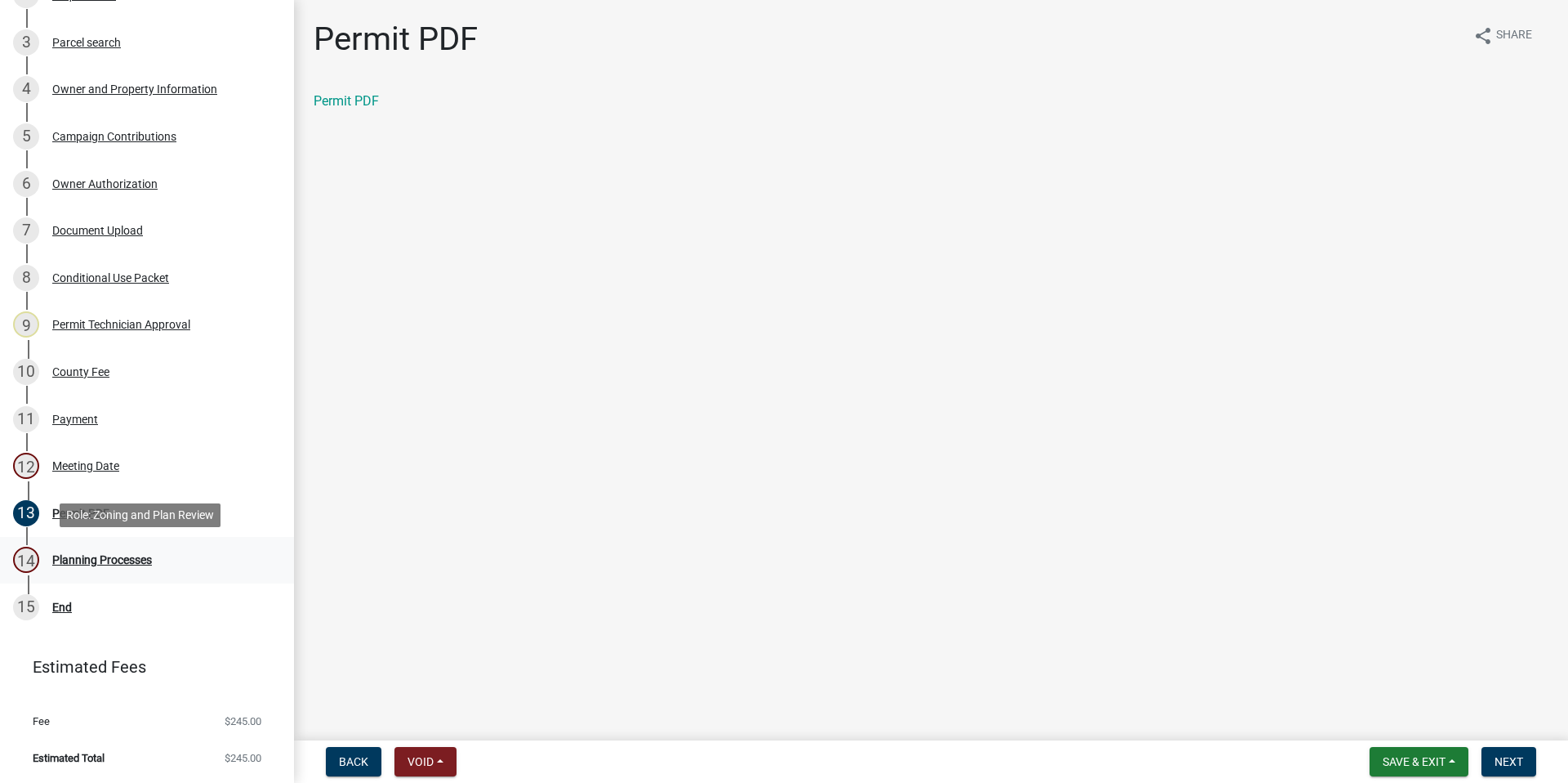
click at [95, 554] on div "Planning Processes" at bounding box center [102, 560] width 100 height 12
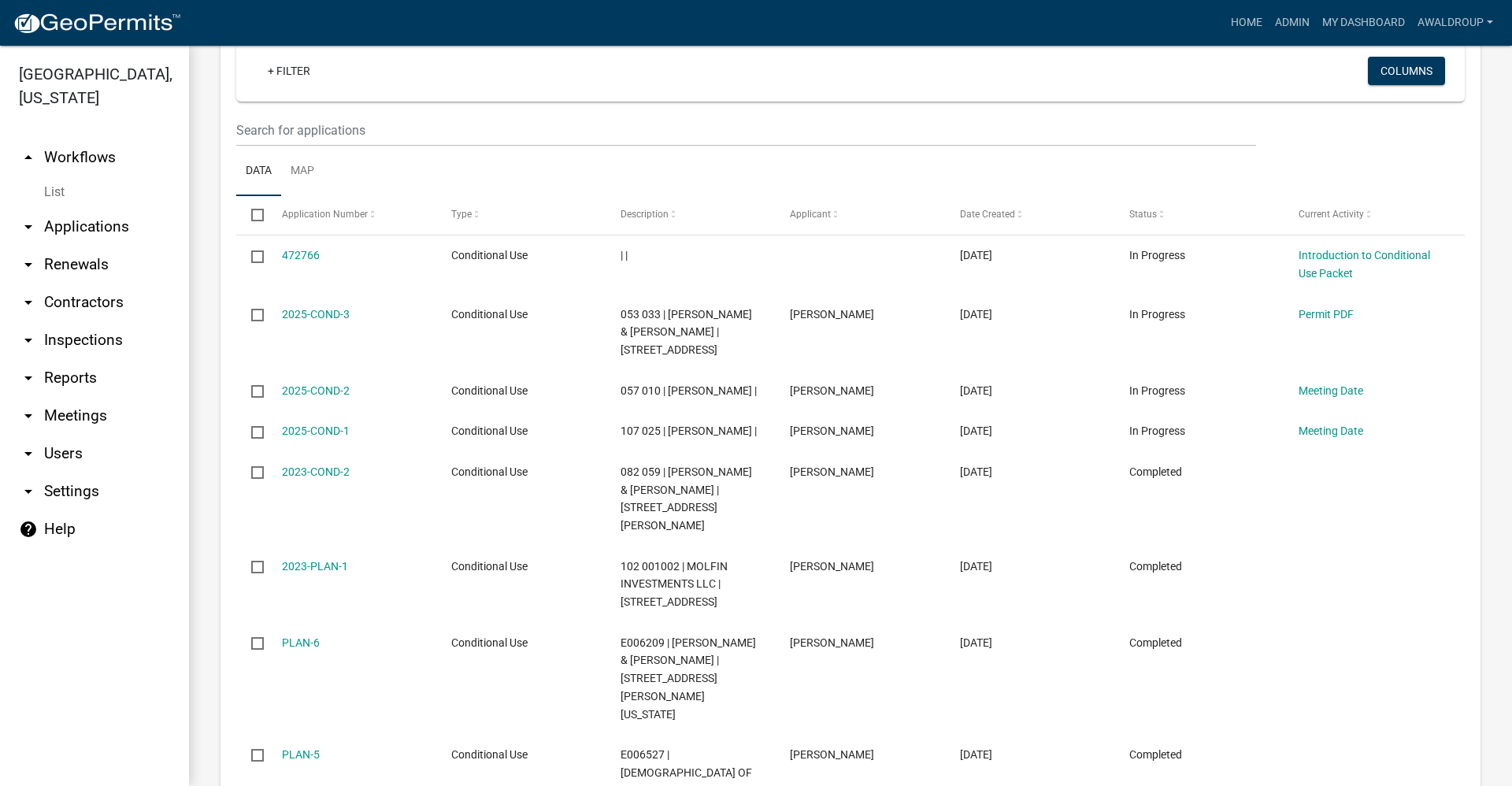
scroll to position [709, 0]
click at [1295, 21] on link "Admin" at bounding box center [1292, 23] width 47 height 30
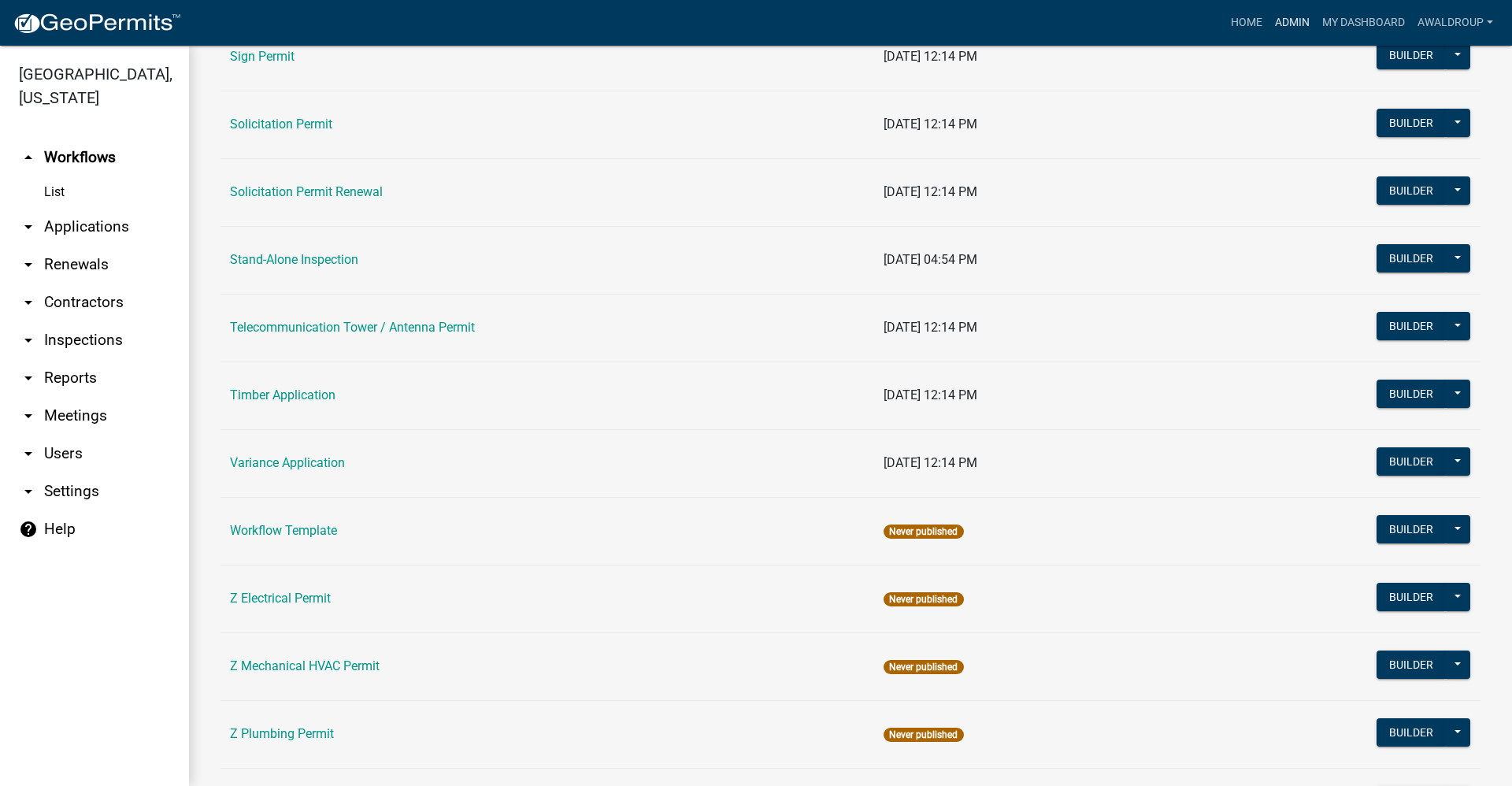
scroll to position [2308, 0]
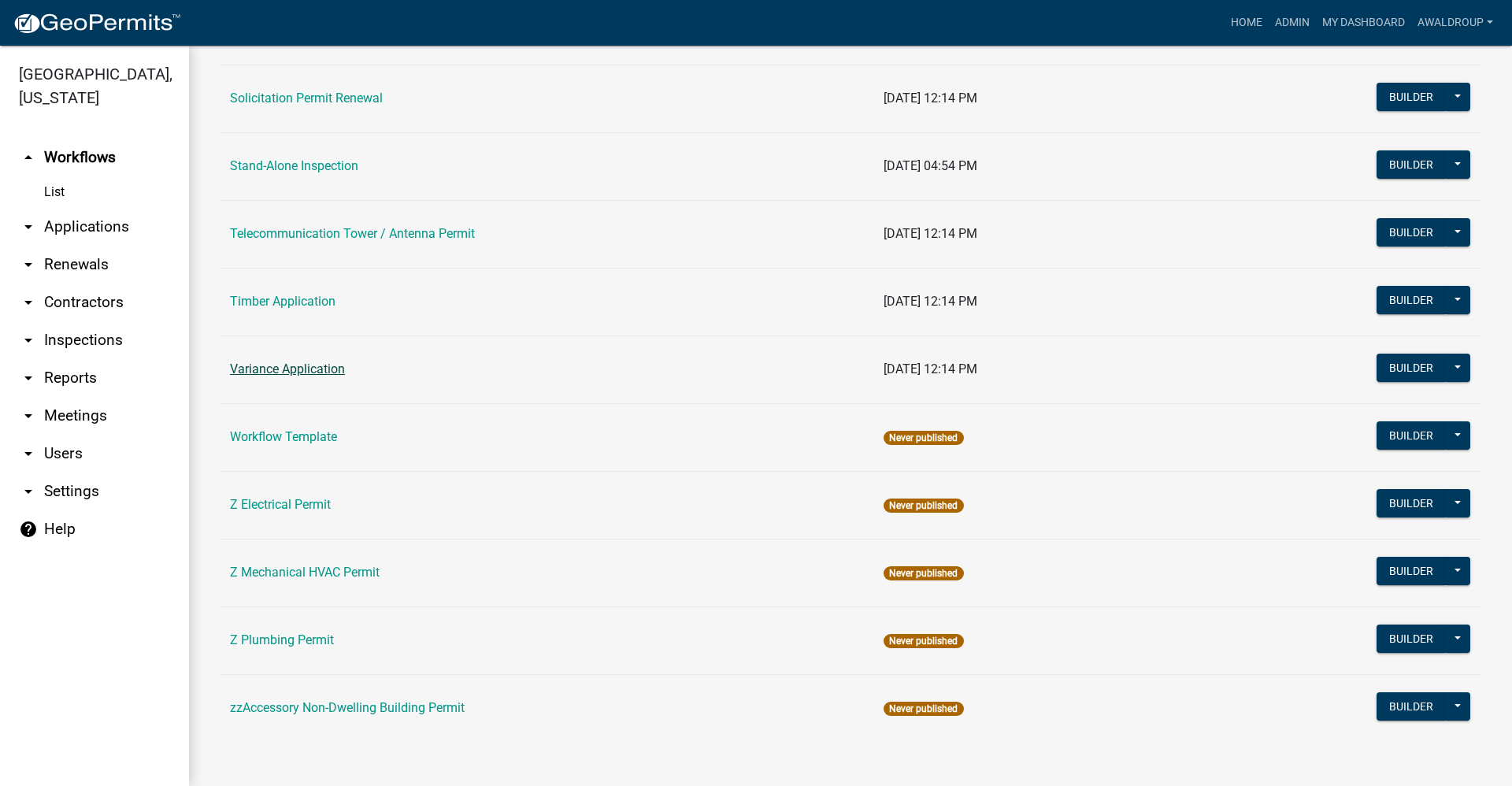
click at [294, 363] on link "Variance Application" at bounding box center [288, 369] width 115 height 15
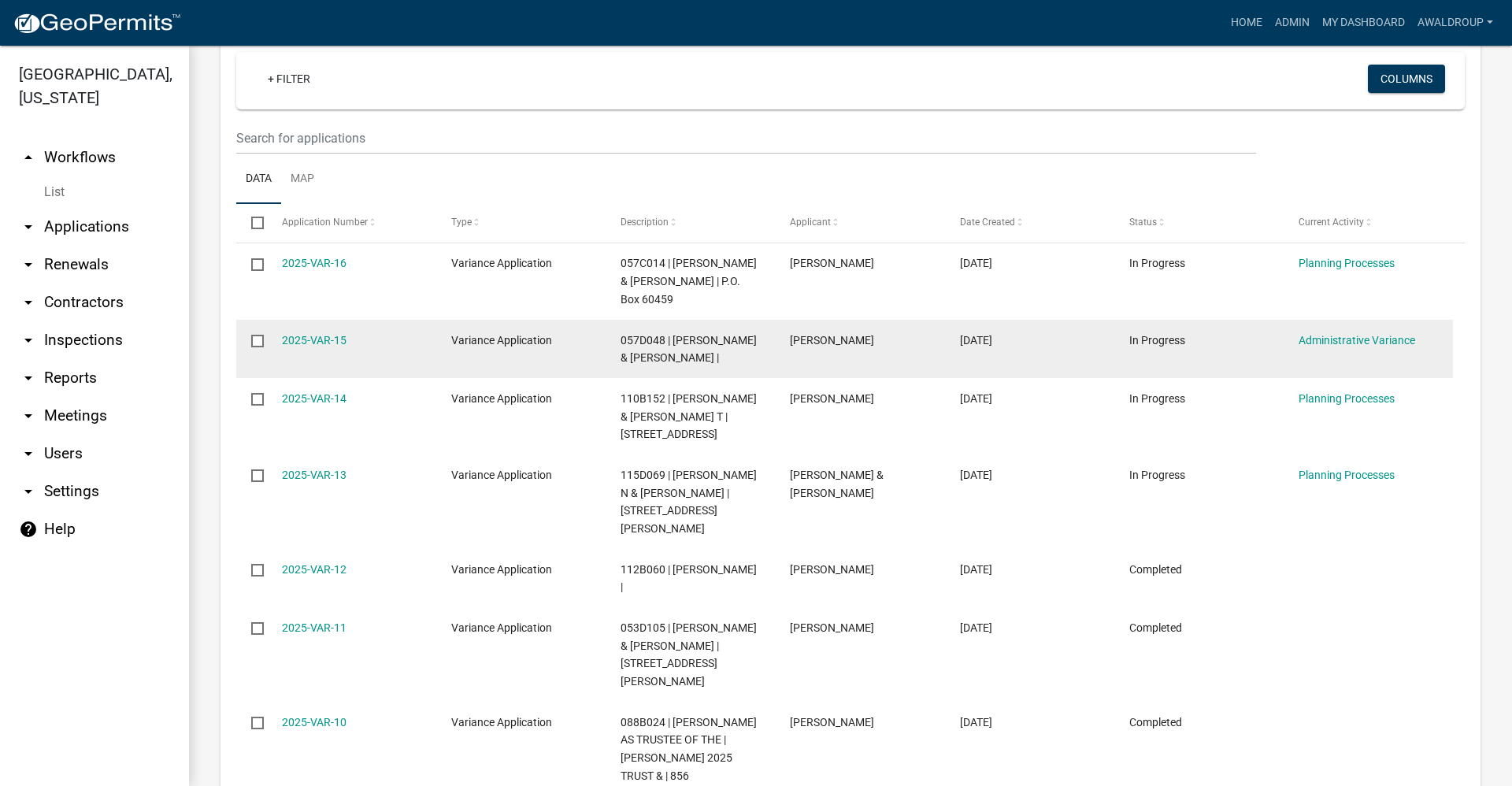
scroll to position [945, 0]
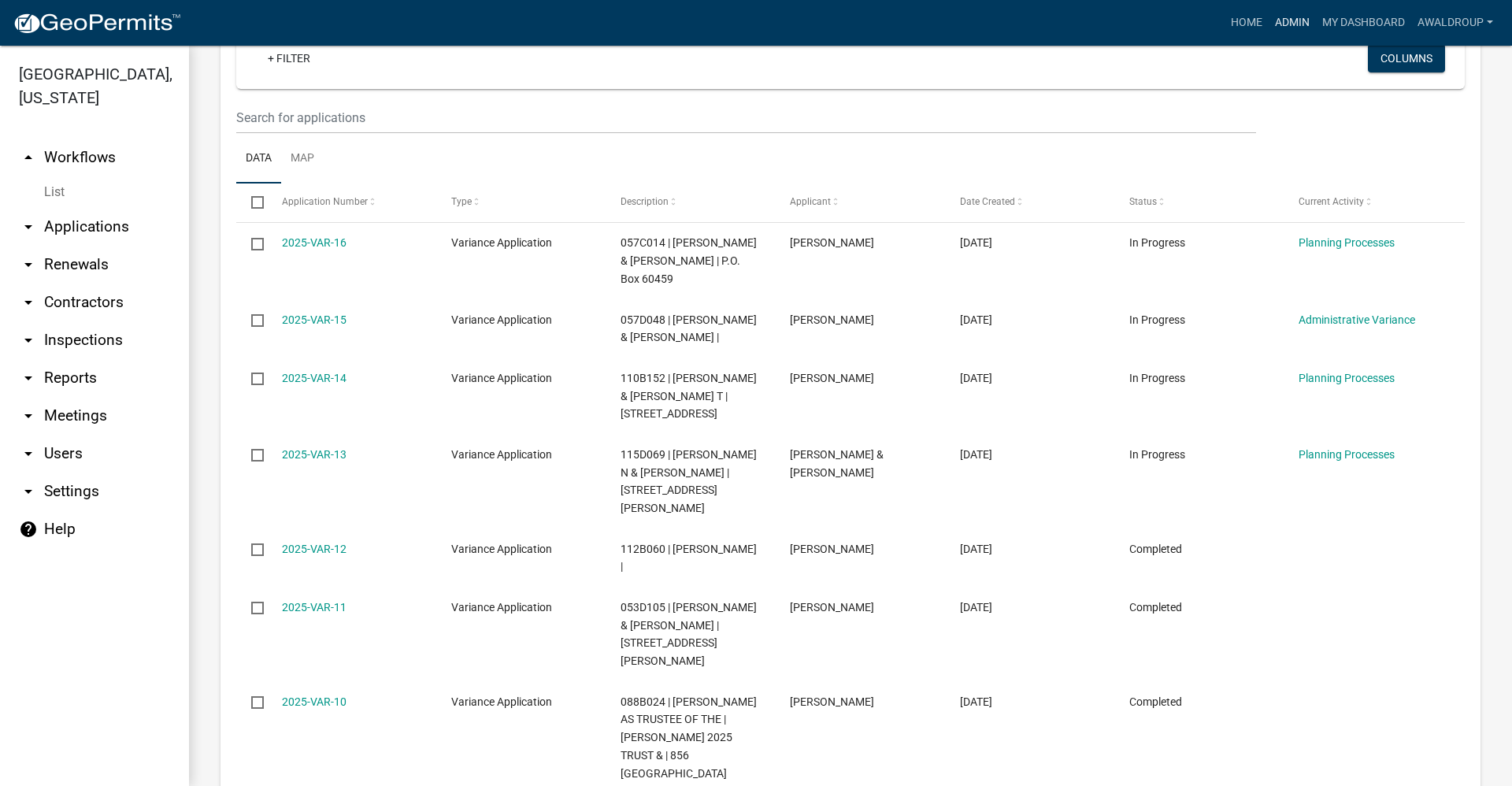
click at [1279, 19] on link "Admin" at bounding box center [1292, 23] width 47 height 30
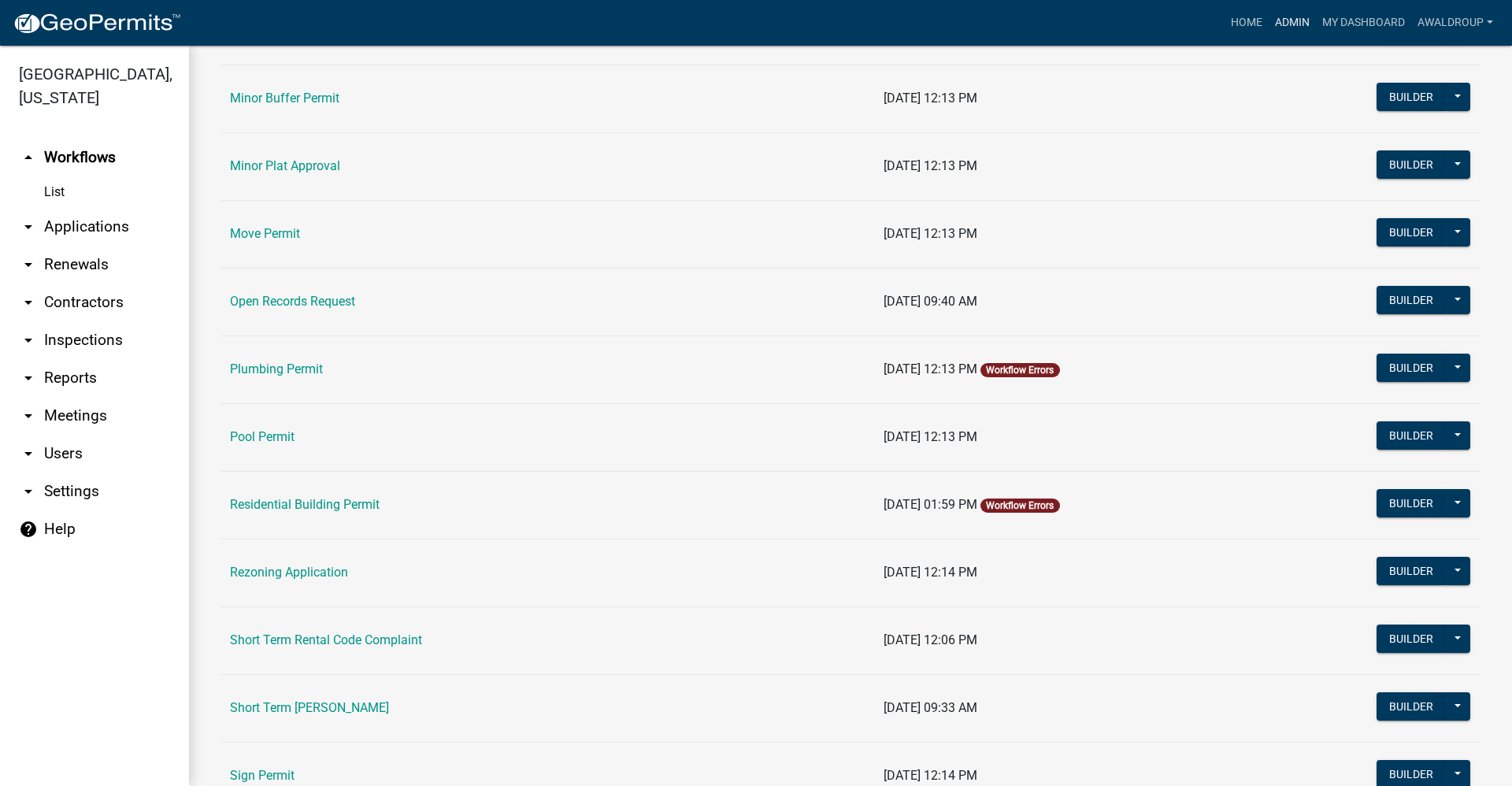
scroll to position [1497, 0]
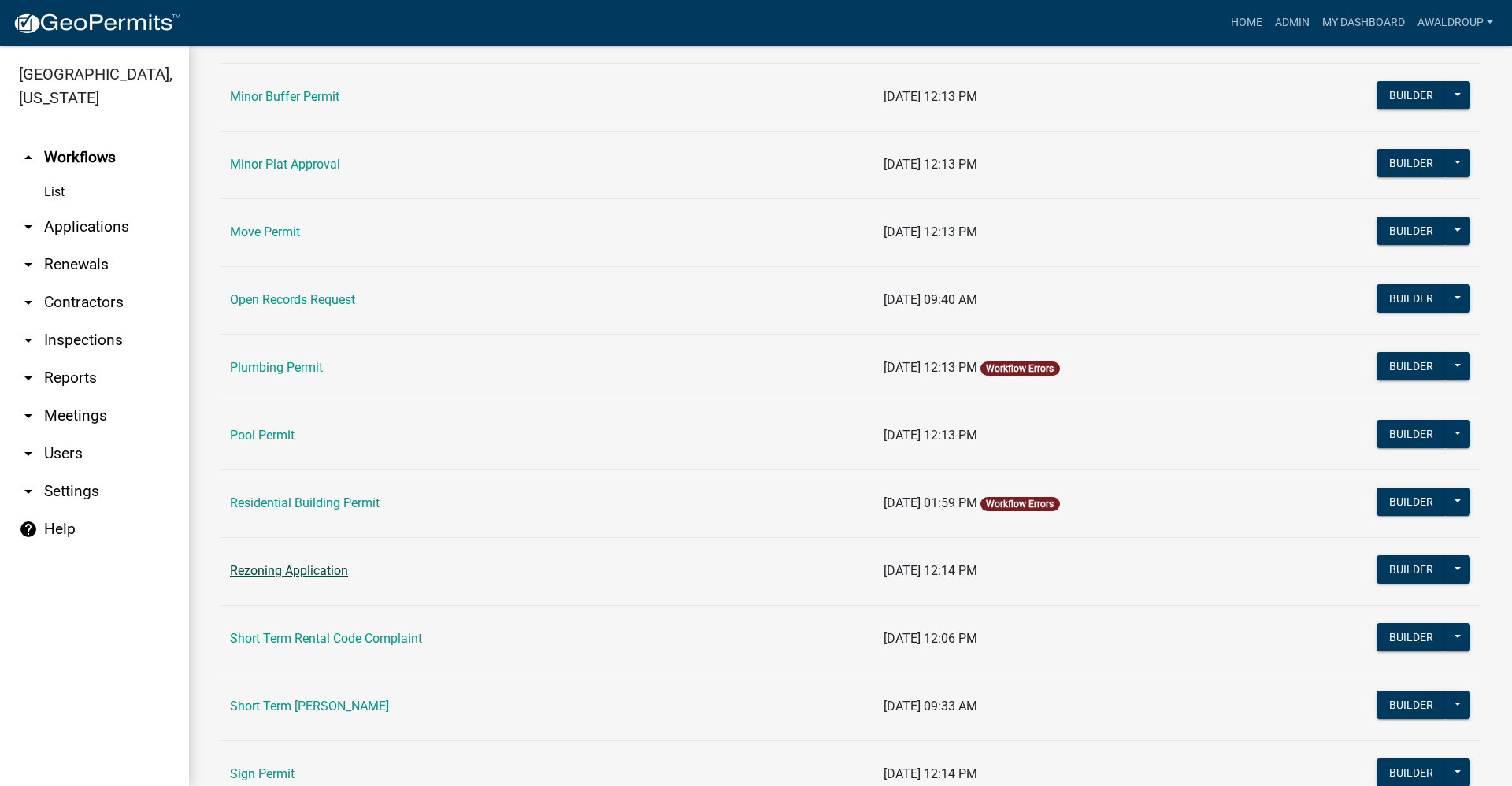
click at [285, 572] on link "Rezoning Application" at bounding box center [289, 571] width 118 height 15
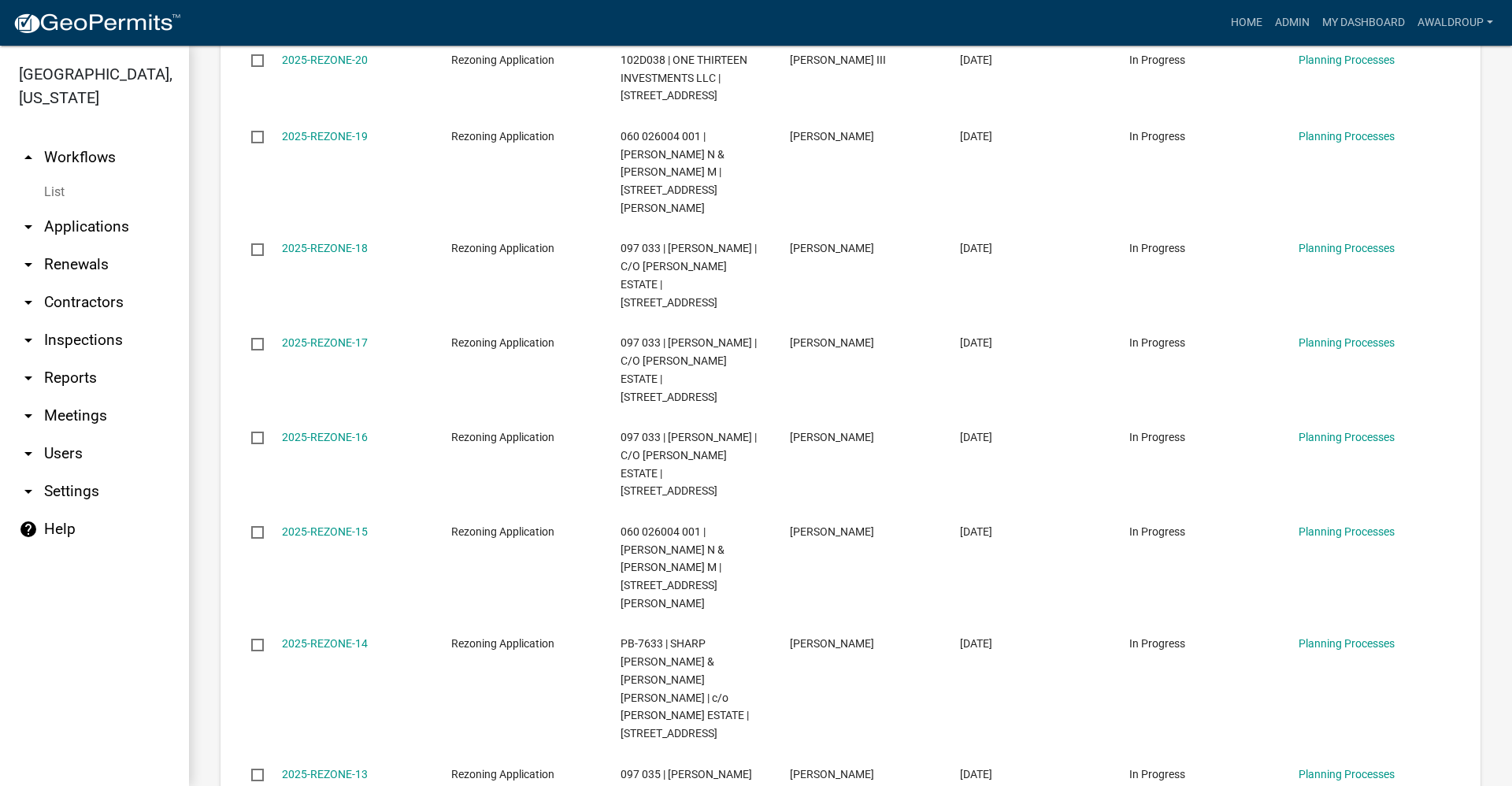
scroll to position [1869, 0]
